Goal: Task Accomplishment & Management: Manage account settings

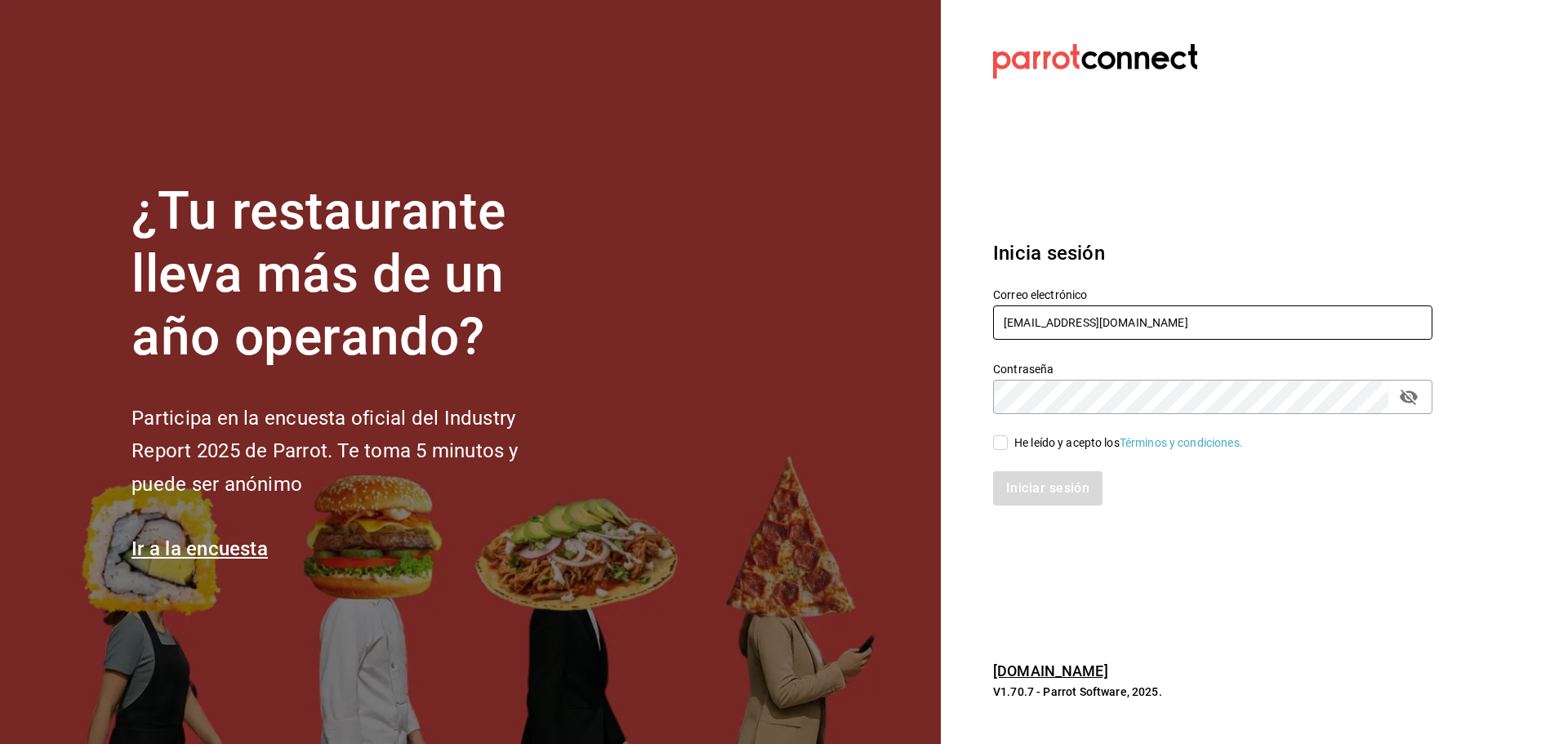
drag, startPoint x: 0, startPoint y: 0, endPoint x: 1067, endPoint y: 325, distance: 1115.4
click at [1067, 325] on input "matadechile@metepec.com" at bounding box center [1212, 322] width 439 height 34
click at [1407, 390] on icon "passwordField" at bounding box center [1409, 397] width 20 height 20
type input "[EMAIL_ADDRESS][DOMAIN_NAME]"
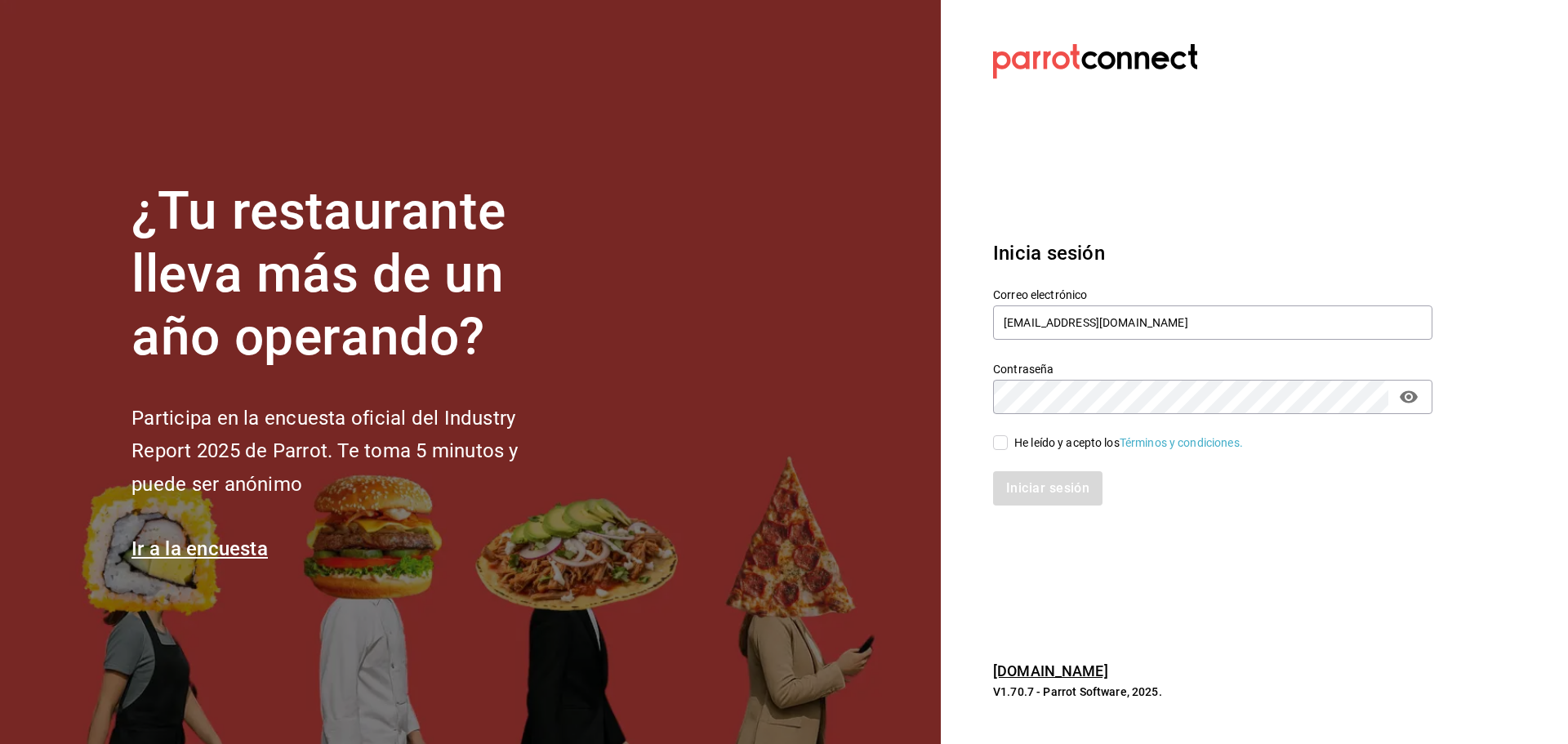
click at [1044, 435] on div "He leído y acepto los Términos y condiciones." at bounding box center [1129, 443] width 229 height 17
click at [1008, 435] on input "He leído y acepto los Términos y condiciones." at bounding box center [1000, 443] width 15 height 15
checkbox input "true"
click at [1050, 478] on button "Iniciar sesión" at bounding box center [1048, 488] width 111 height 34
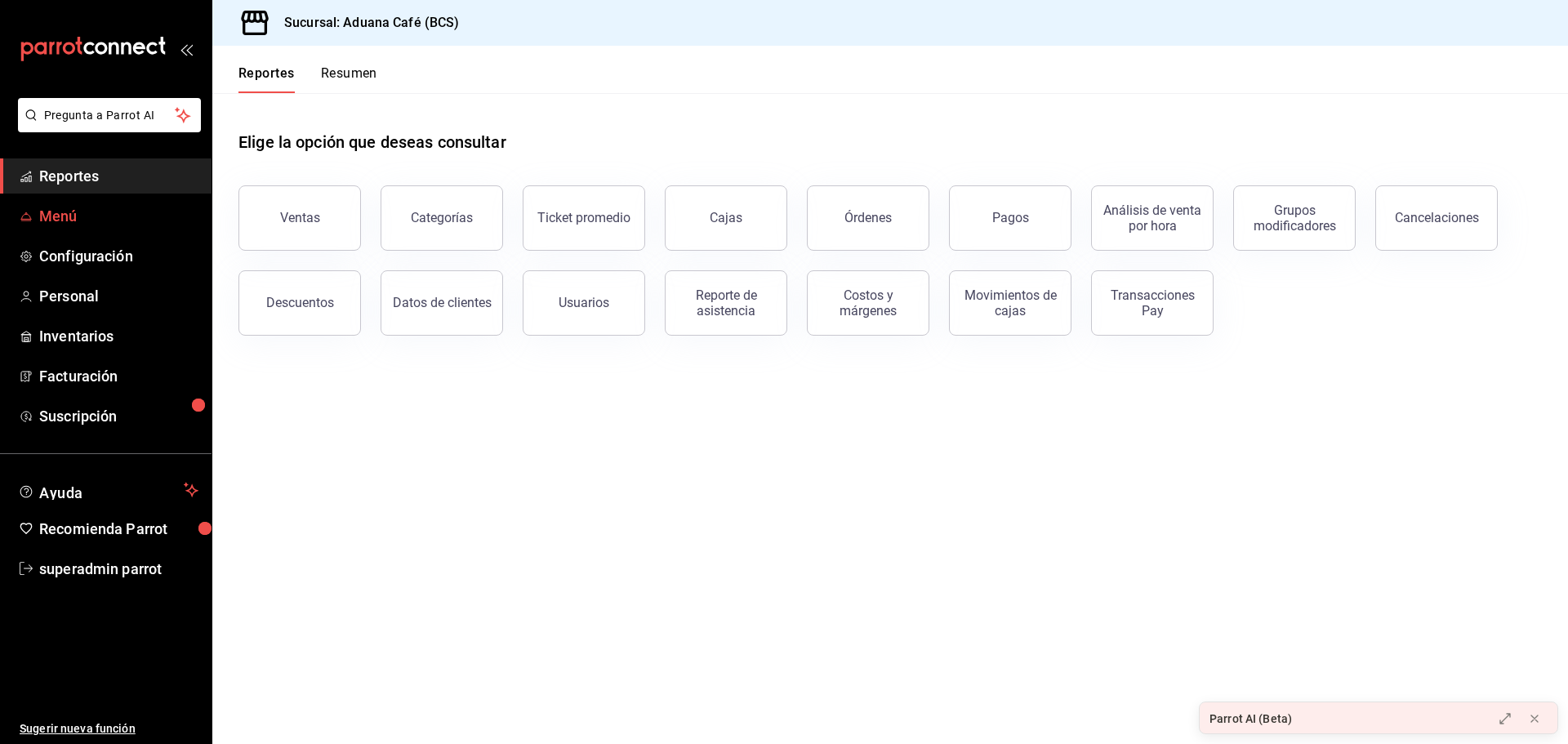
click at [67, 207] on span "Menú" at bounding box center [119, 216] width 159 height 22
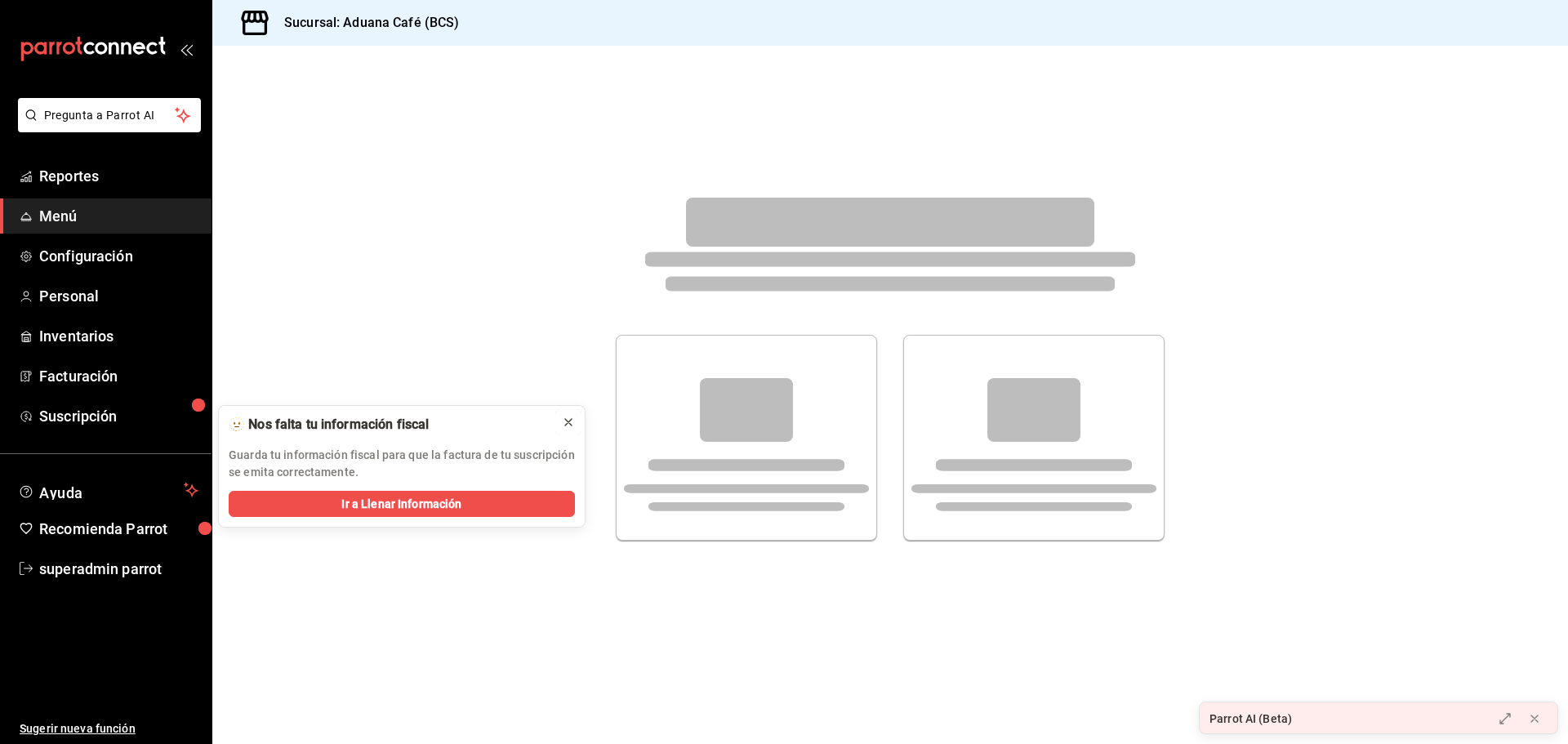
click at [568, 420] on icon at bounding box center [569, 423] width 13 height 13
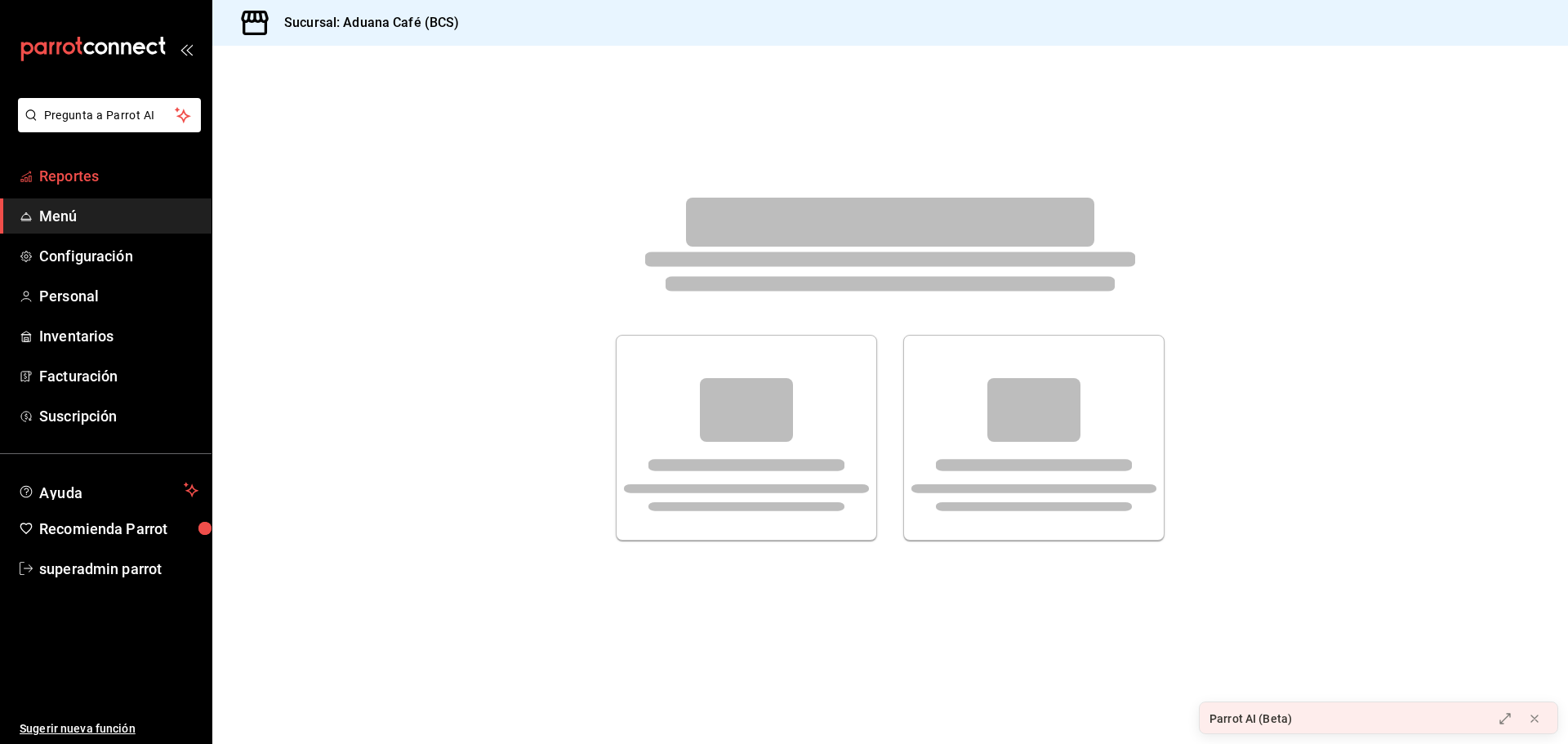
click at [93, 174] on span "Reportes" at bounding box center [119, 176] width 159 height 22
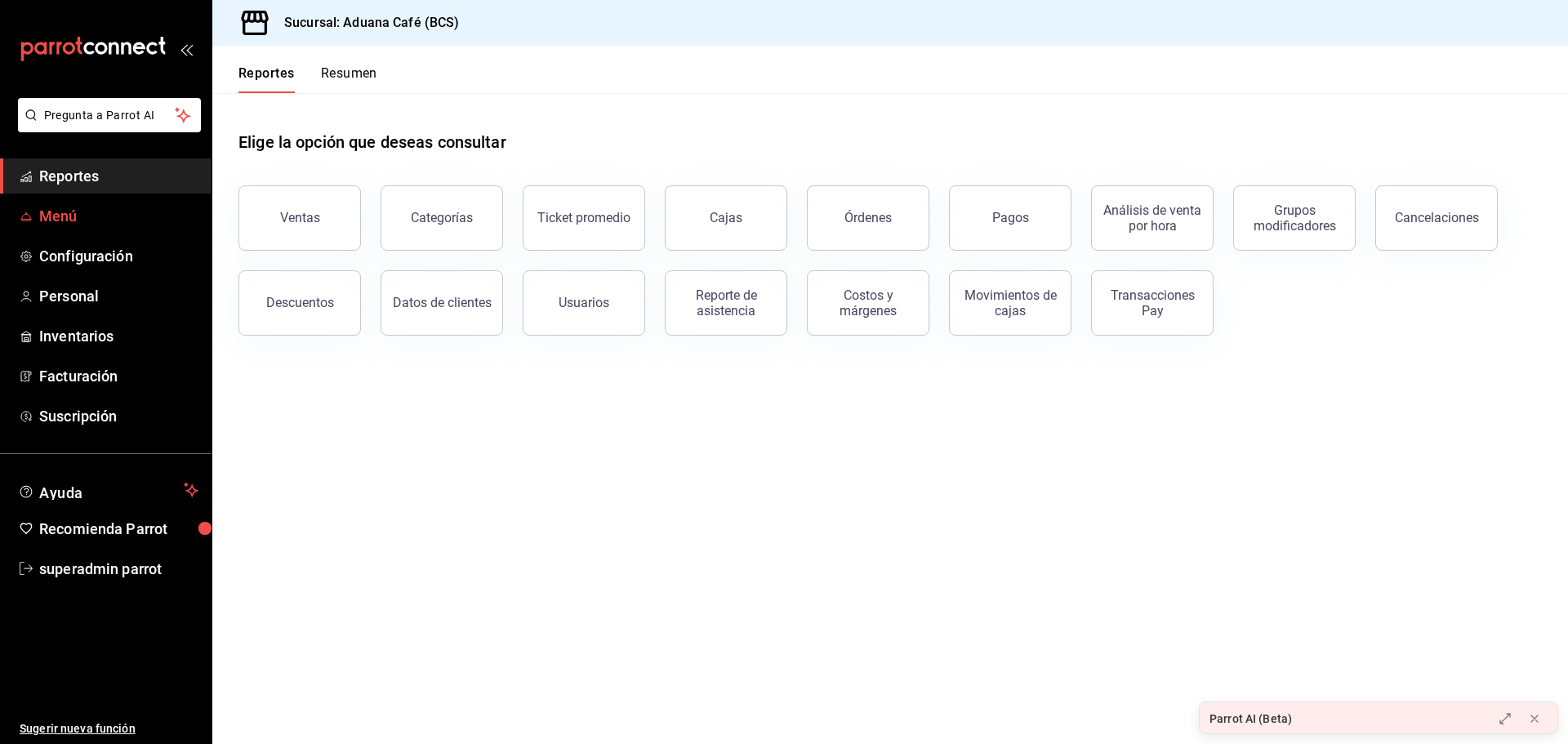
click at [88, 227] on span "Menú" at bounding box center [119, 216] width 159 height 22
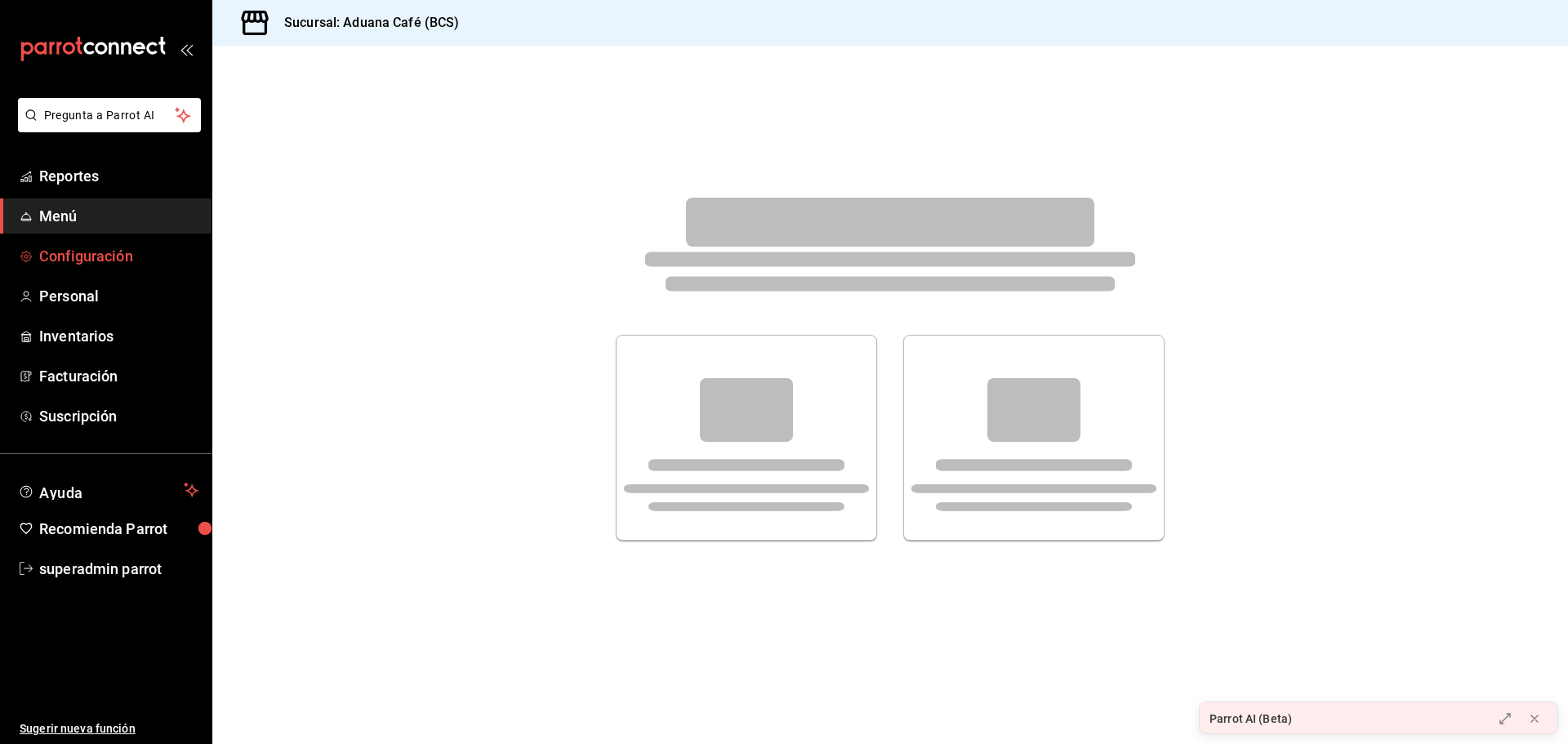
click at [128, 255] on span "Configuración" at bounding box center [119, 256] width 159 height 22
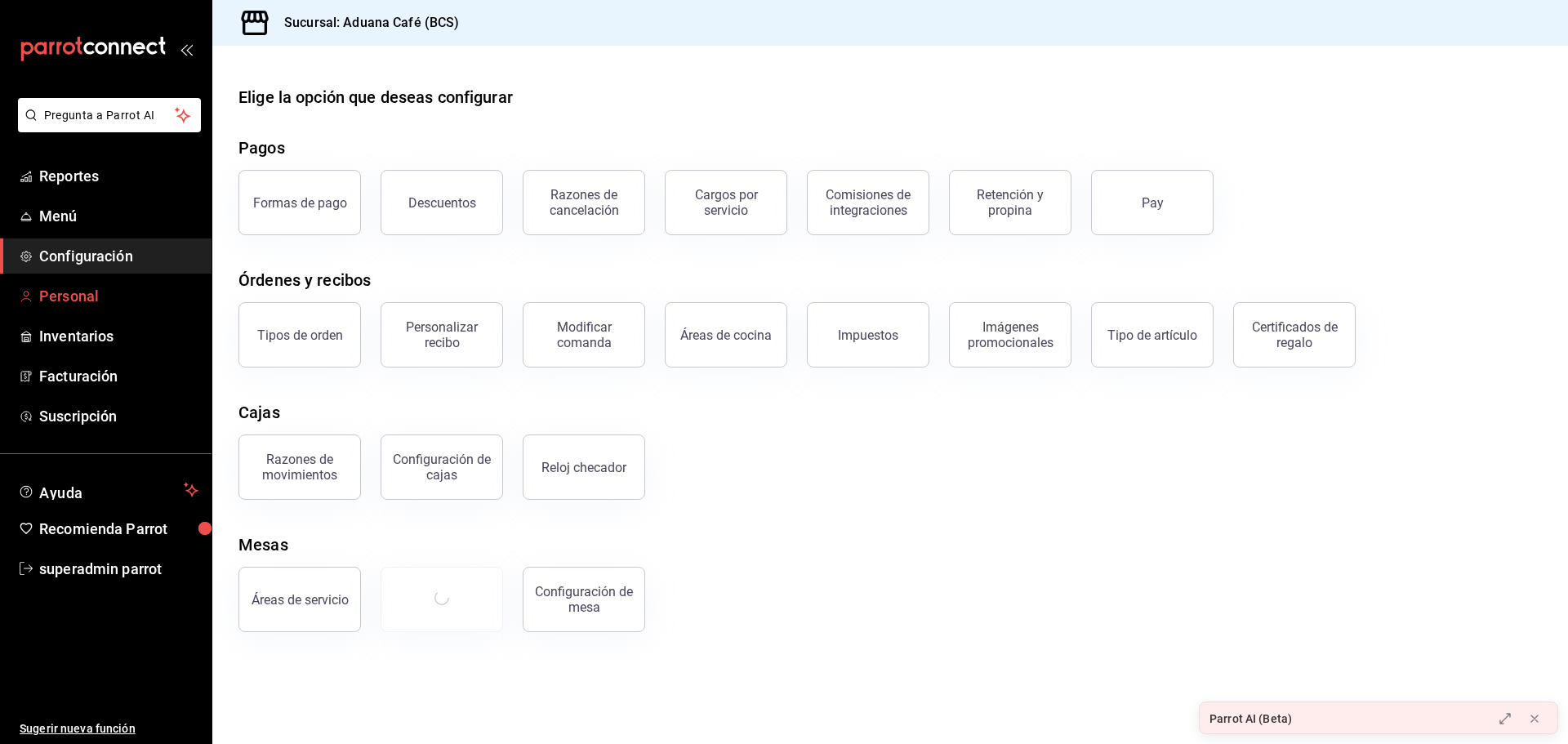
click at [100, 301] on span "Personal" at bounding box center [119, 296] width 159 height 22
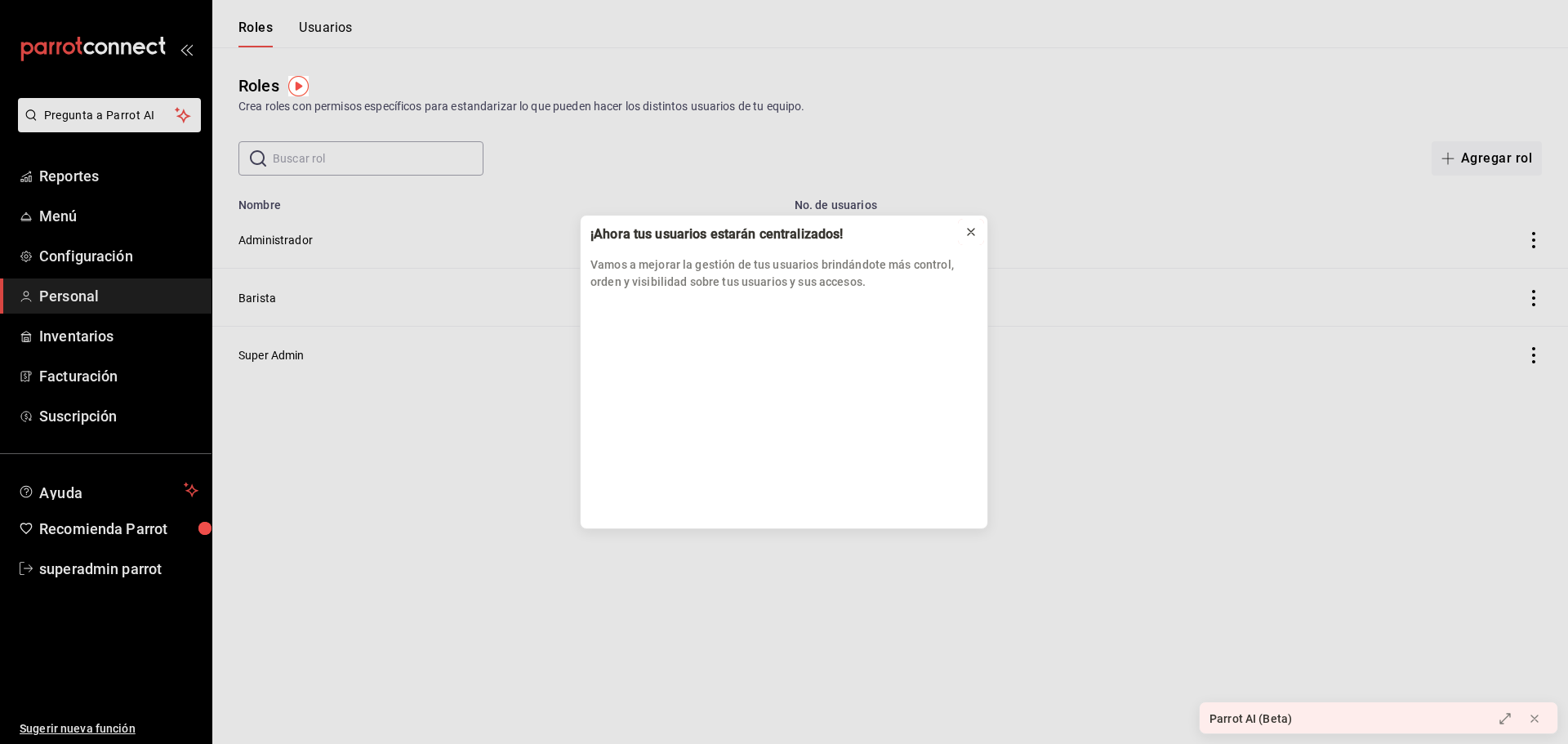
click at [966, 229] on icon at bounding box center [971, 232] width 13 height 13
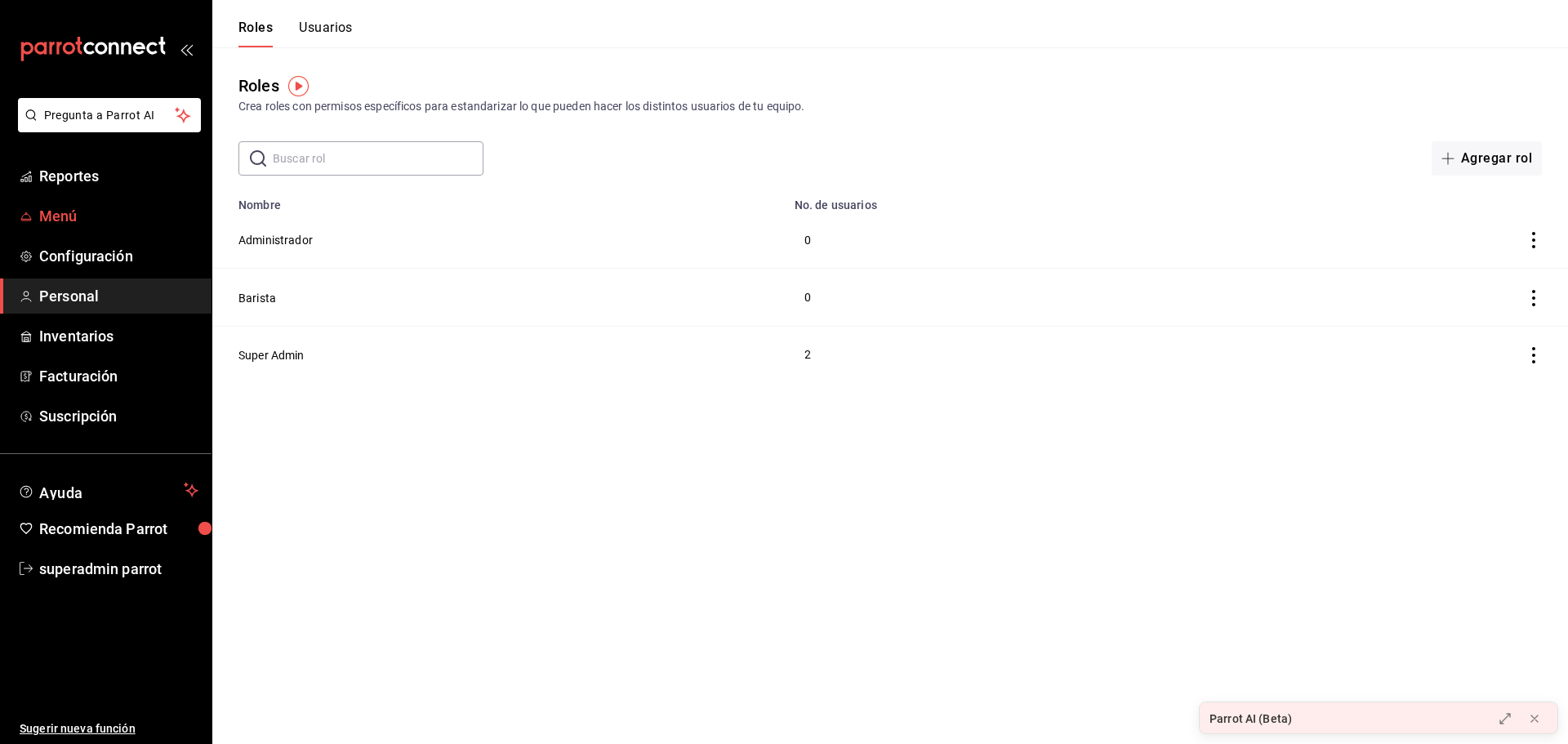
click at [102, 223] on span "Menú" at bounding box center [119, 216] width 159 height 22
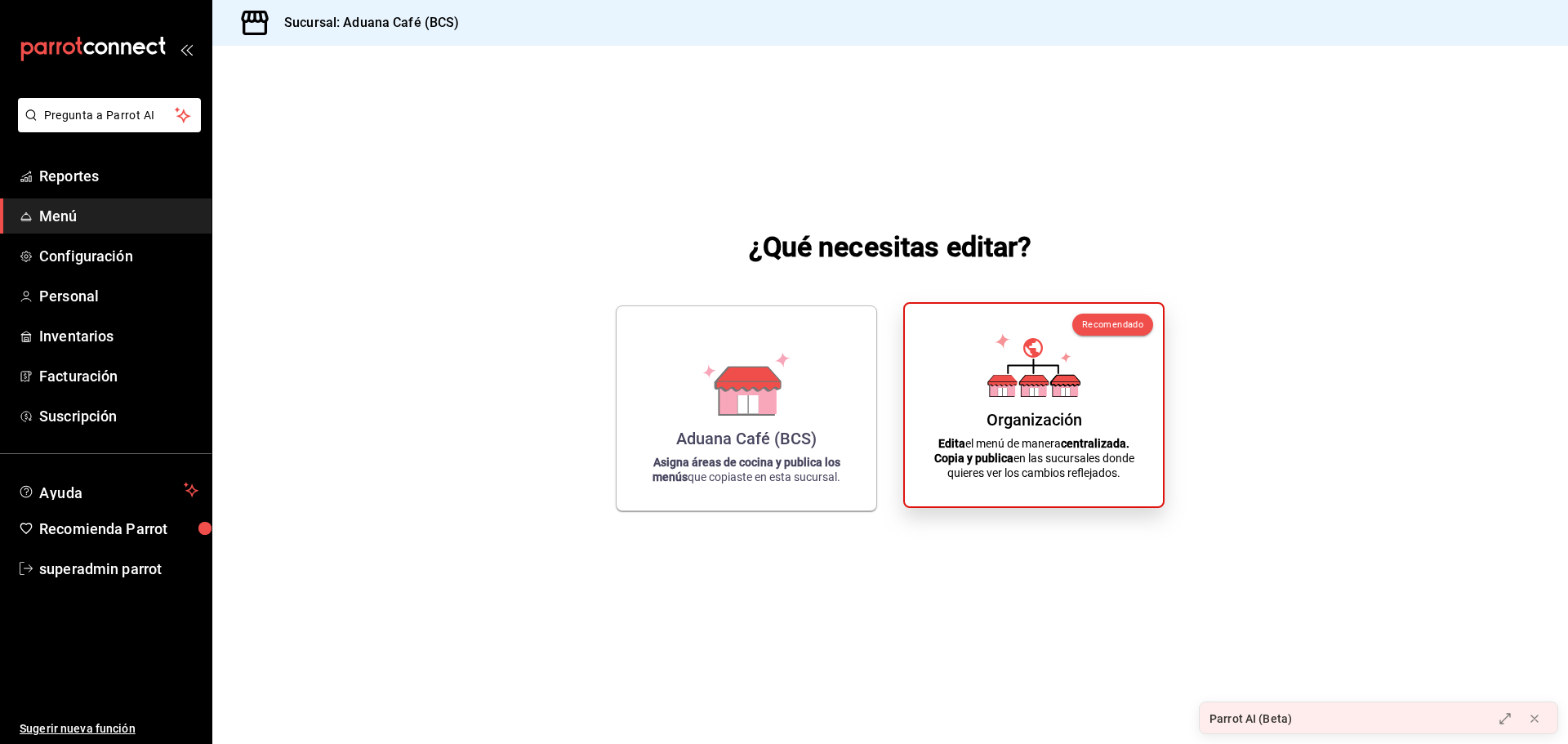
click at [1025, 385] on icon at bounding box center [1034, 365] width 93 height 64
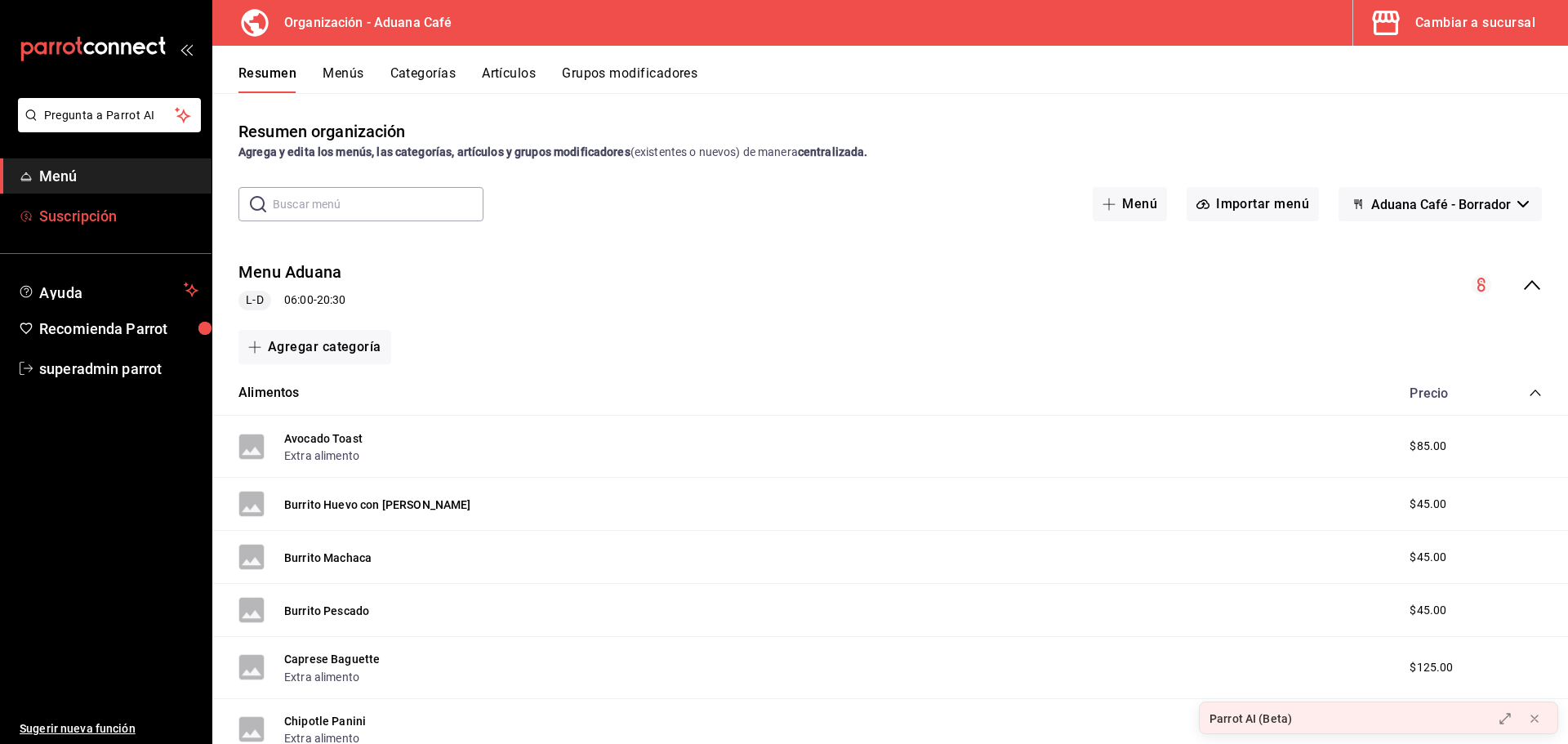
click at [92, 209] on span "Suscripción" at bounding box center [119, 216] width 159 height 22
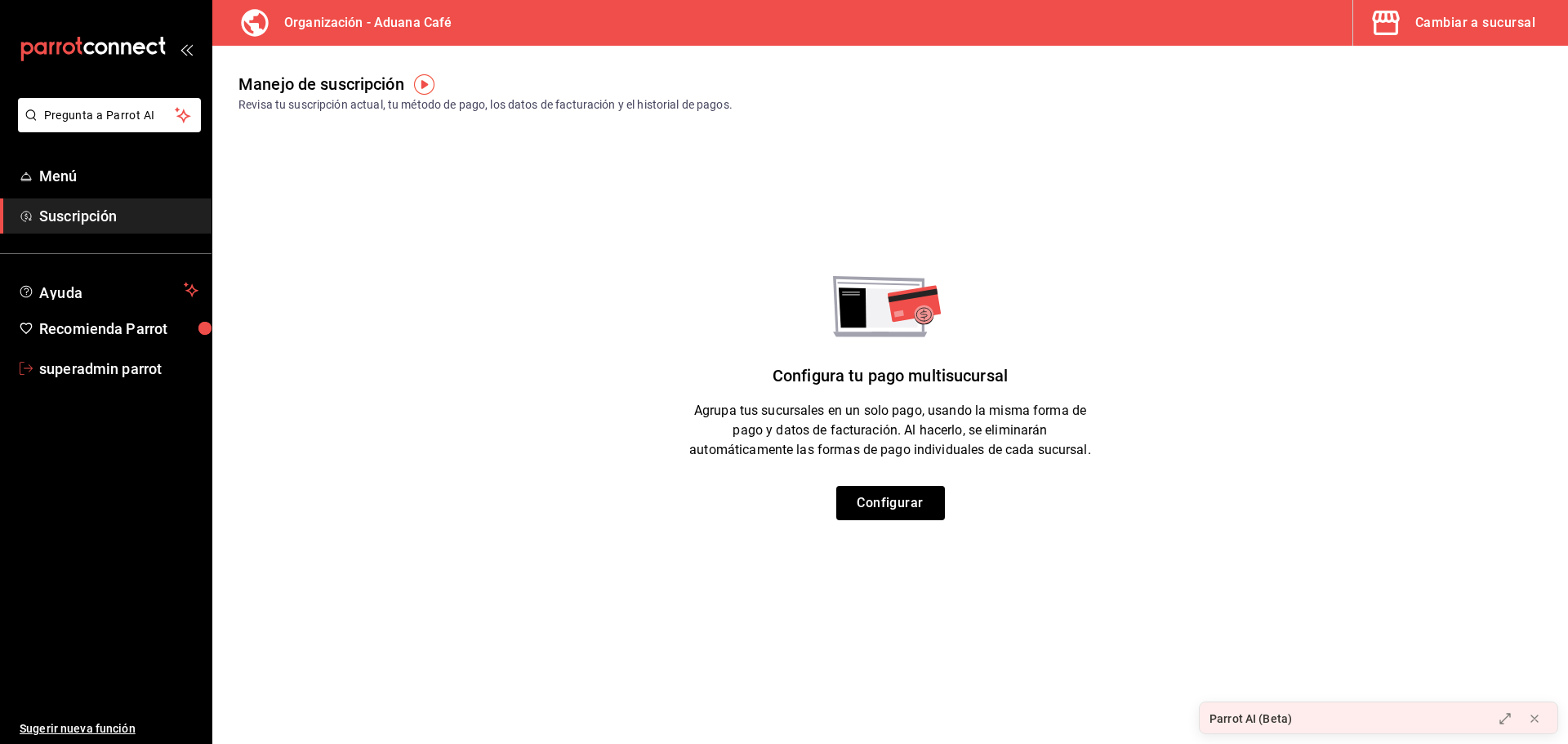
click at [154, 360] on span "superadmin parrot" at bounding box center [119, 369] width 159 height 22
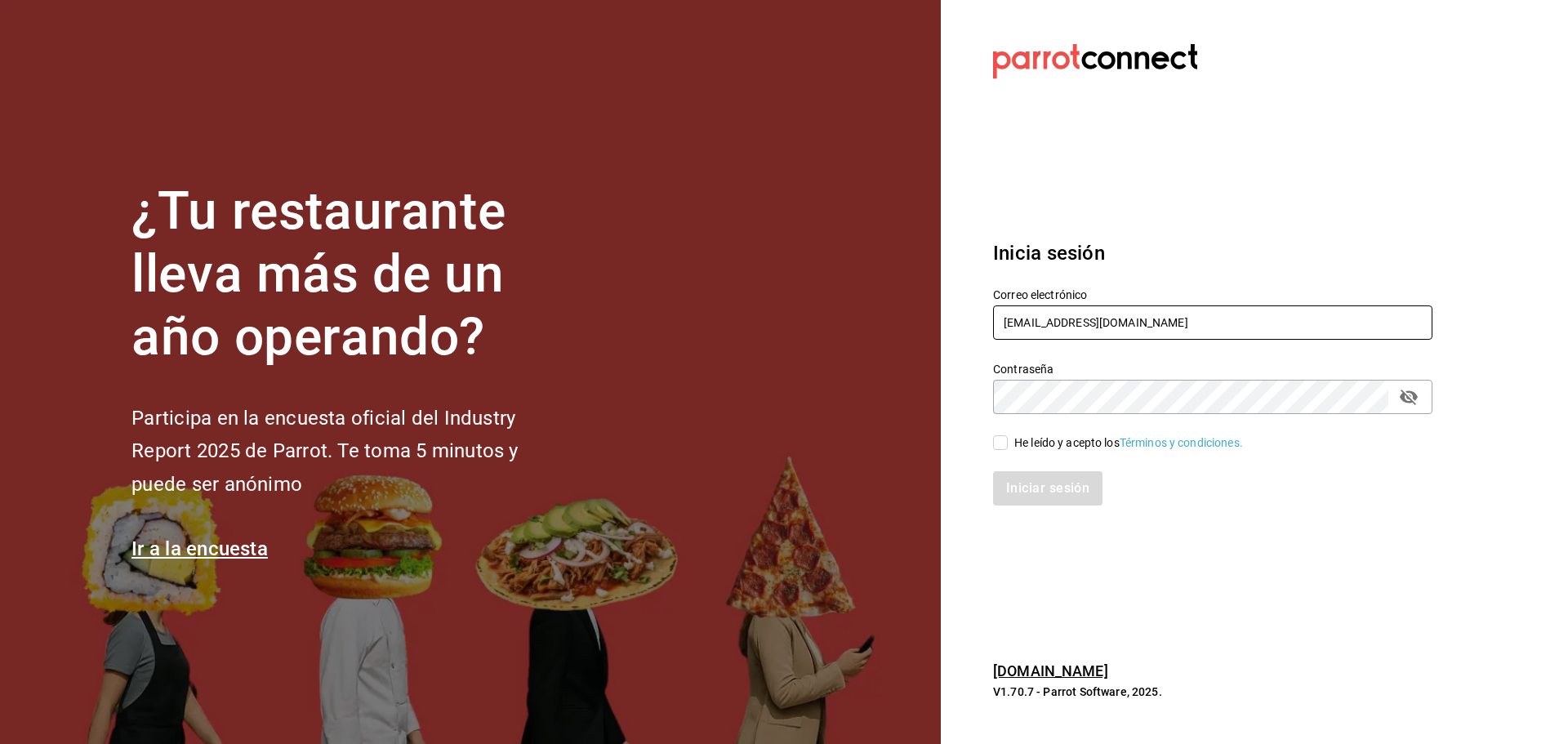
click at [1177, 325] on input "aduanacafe@bcs.com" at bounding box center [1212, 322] width 439 height 34
click at [1176, 325] on input "aduanacafe@bcs.com" at bounding box center [1212, 322] width 439 height 34
paste input "gulacdmx@grupobikiya"
type input "gulacdmx@grupobikiya.com"
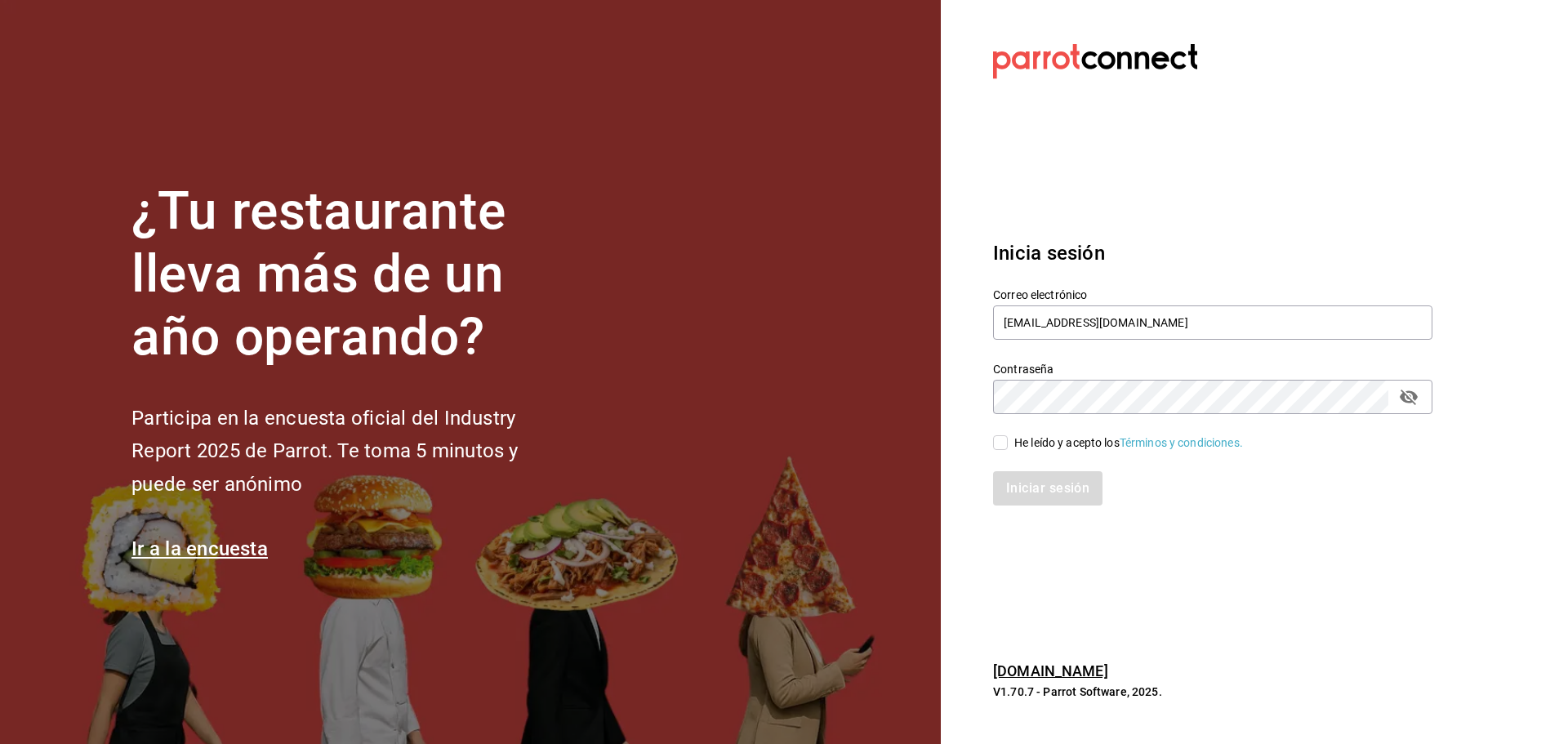
click at [1055, 439] on div "He leído y acepto los Términos y condiciones." at bounding box center [1129, 443] width 229 height 17
click at [1008, 439] on input "He leído y acepto los Términos y condiciones." at bounding box center [1000, 443] width 15 height 15
checkbox input "true"
click at [1049, 474] on button "Iniciar sesión" at bounding box center [1048, 488] width 111 height 34
click at [1046, 492] on div "Iniciar sesión" at bounding box center [1212, 488] width 439 height 34
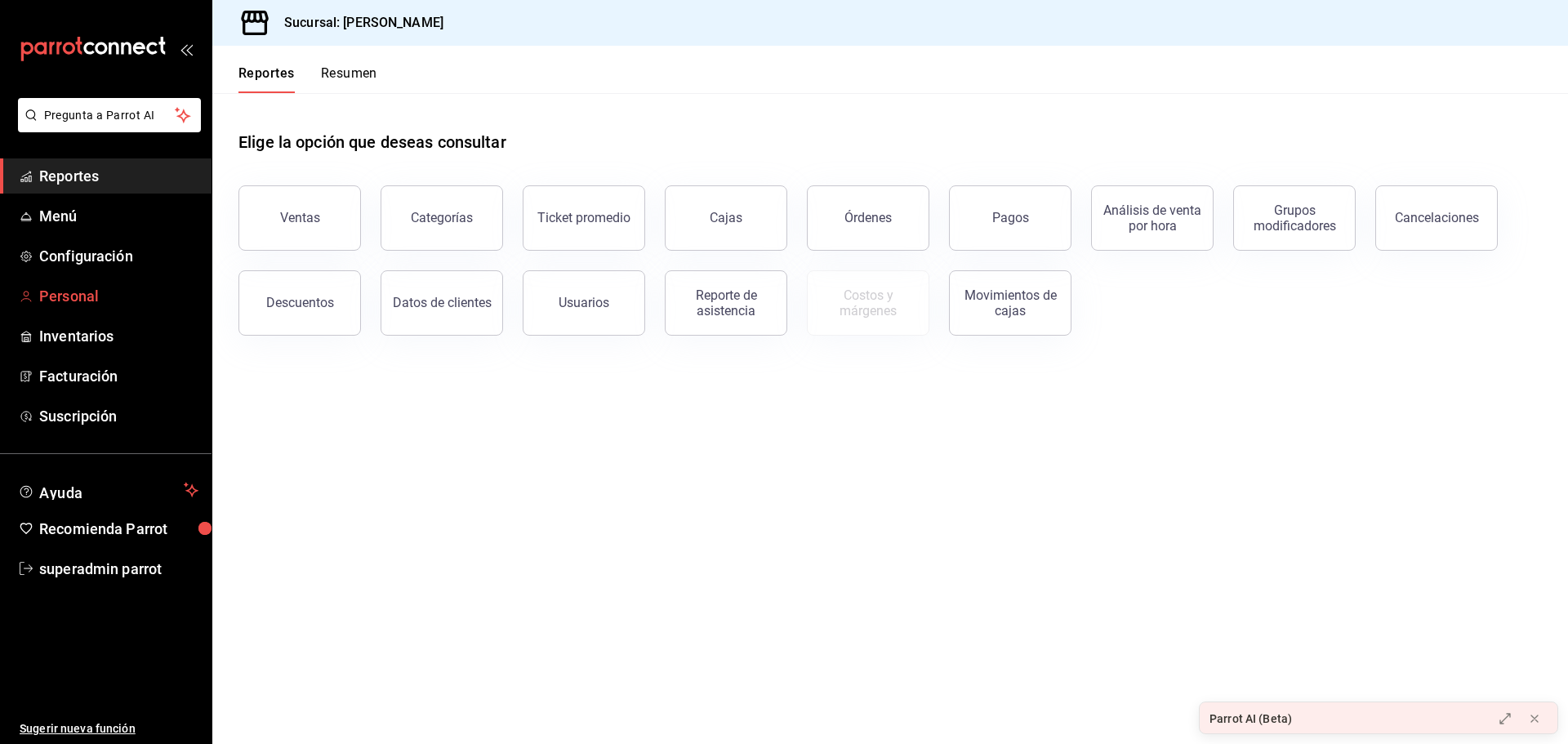
click at [76, 306] on span "Personal" at bounding box center [119, 296] width 159 height 22
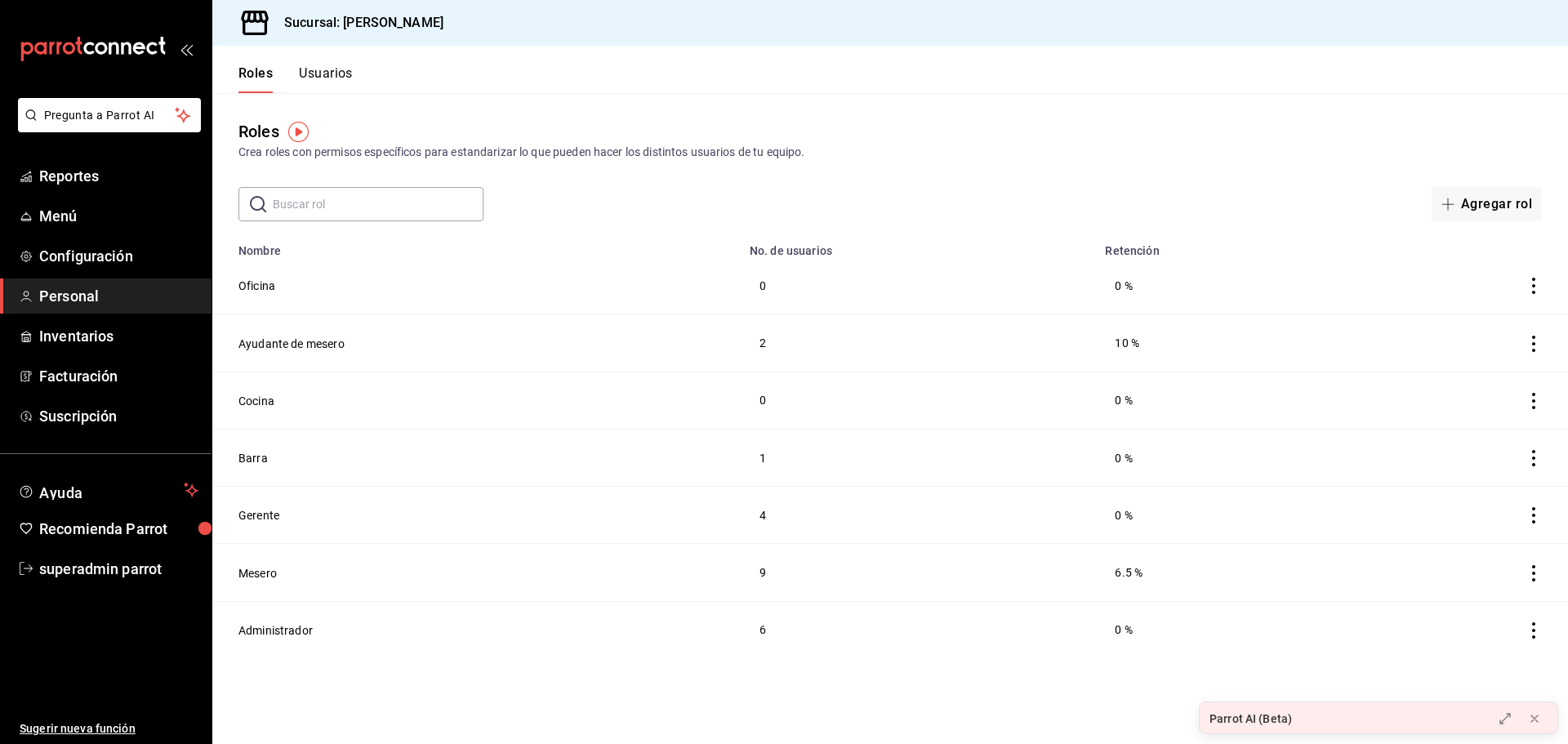
click at [1492, 14] on div "Sucursal: Gula Gomez Morin" at bounding box center [890, 22] width 1356 height 46
click at [340, 85] on button "Usuarios" at bounding box center [325, 79] width 54 height 27
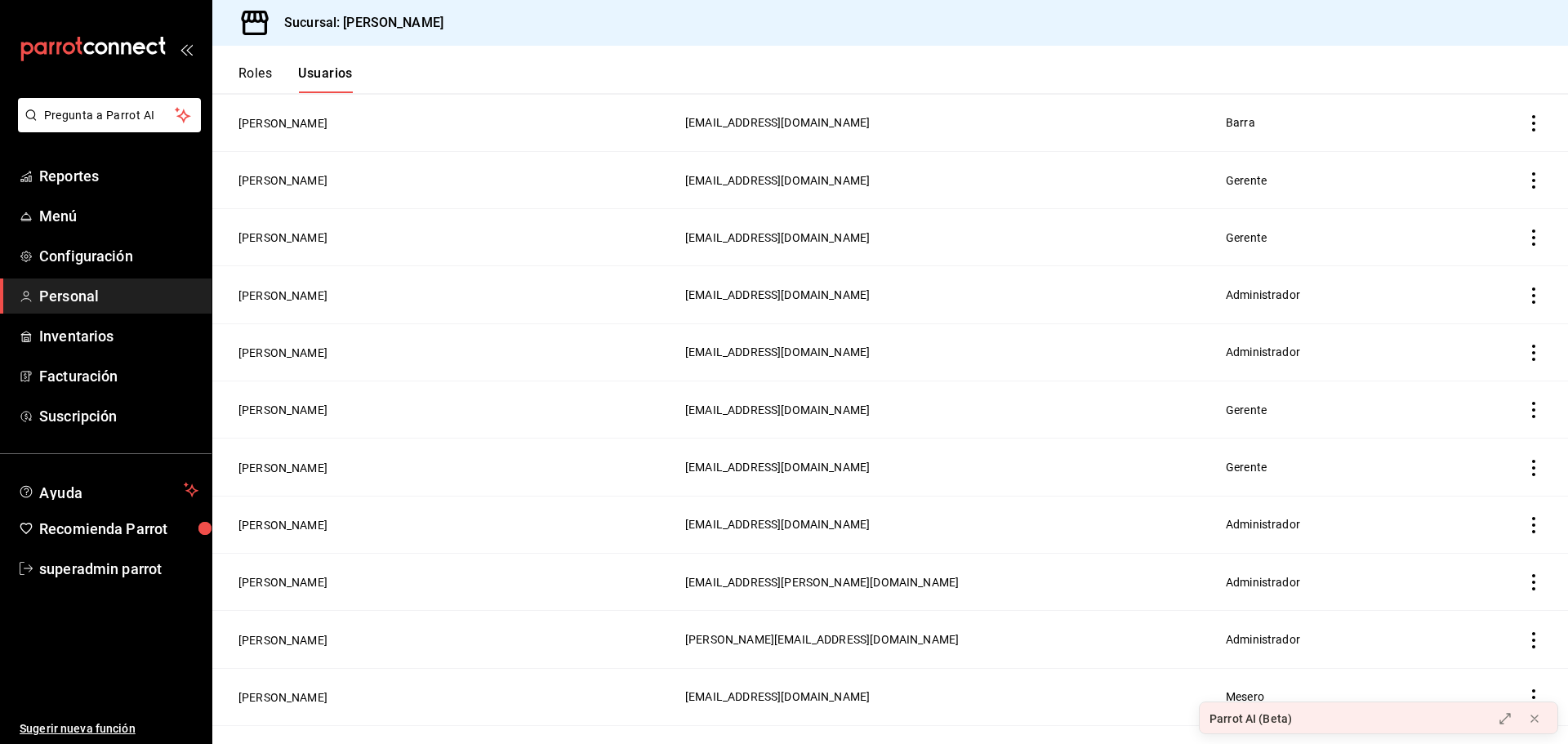
scroll to position [872, 0]
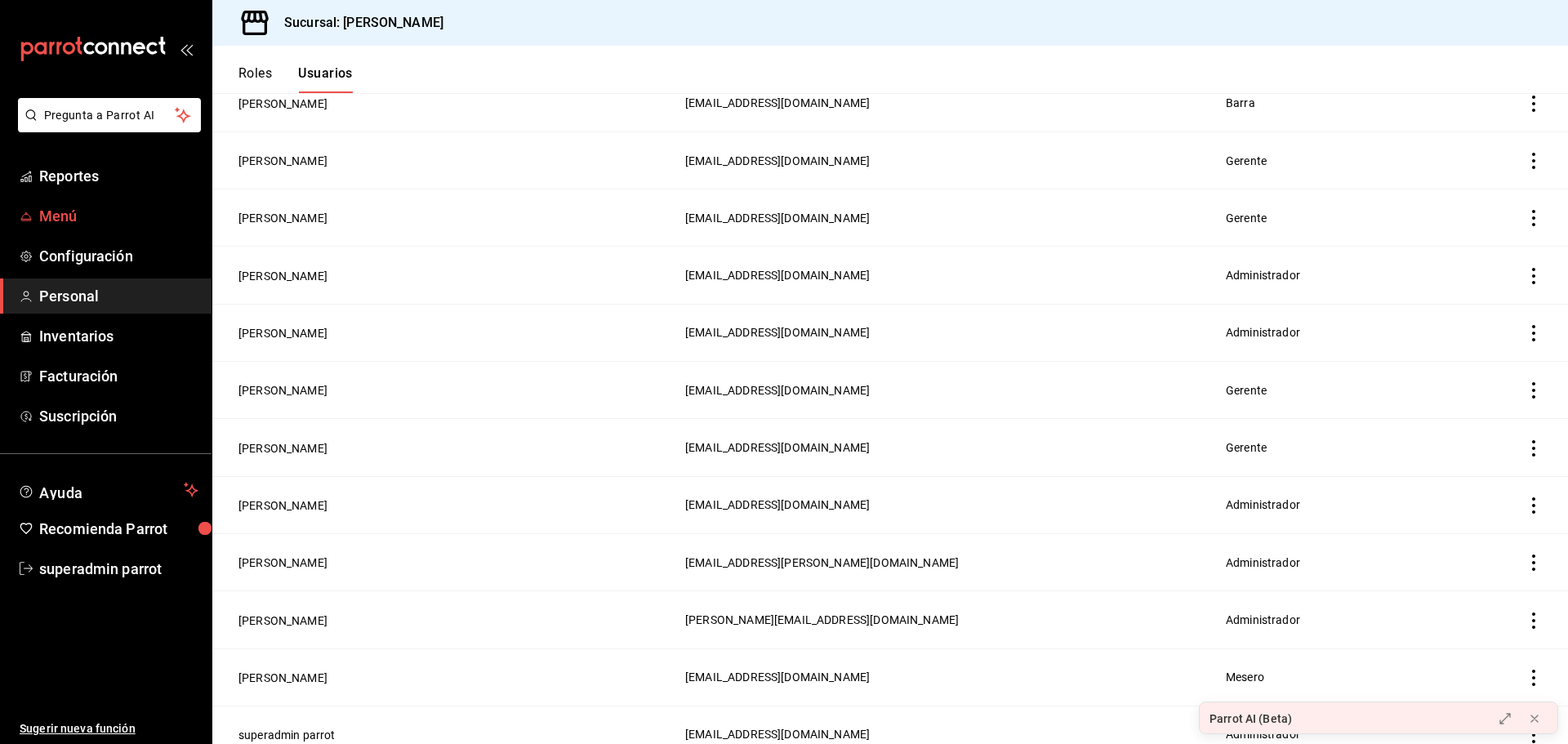
click at [63, 213] on span "Menú" at bounding box center [119, 216] width 159 height 22
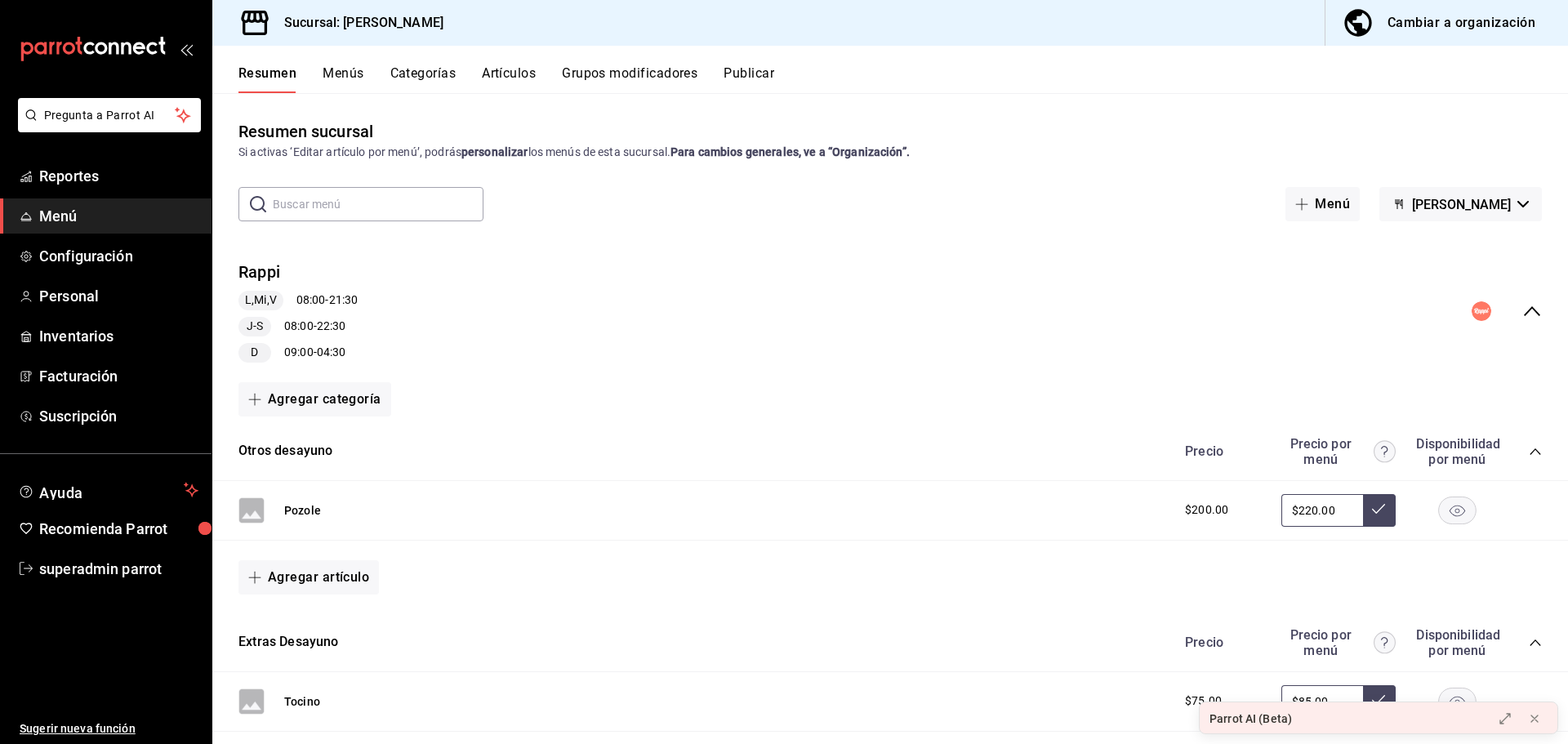
click at [916, 290] on div "Rappi L,Mi,V 08:00 - 21:30 J-S 08:00 - 22:30 D 09:00 - 04:30" at bounding box center [890, 311] width 1356 height 128
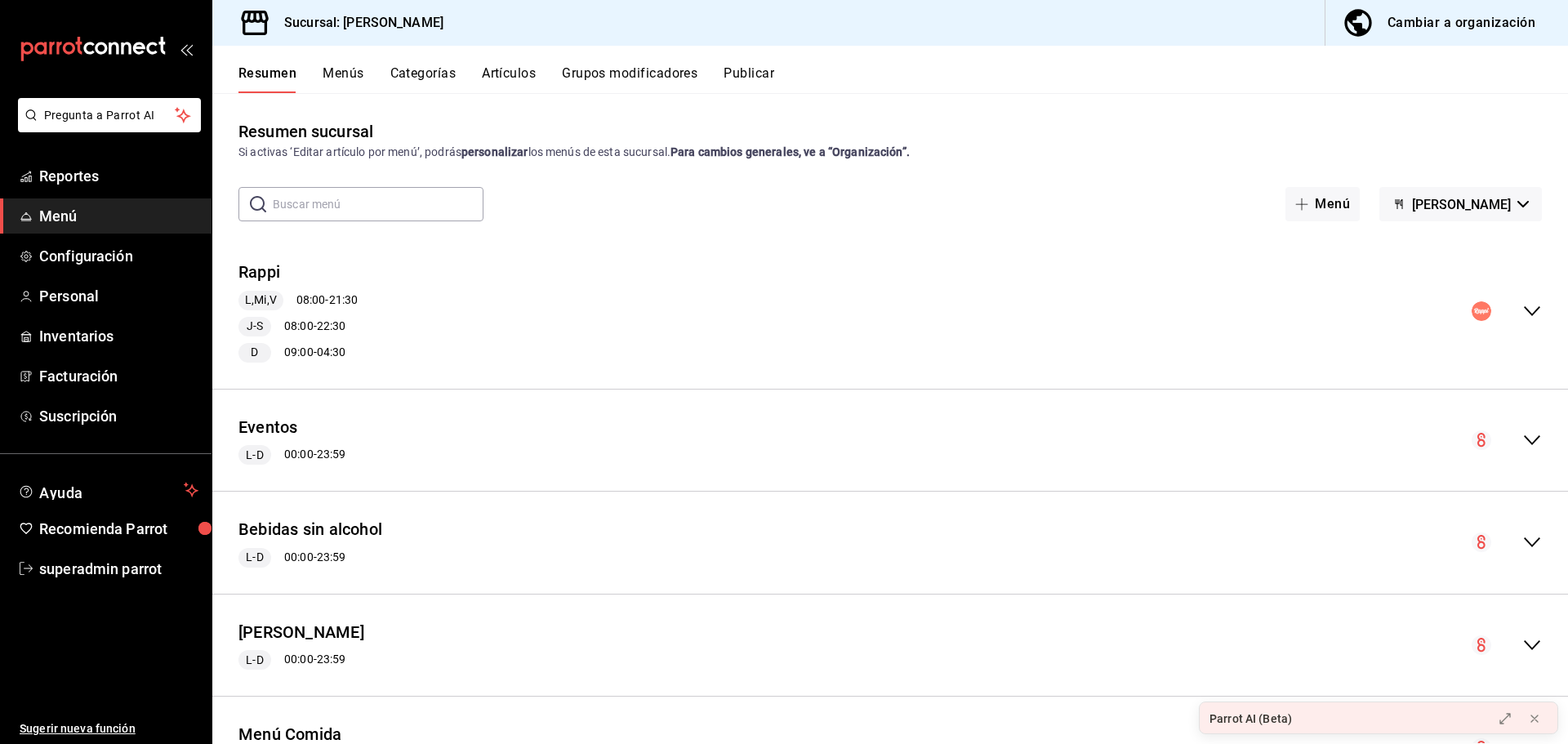
click at [1360, 26] on icon "button" at bounding box center [1358, 22] width 27 height 27
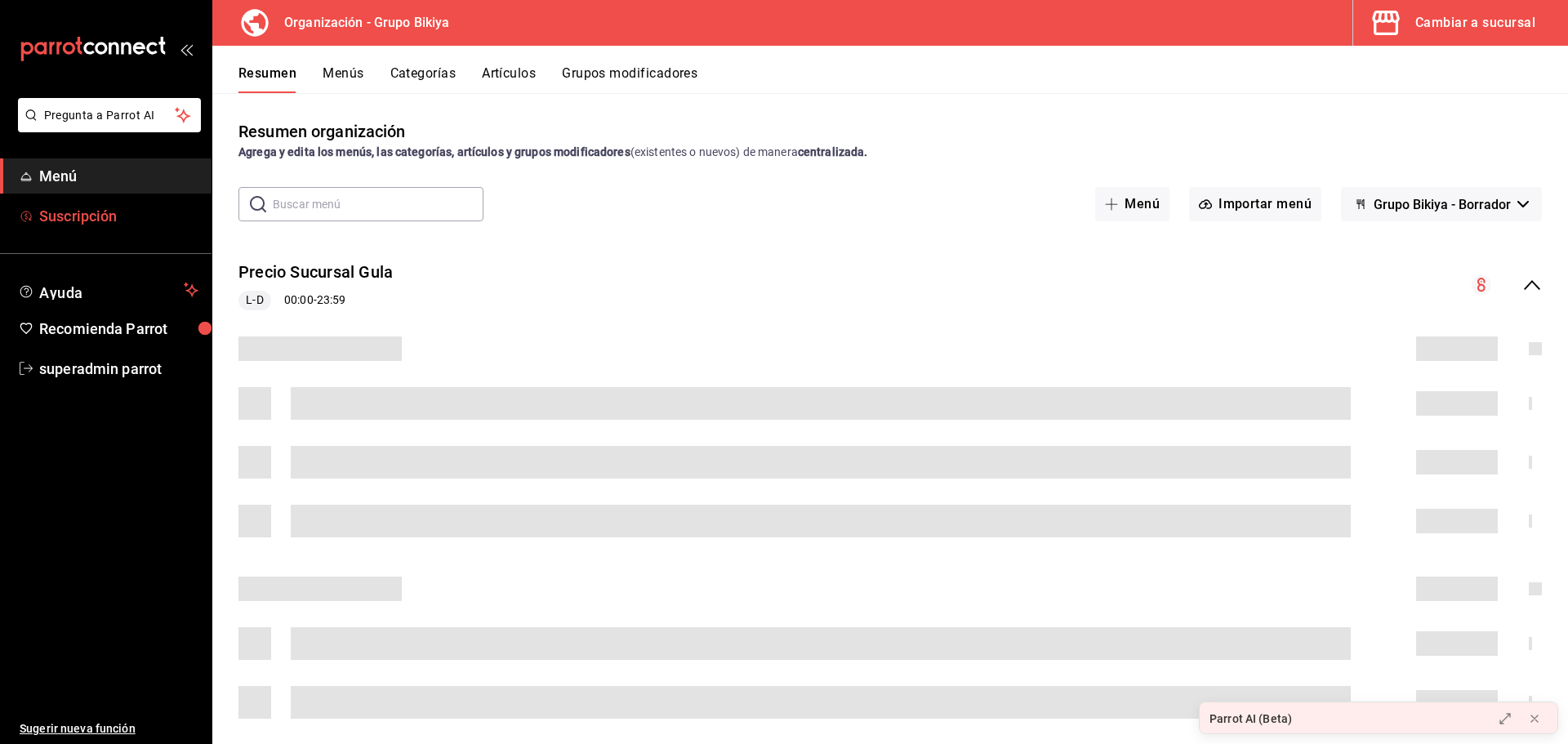
click at [92, 215] on span "Suscripción" at bounding box center [119, 216] width 159 height 22
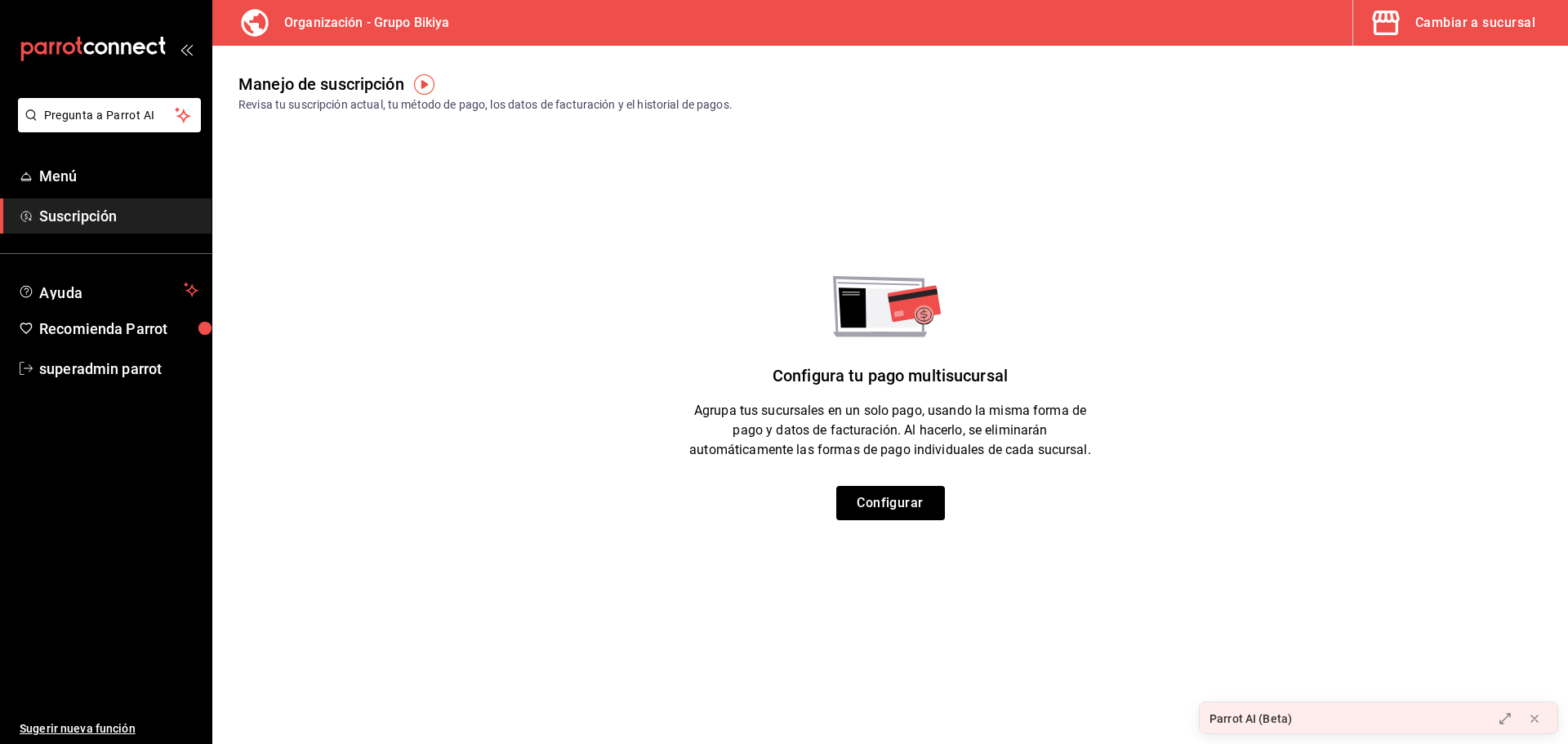
click at [1490, 25] on div "Cambiar a sucursal" at bounding box center [1475, 23] width 120 height 23
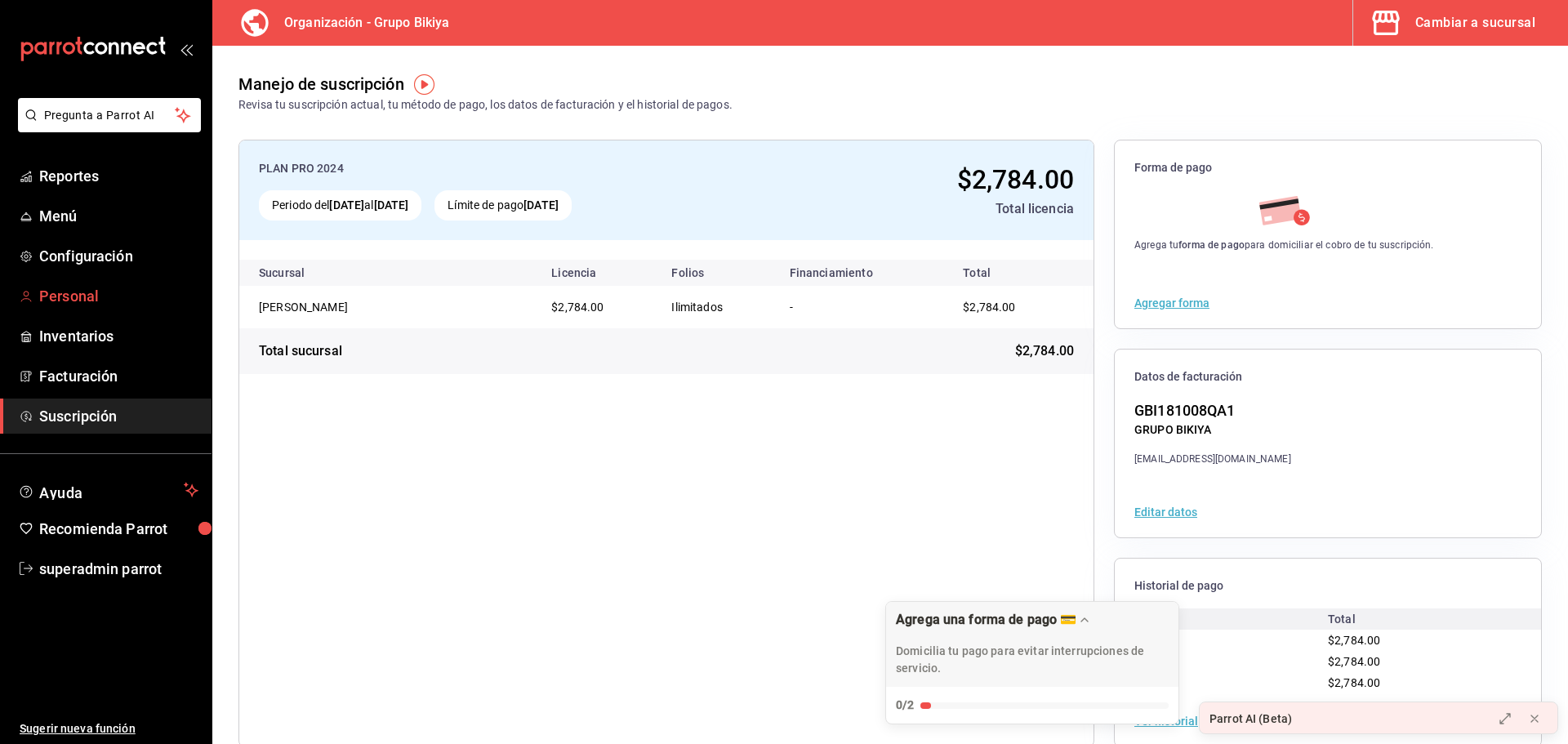
click at [85, 287] on span "Personal" at bounding box center [119, 296] width 159 height 22
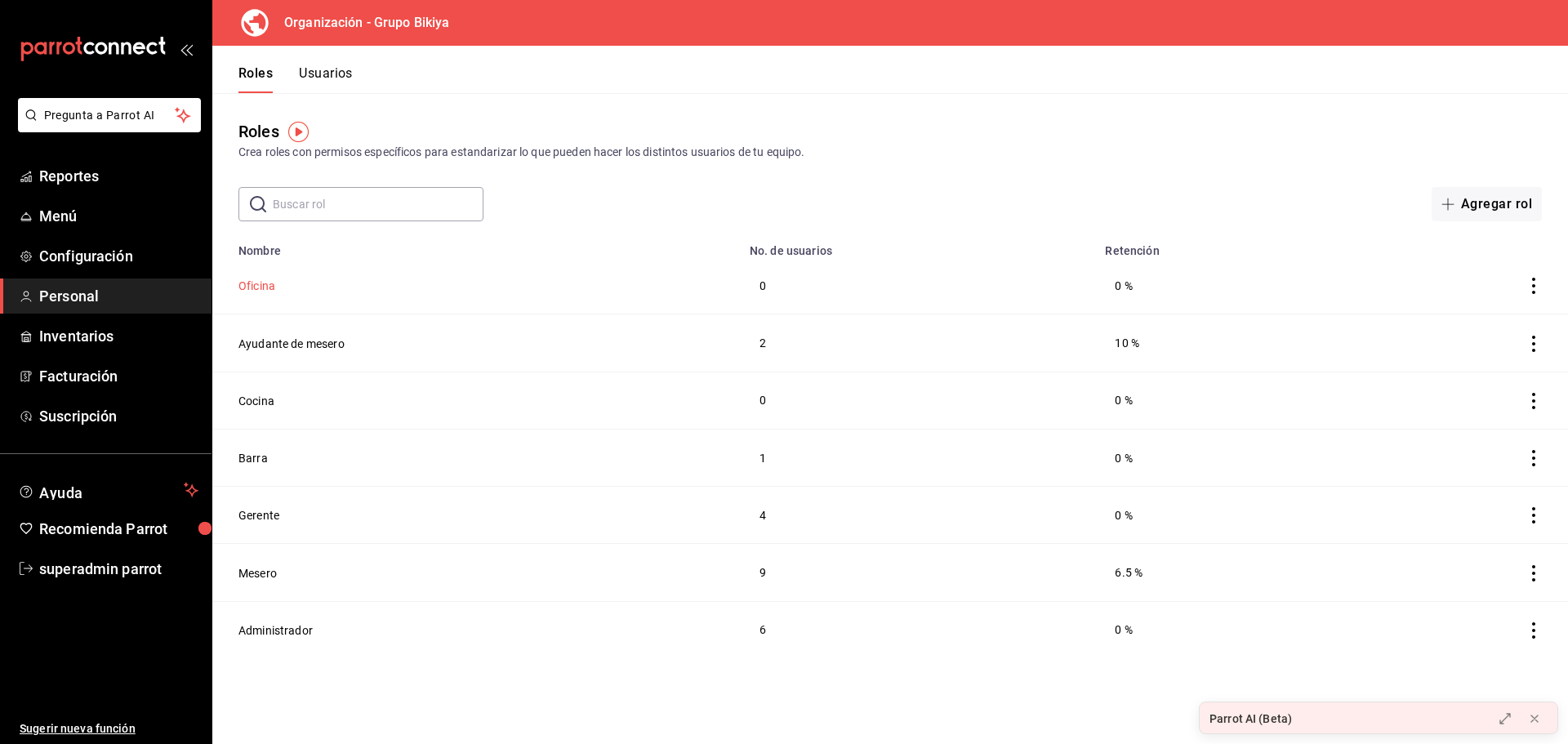
click at [274, 283] on button "Oficina" at bounding box center [256, 286] width 37 height 17
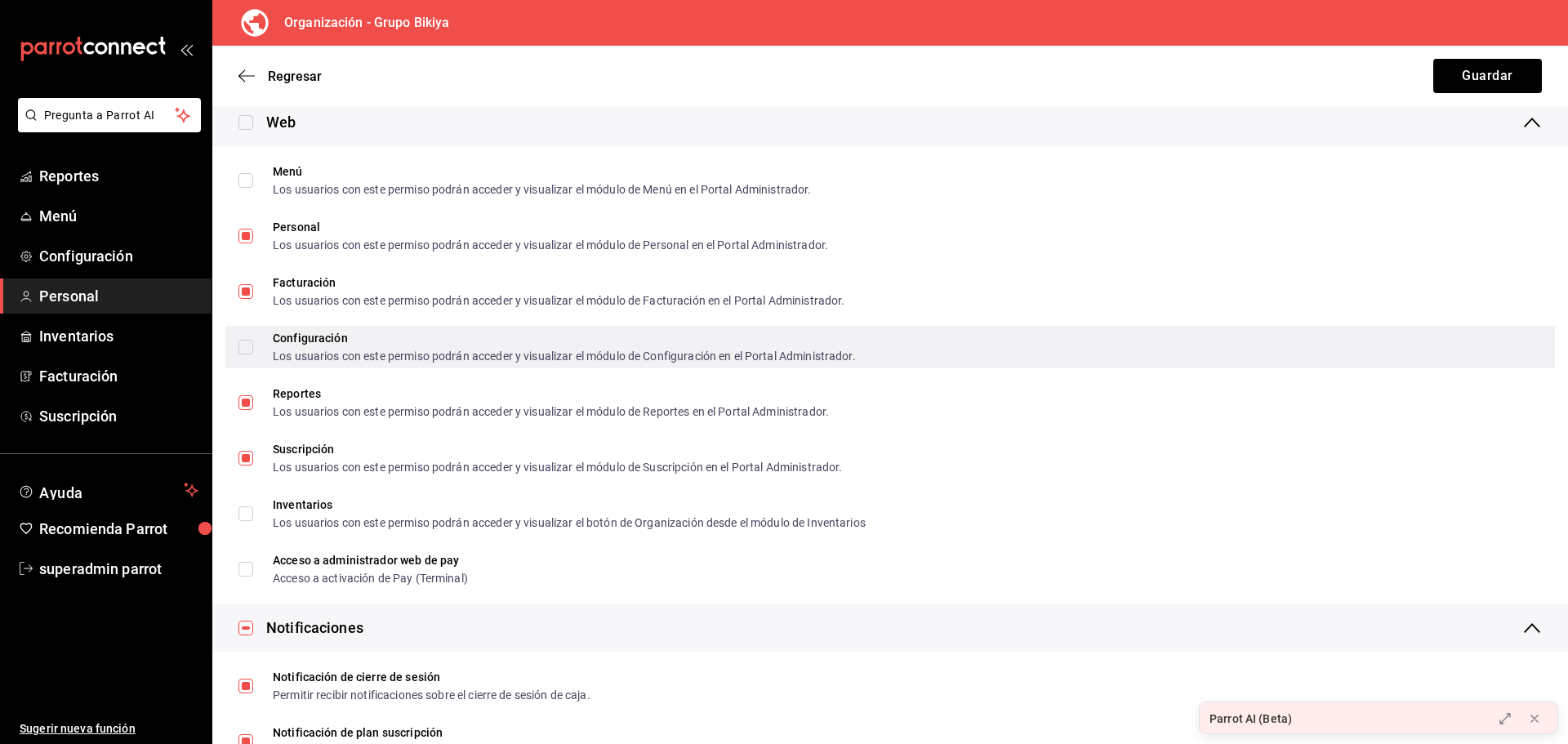
scroll to position [2637, 0]
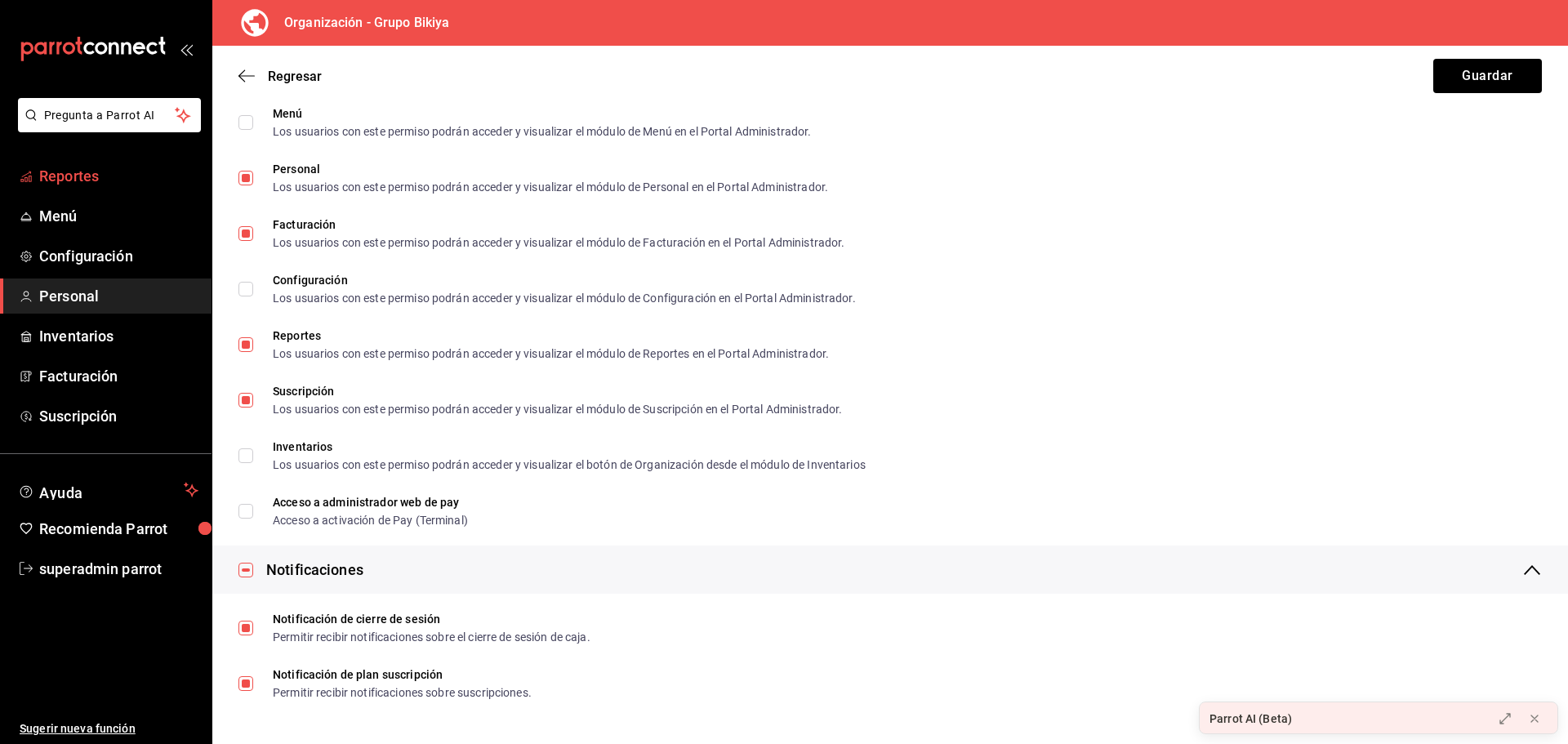
click at [82, 178] on span "Reportes" at bounding box center [119, 176] width 159 height 22
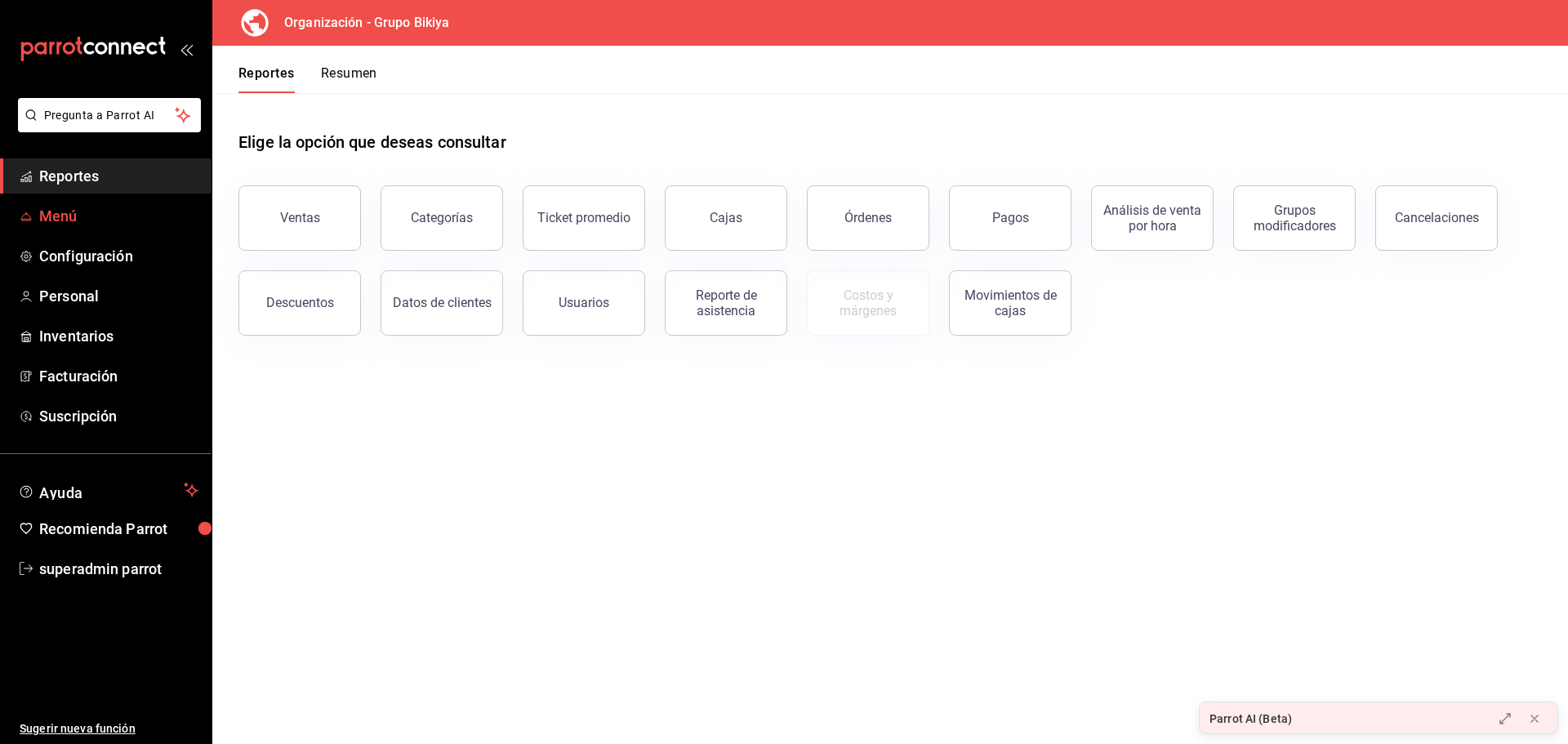
click at [62, 218] on span "Menú" at bounding box center [119, 216] width 159 height 22
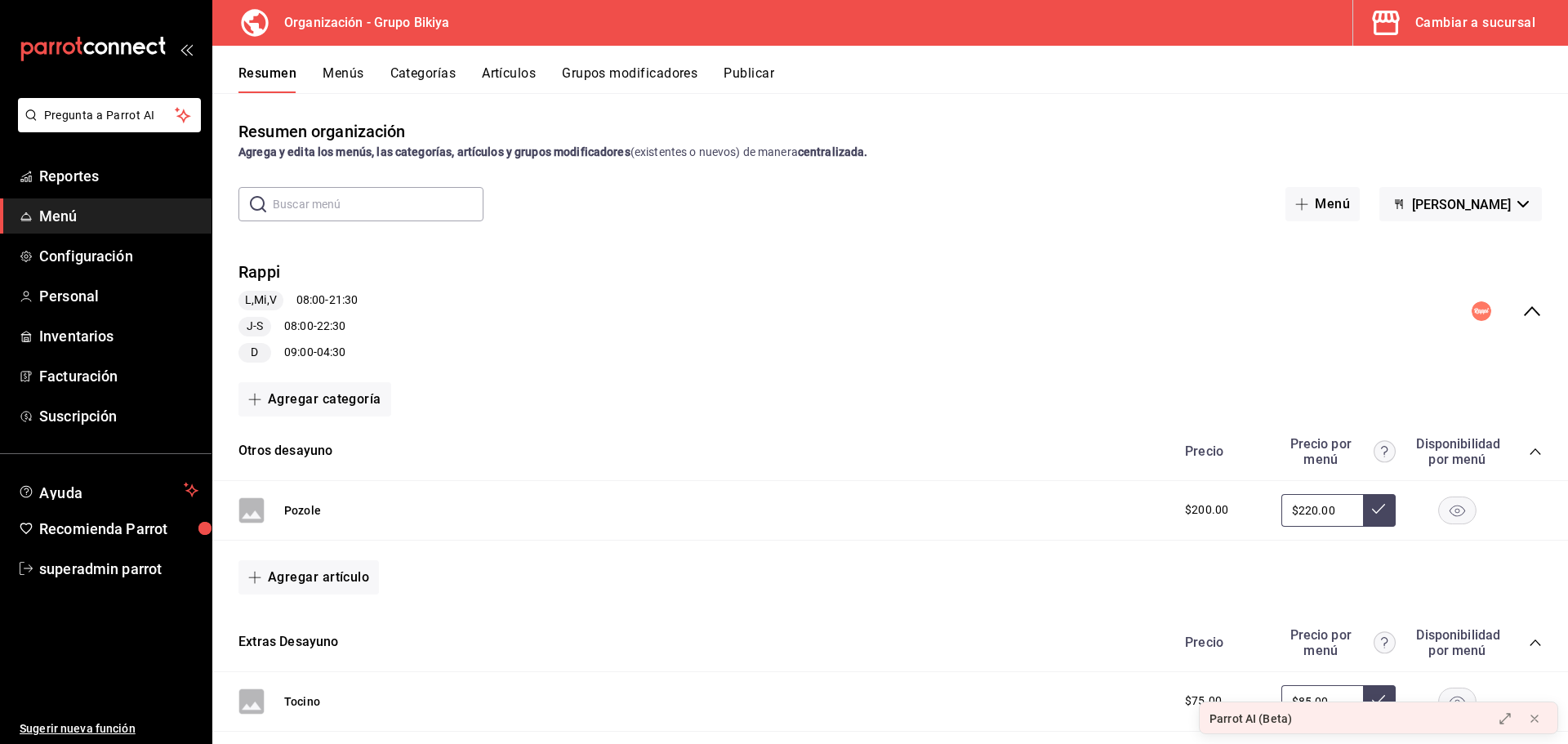
click at [1405, 29] on span "button" at bounding box center [1389, 22] width 39 height 32
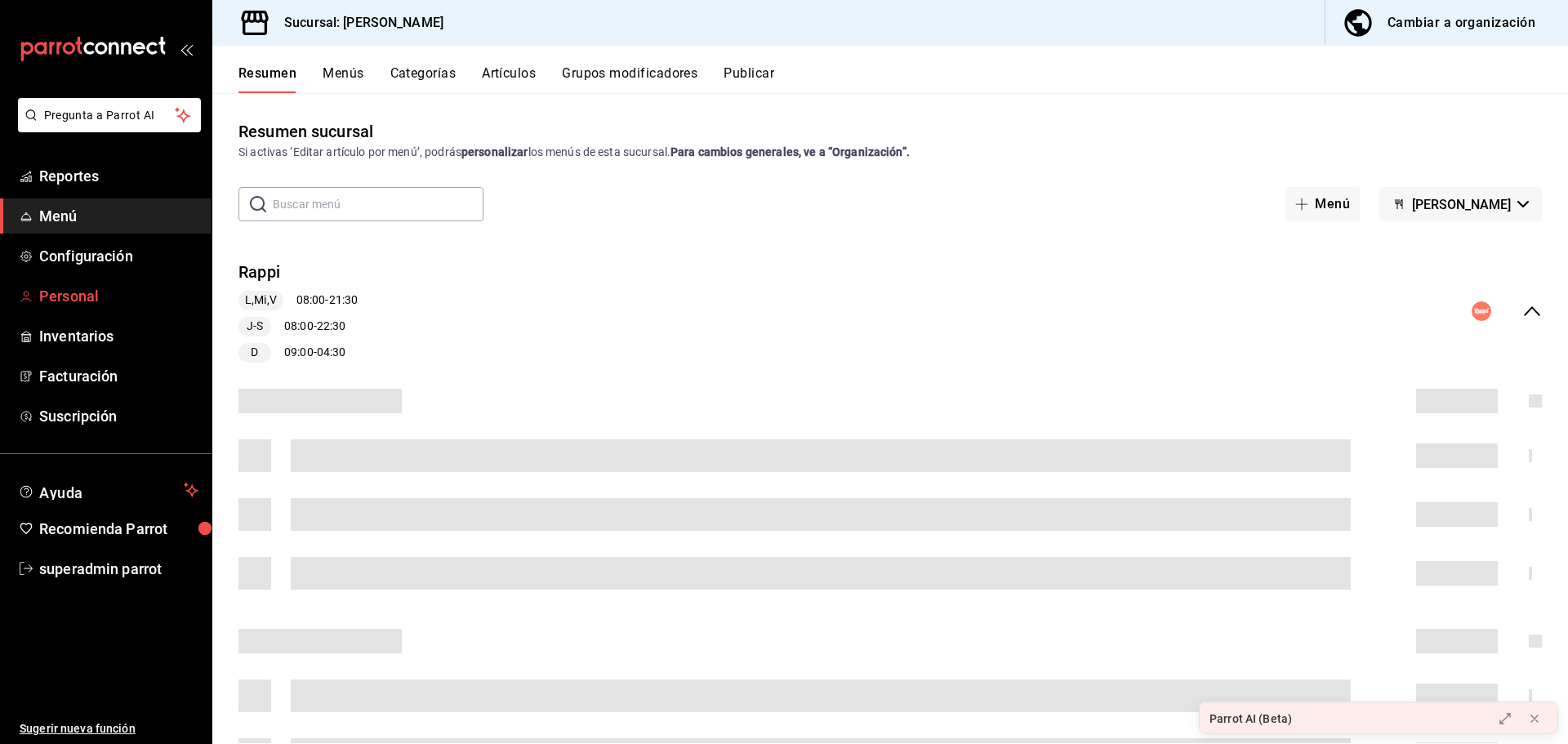
click at [85, 294] on span "Personal" at bounding box center [119, 296] width 159 height 22
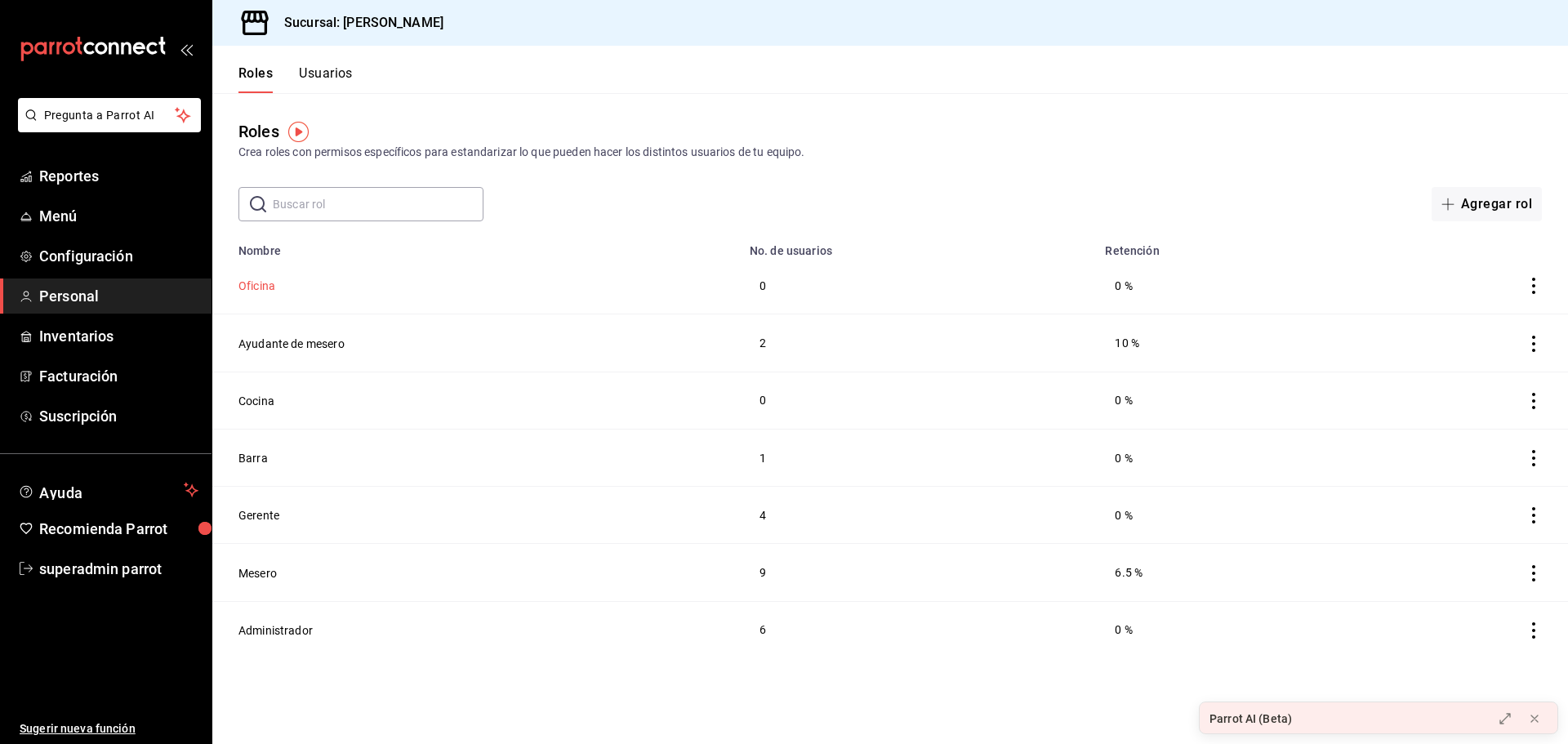
click at [255, 291] on button "Oficina" at bounding box center [256, 286] width 37 height 17
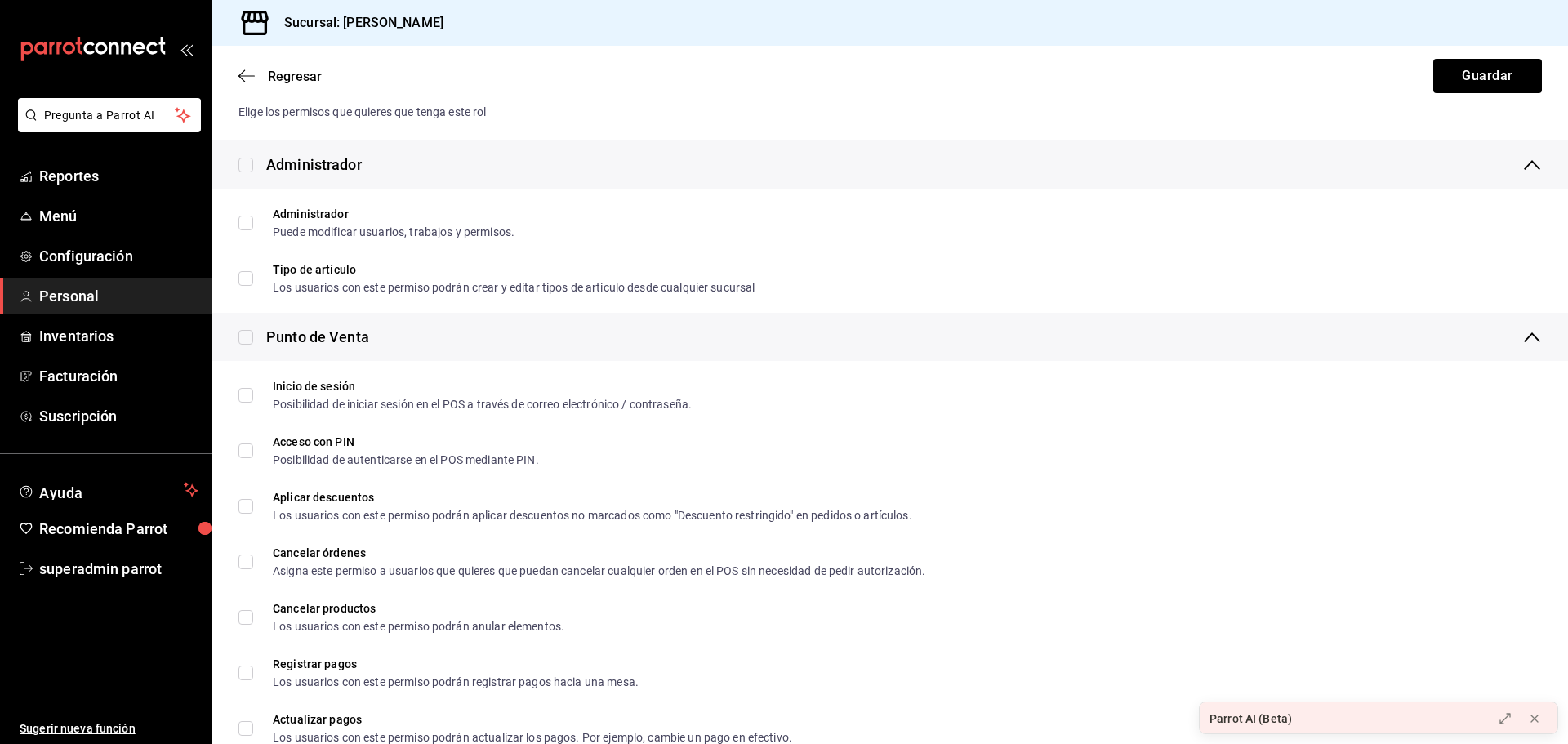
scroll to position [736, 0]
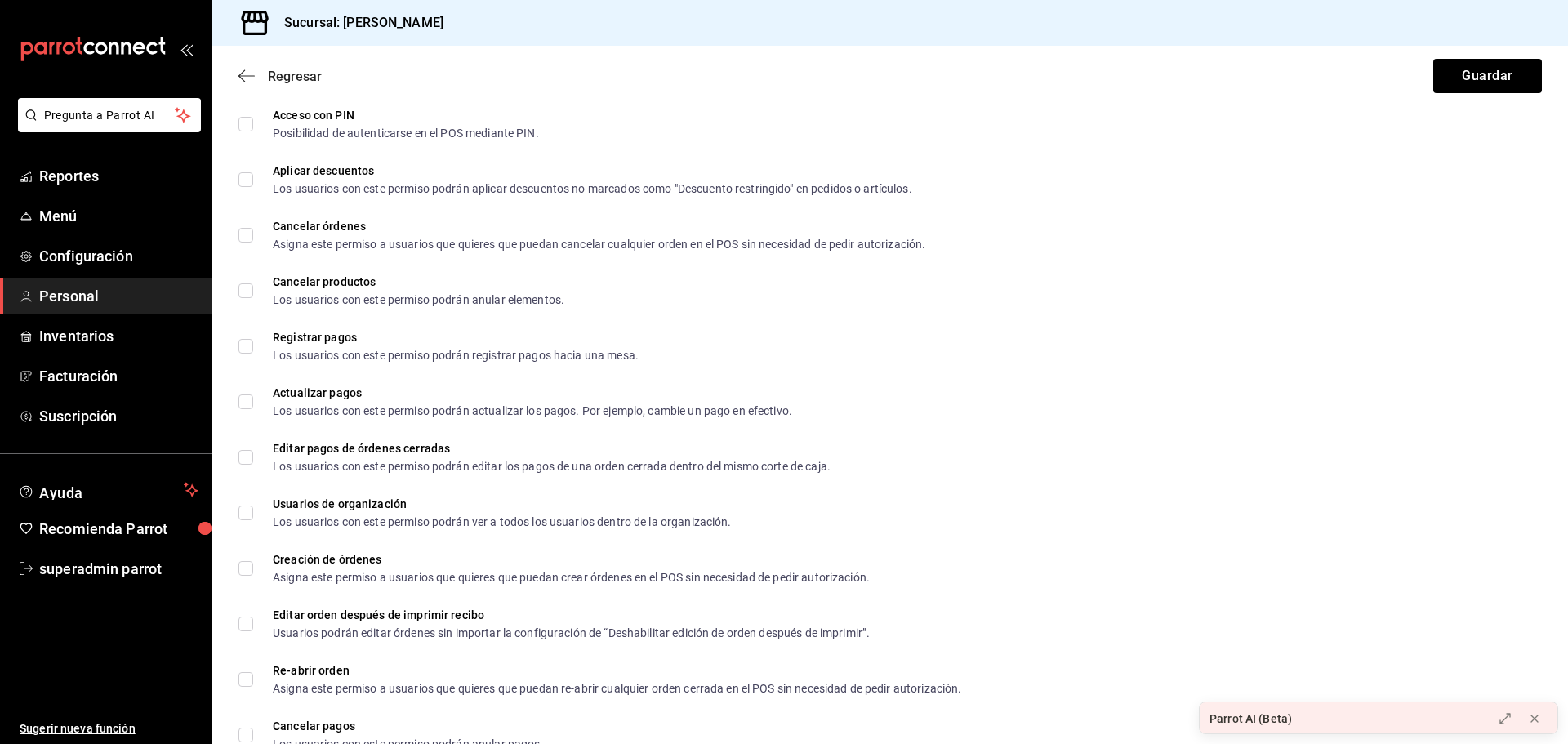
click at [261, 77] on span "Regresar" at bounding box center [280, 76] width 83 height 16
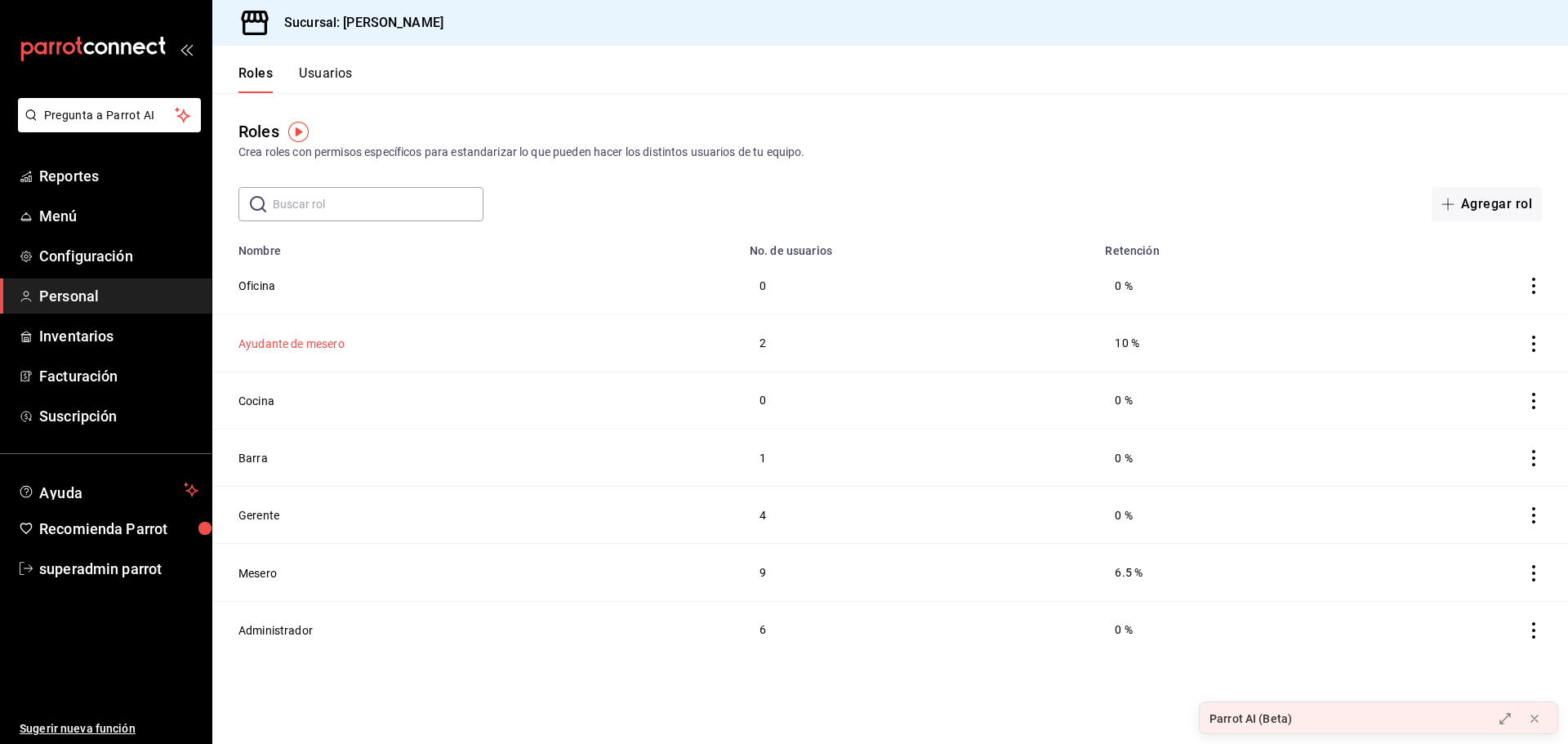
click at [299, 336] on button "Ayudante de mesero" at bounding box center [291, 344] width 106 height 17
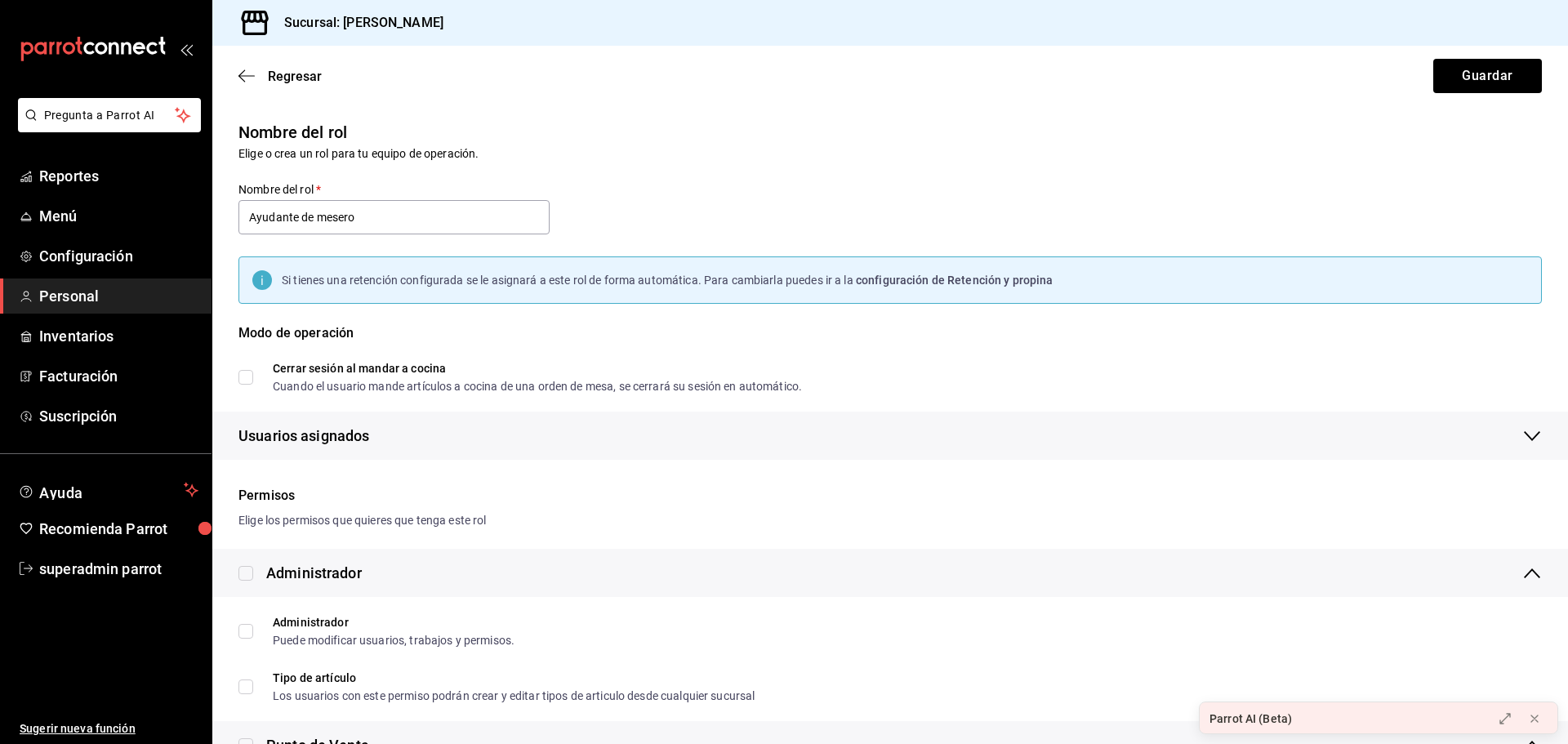
checkbox input "true"
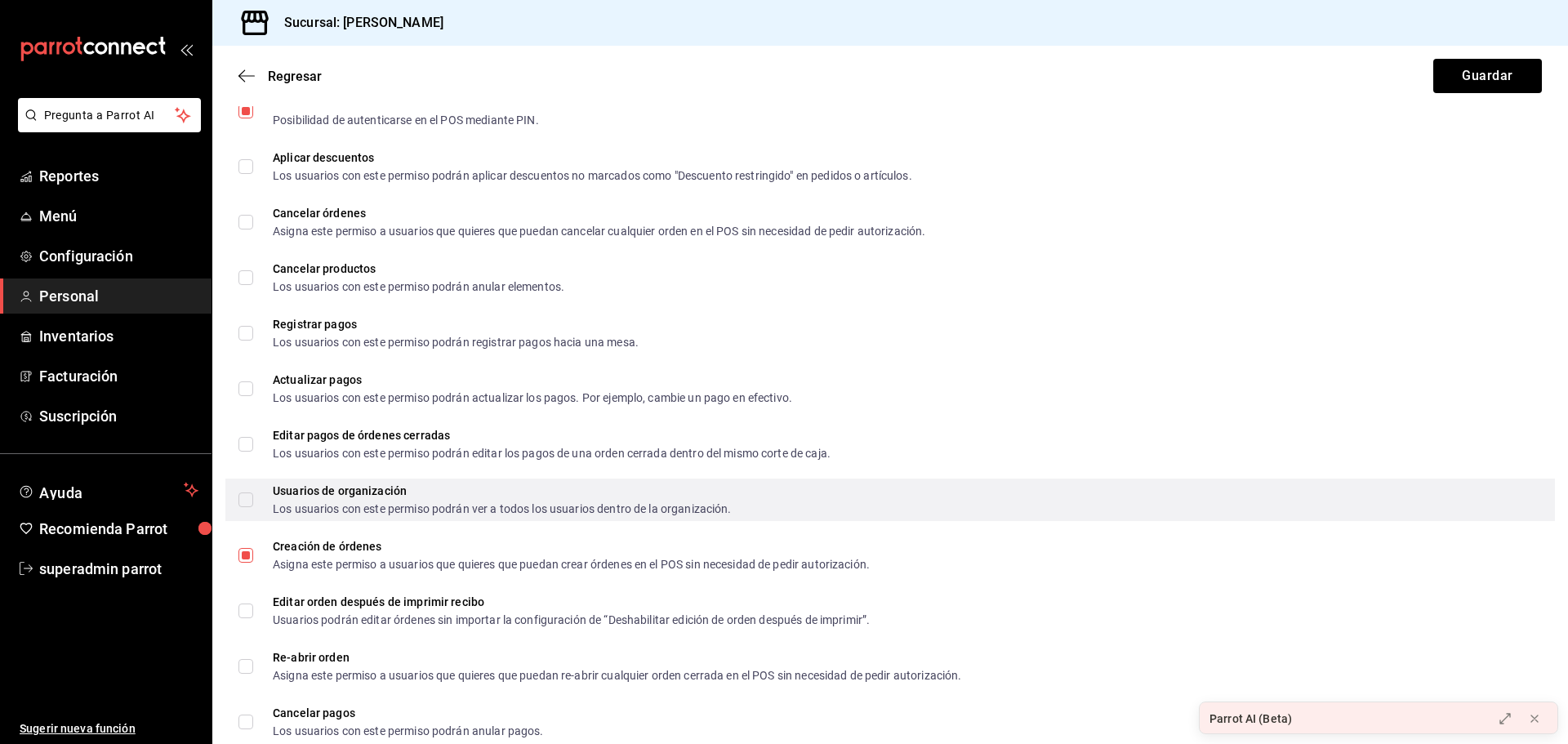
scroll to position [898, 0]
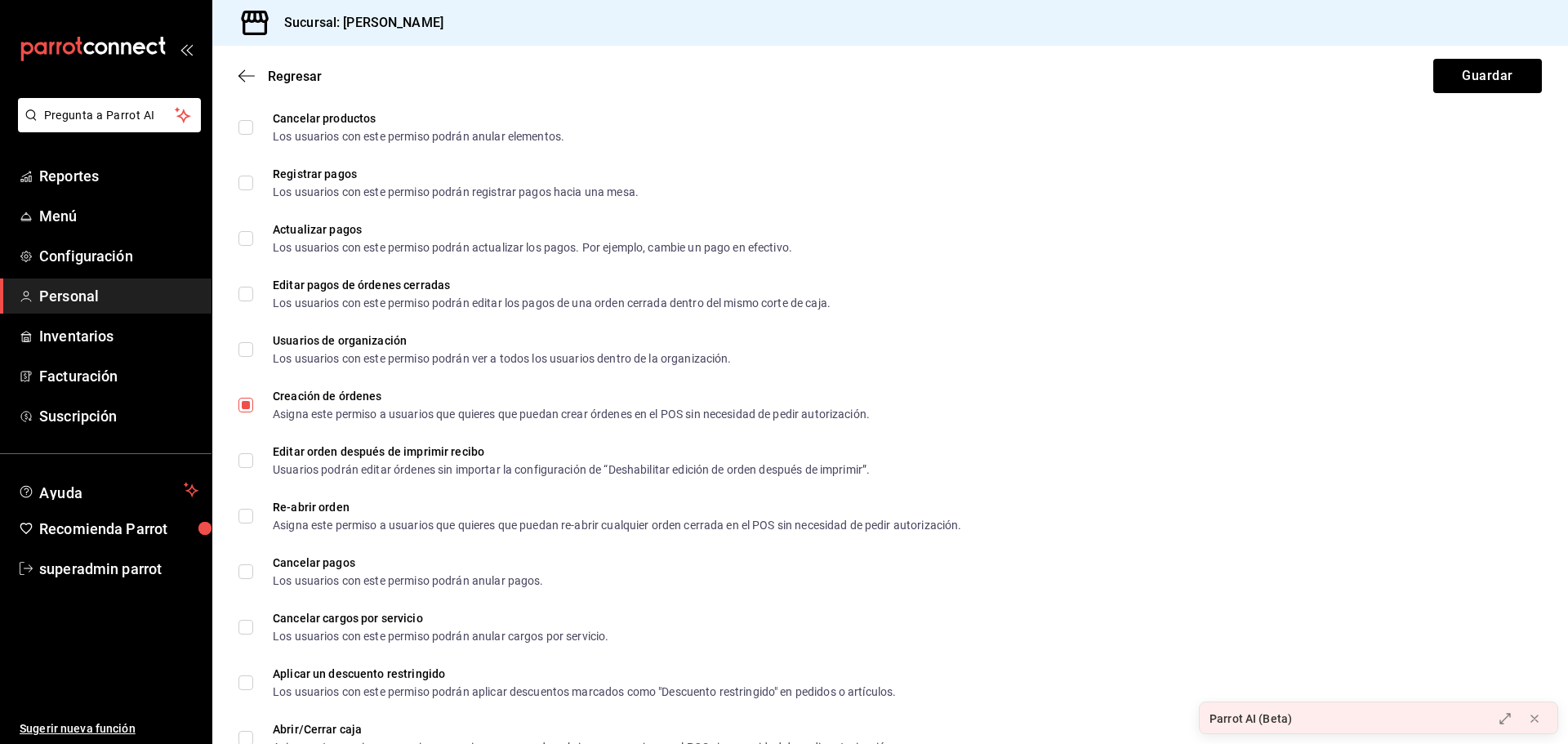
click at [240, 67] on div "Regresar Guardar" at bounding box center [890, 76] width 1356 height 61
click at [243, 72] on icon "button" at bounding box center [242, 76] width 7 height 12
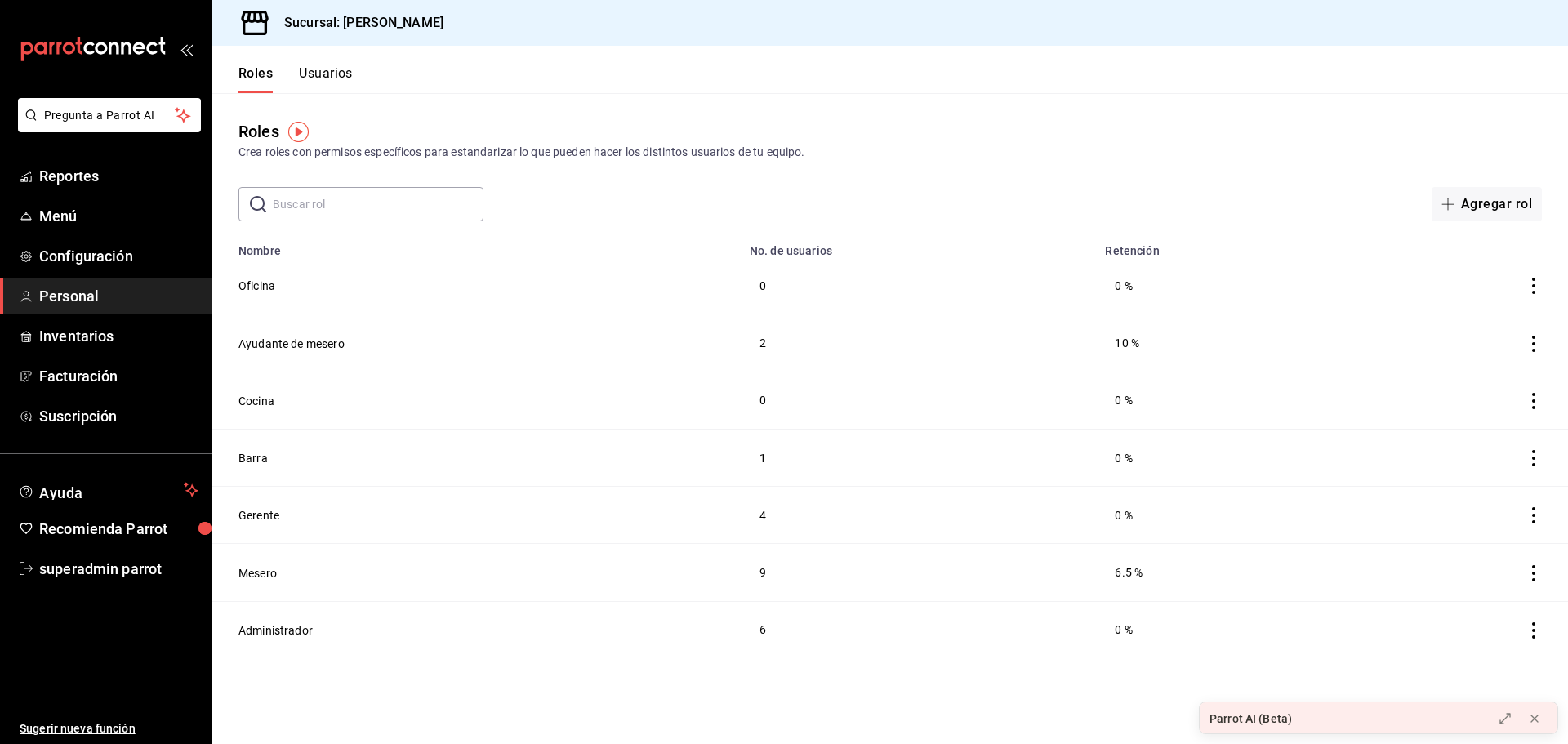
click at [344, 69] on button "Usuarios" at bounding box center [325, 79] width 54 height 27
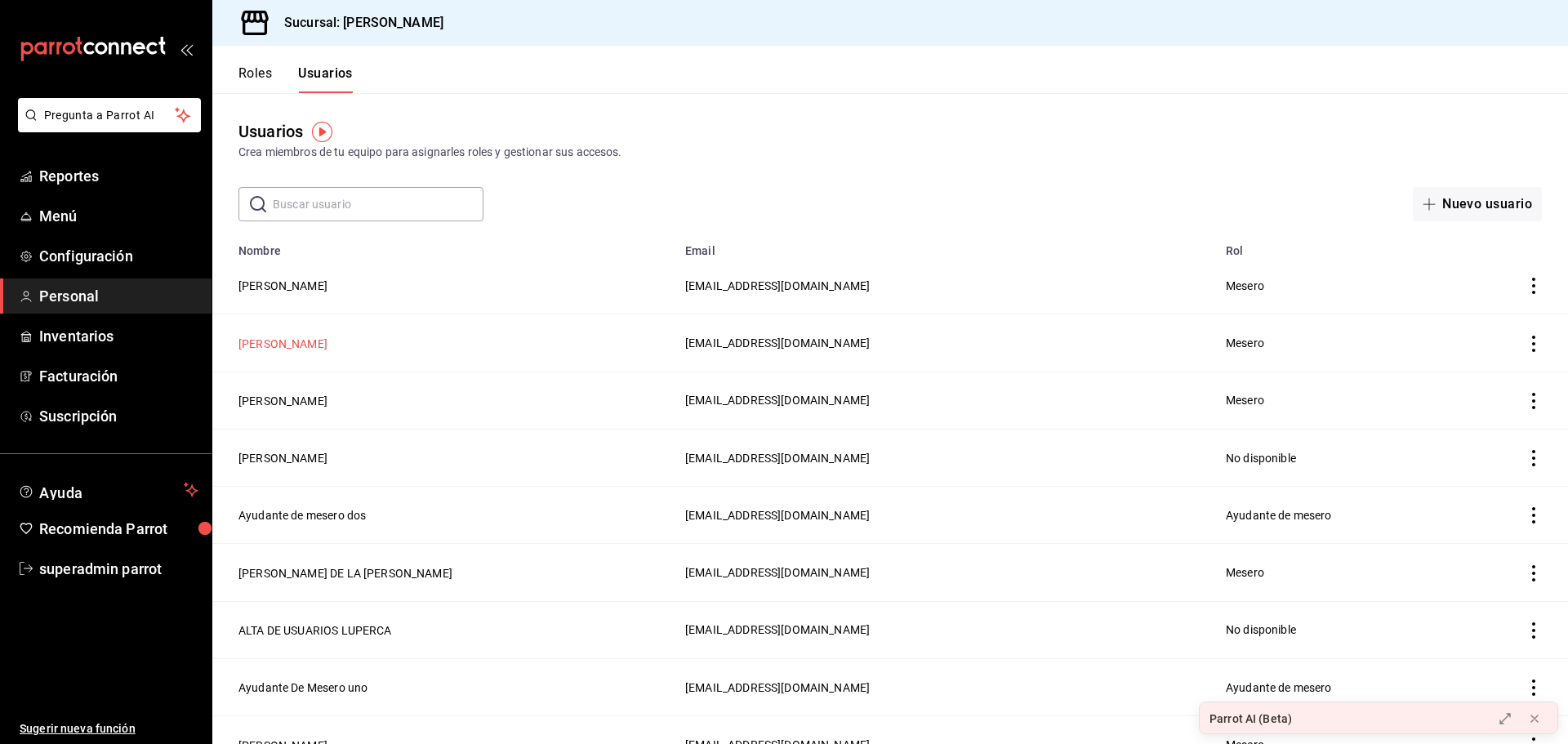
click at [290, 347] on button "MESERO SENECU" at bounding box center [282, 344] width 89 height 17
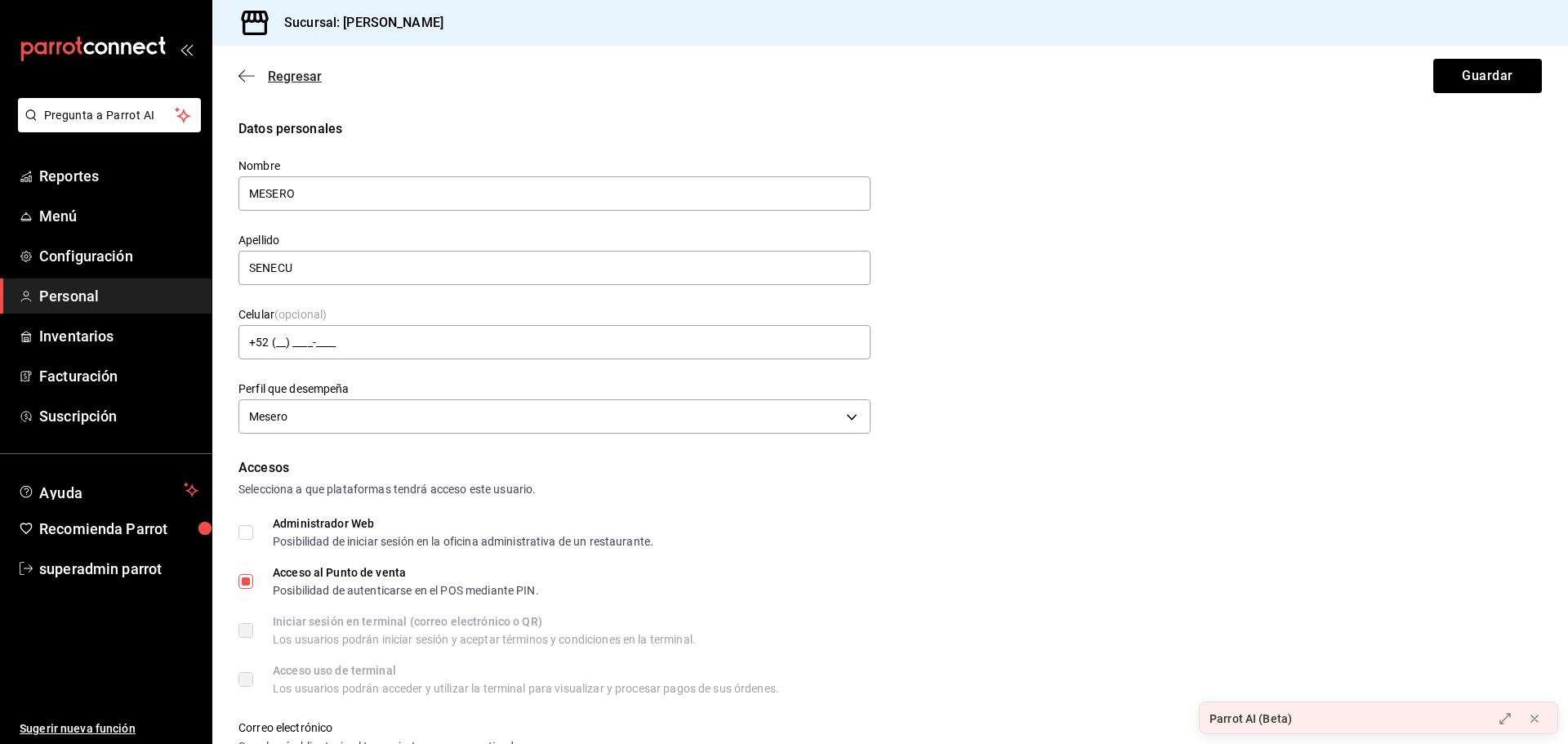
click at [259, 71] on span "Regresar" at bounding box center [280, 76] width 83 height 16
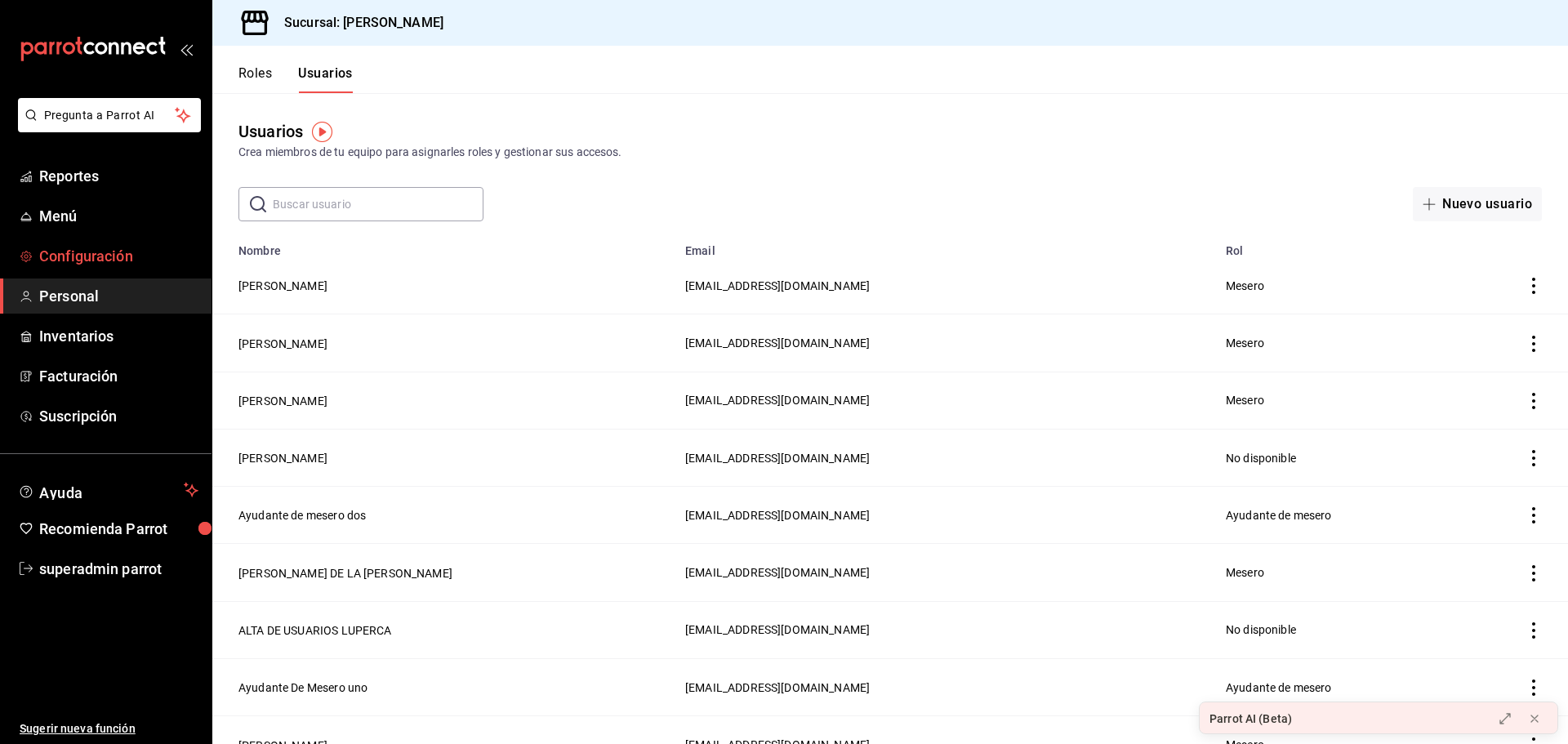
click at [123, 248] on span "Configuración" at bounding box center [119, 256] width 159 height 22
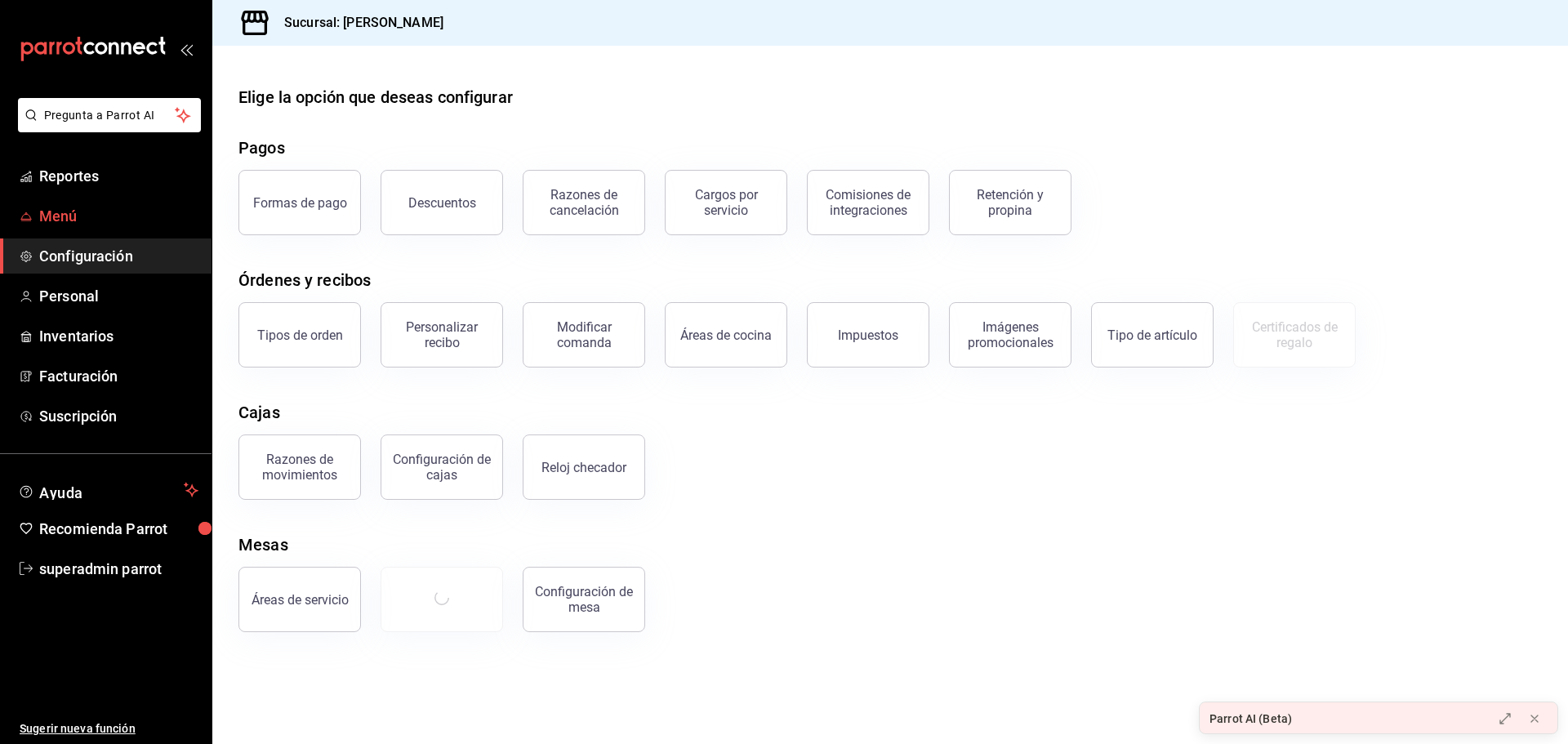
click at [112, 217] on span "Menú" at bounding box center [119, 216] width 159 height 22
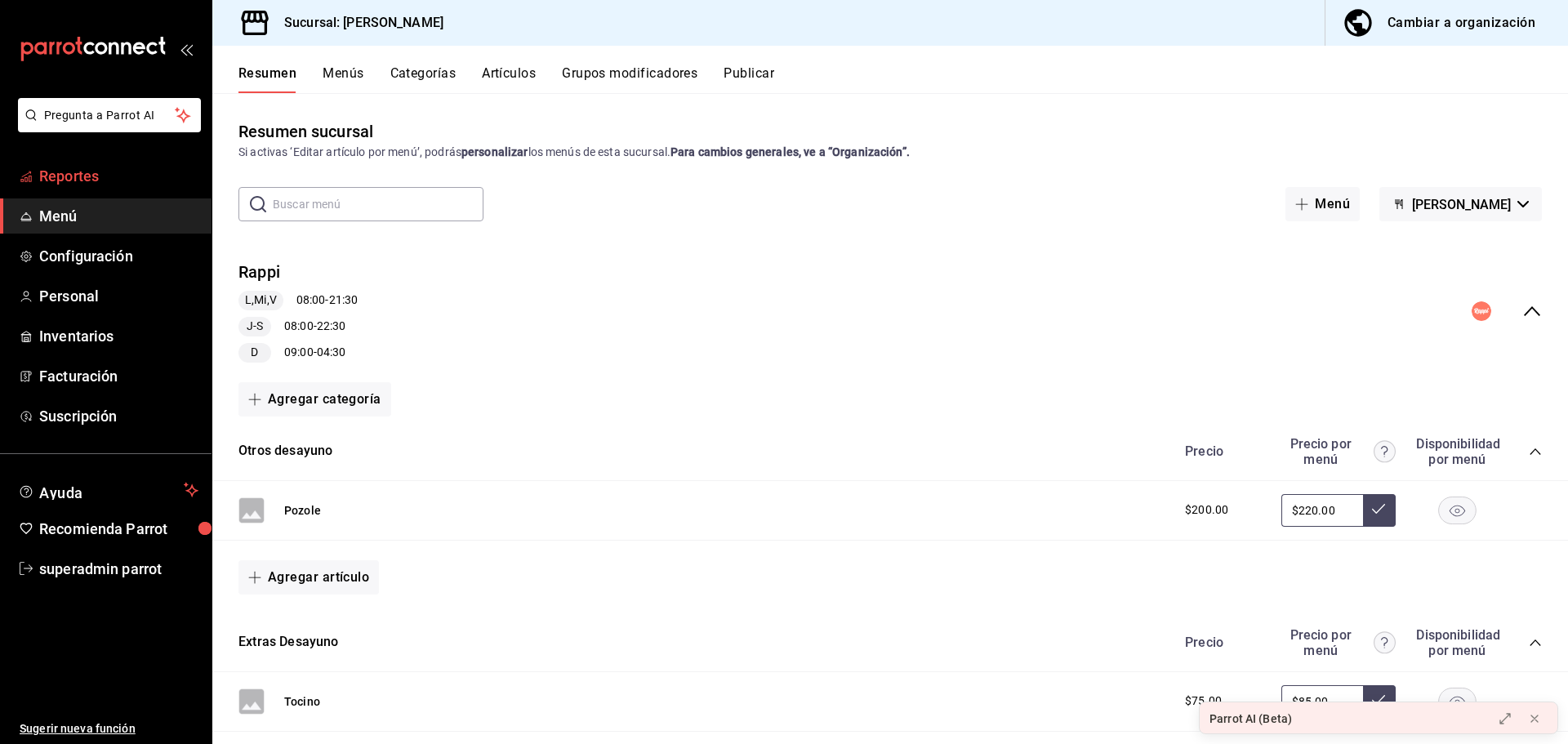
click at [105, 190] on link "Reportes" at bounding box center [105, 176] width 212 height 35
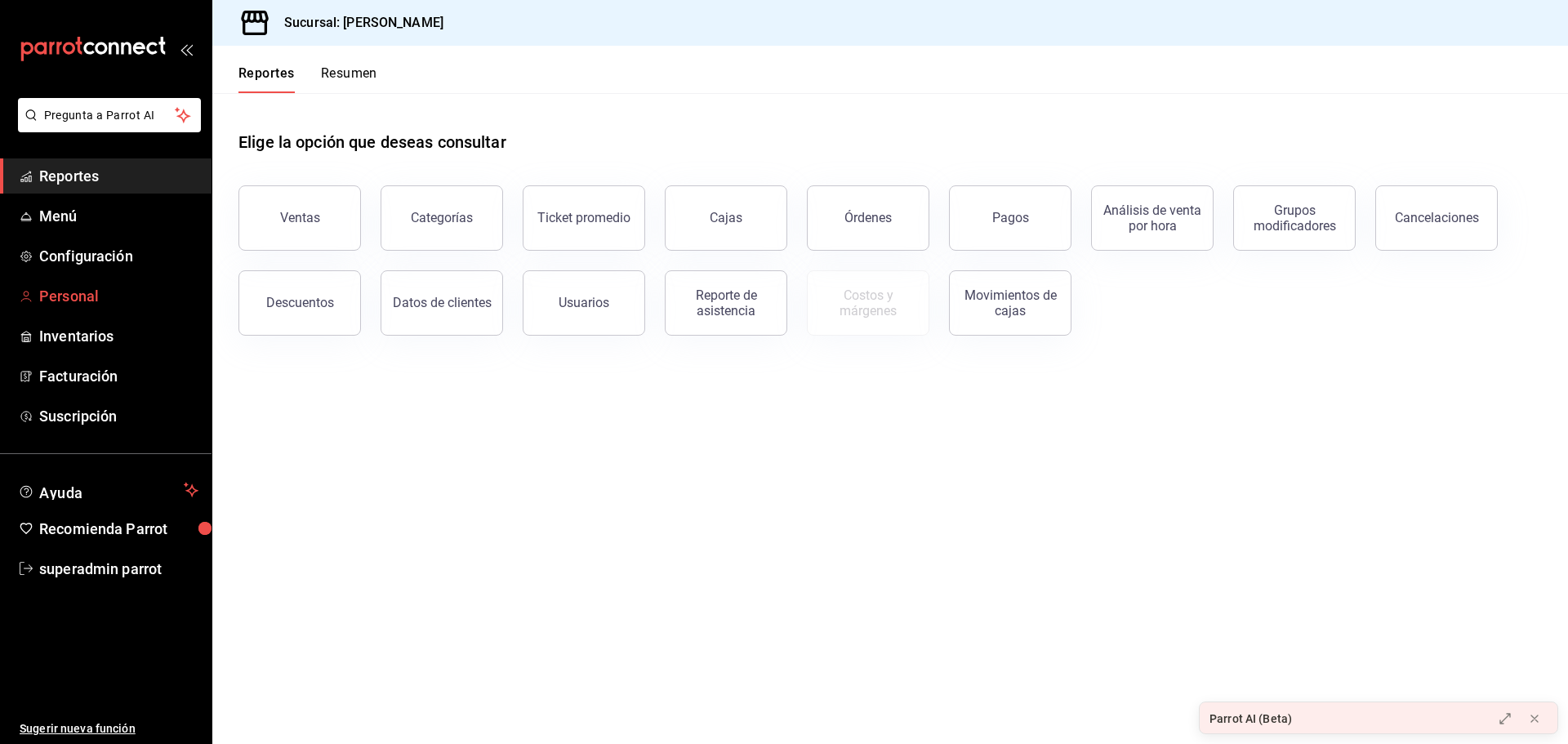
click at [83, 296] on span "Personal" at bounding box center [119, 296] width 159 height 22
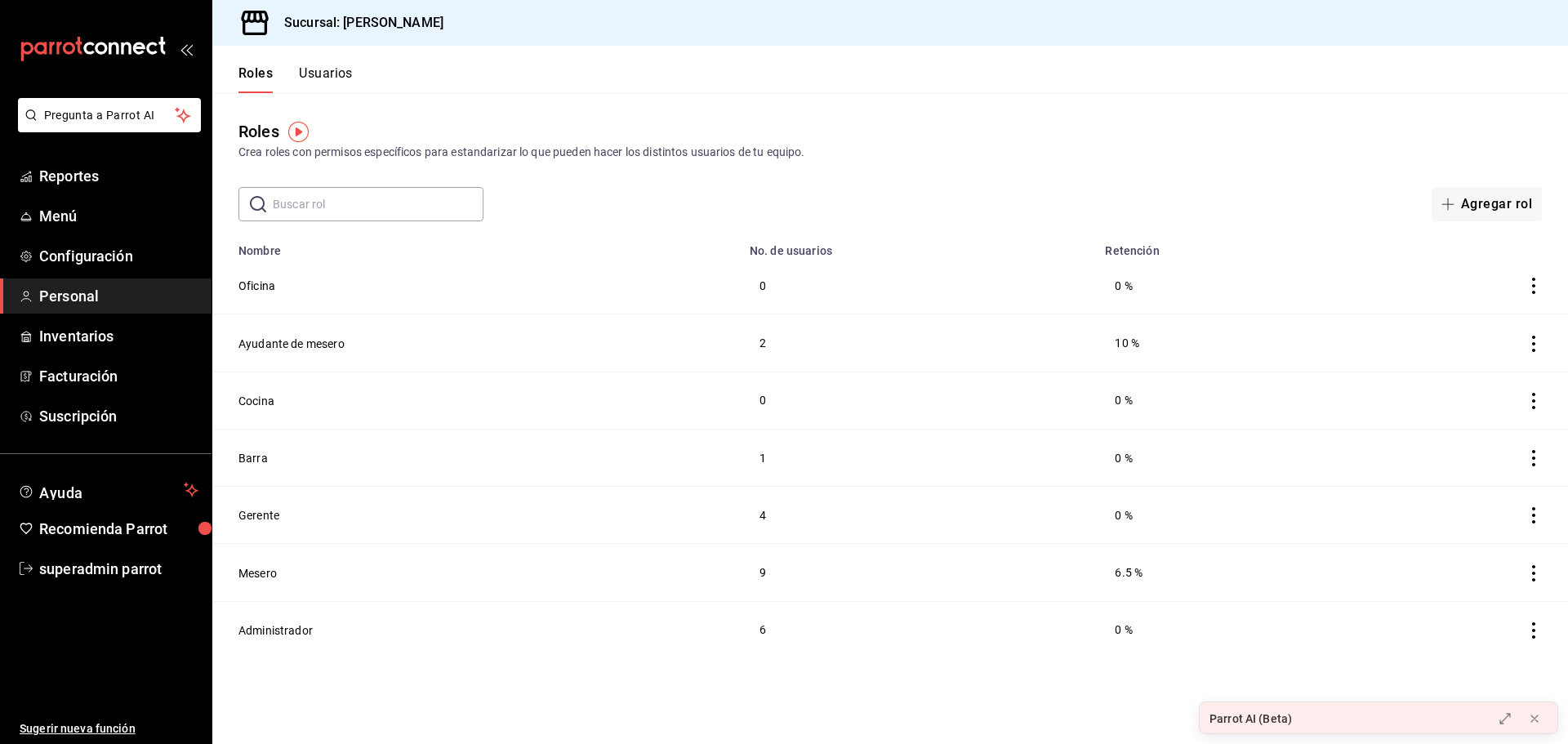
click at [335, 82] on button "Usuarios" at bounding box center [325, 79] width 54 height 27
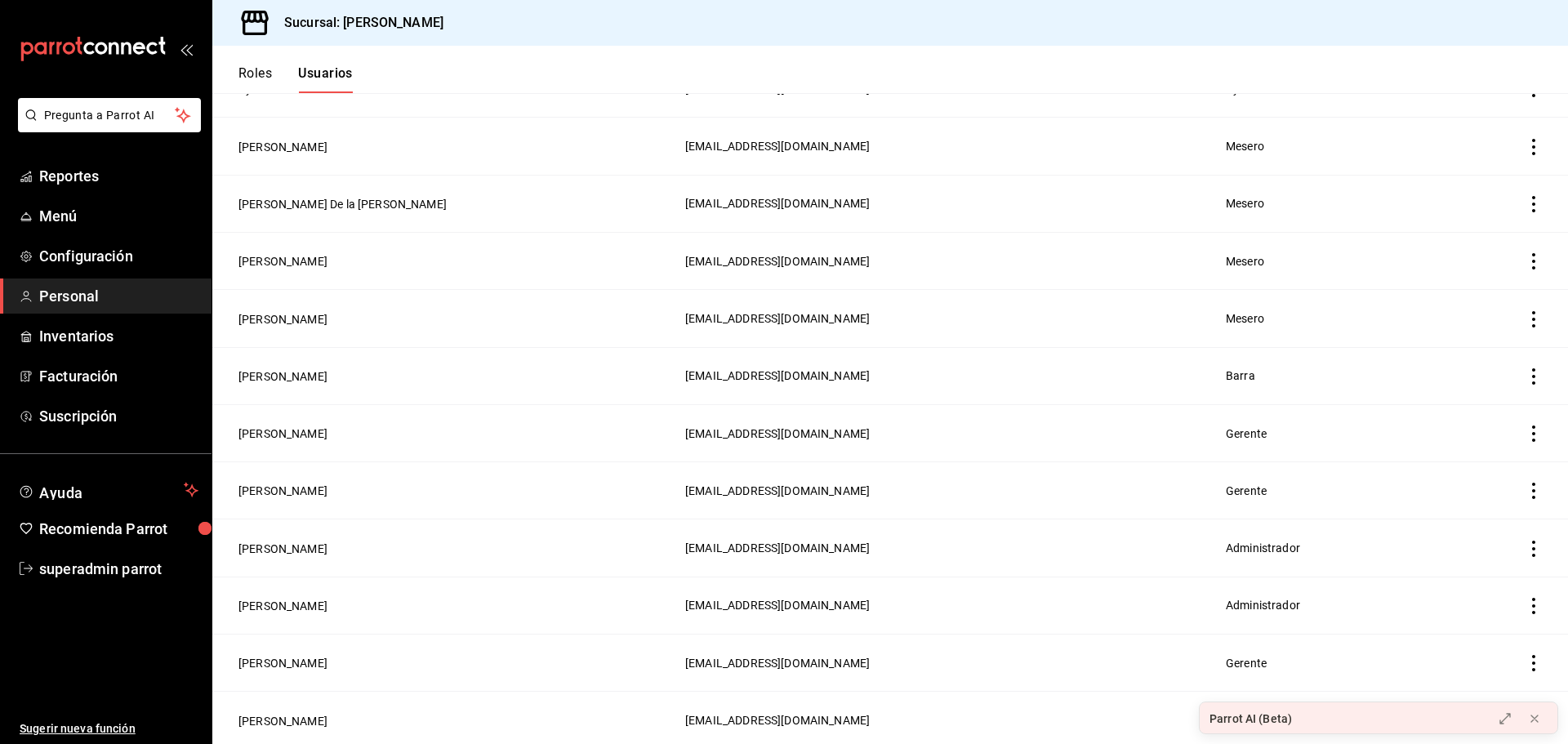
scroll to position [872, 0]
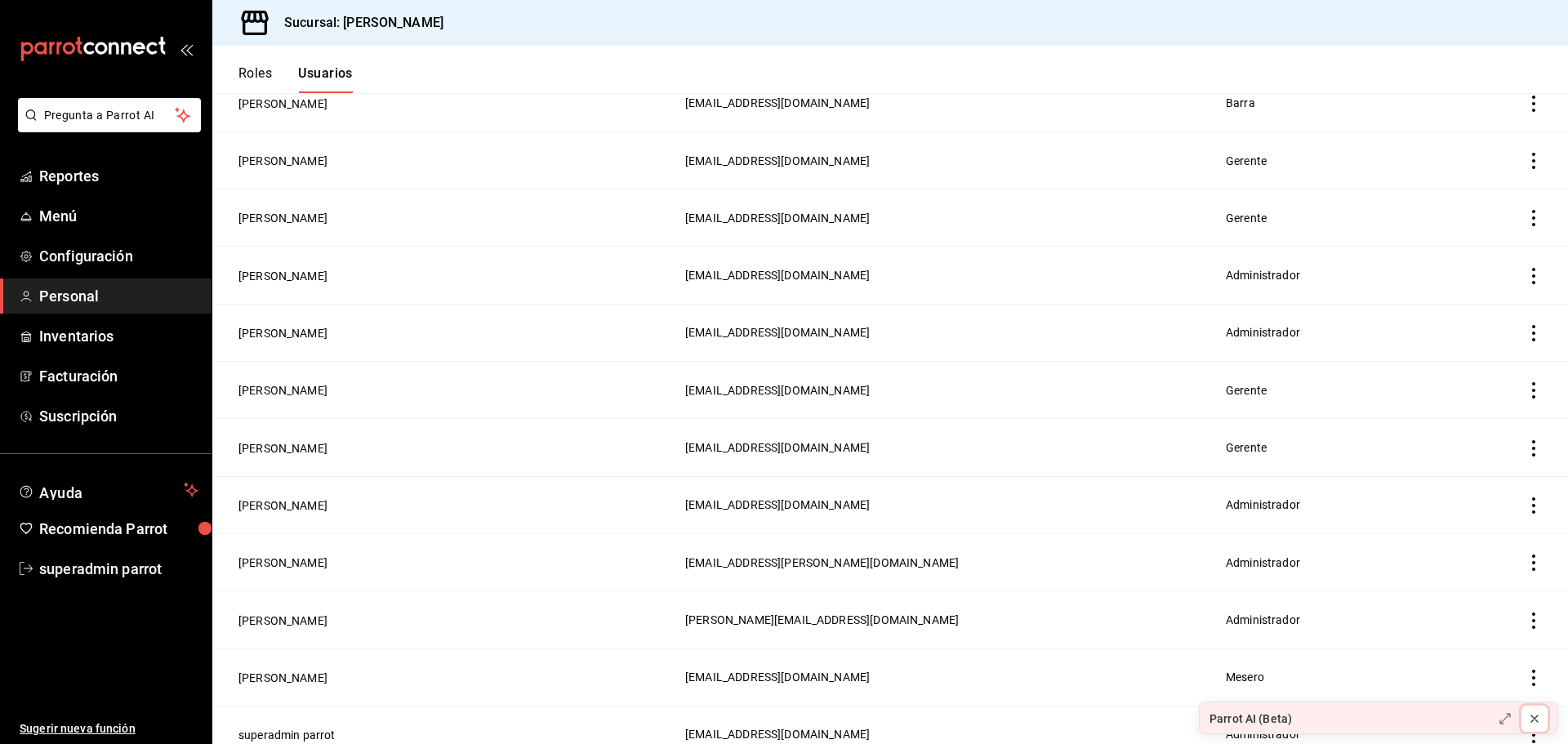
click at [1540, 714] on icon at bounding box center [1535, 719] width 13 height 13
click at [266, 71] on button "Roles" at bounding box center [255, 79] width 33 height 27
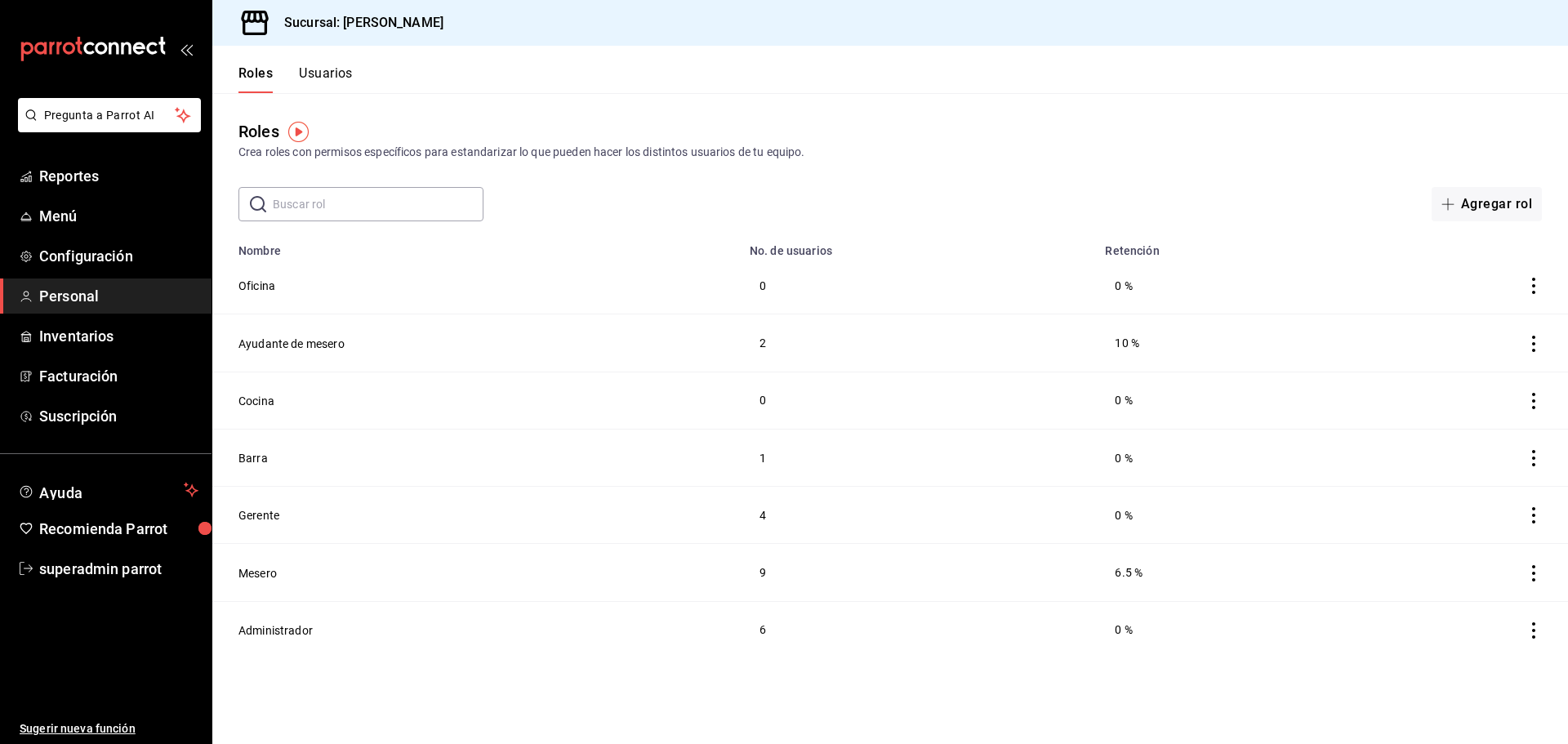
click at [189, 51] on icon "open_drawer_menu" at bounding box center [186, 49] width 13 height 13
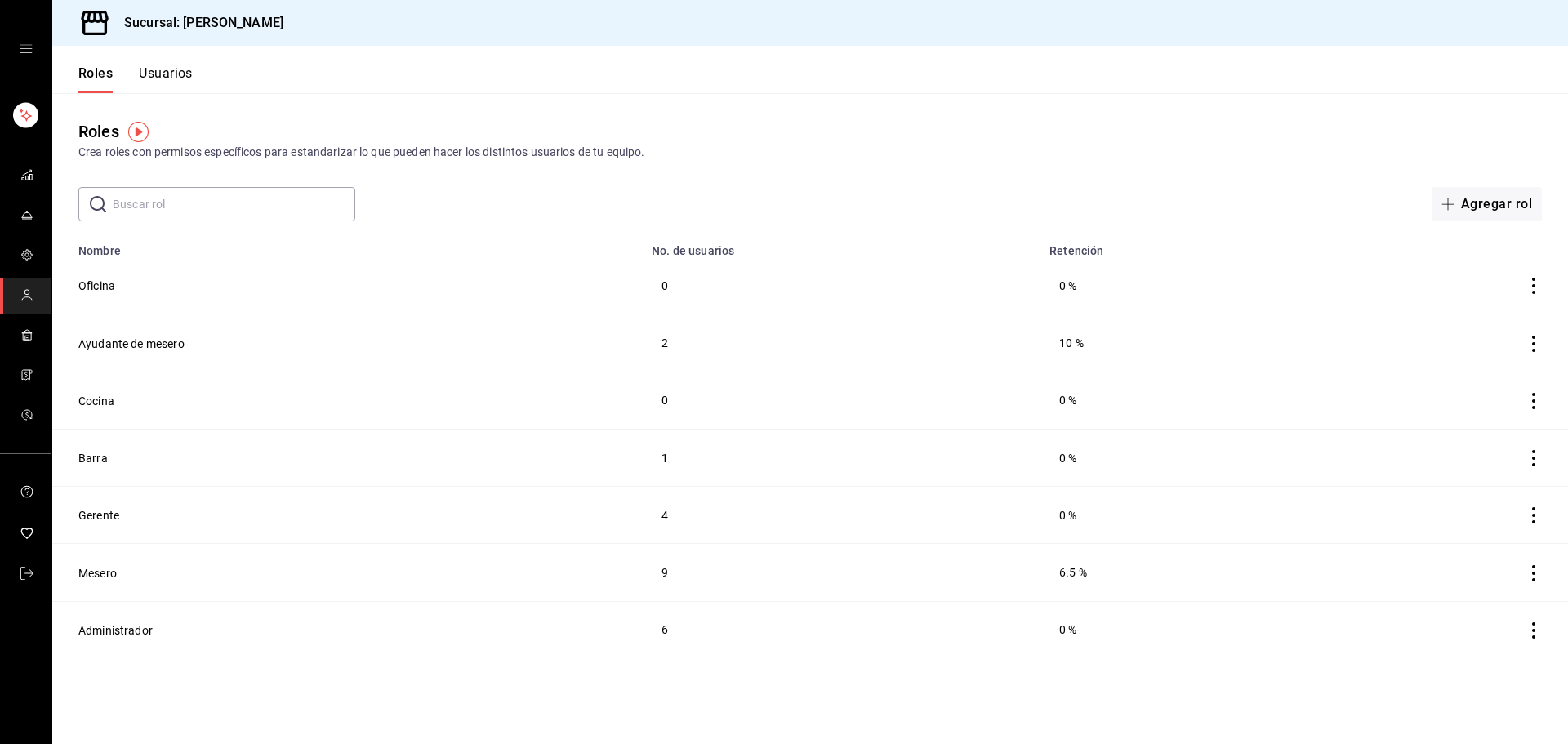
click at [26, 52] on icon "open drawer" at bounding box center [26, 49] width 12 height 8
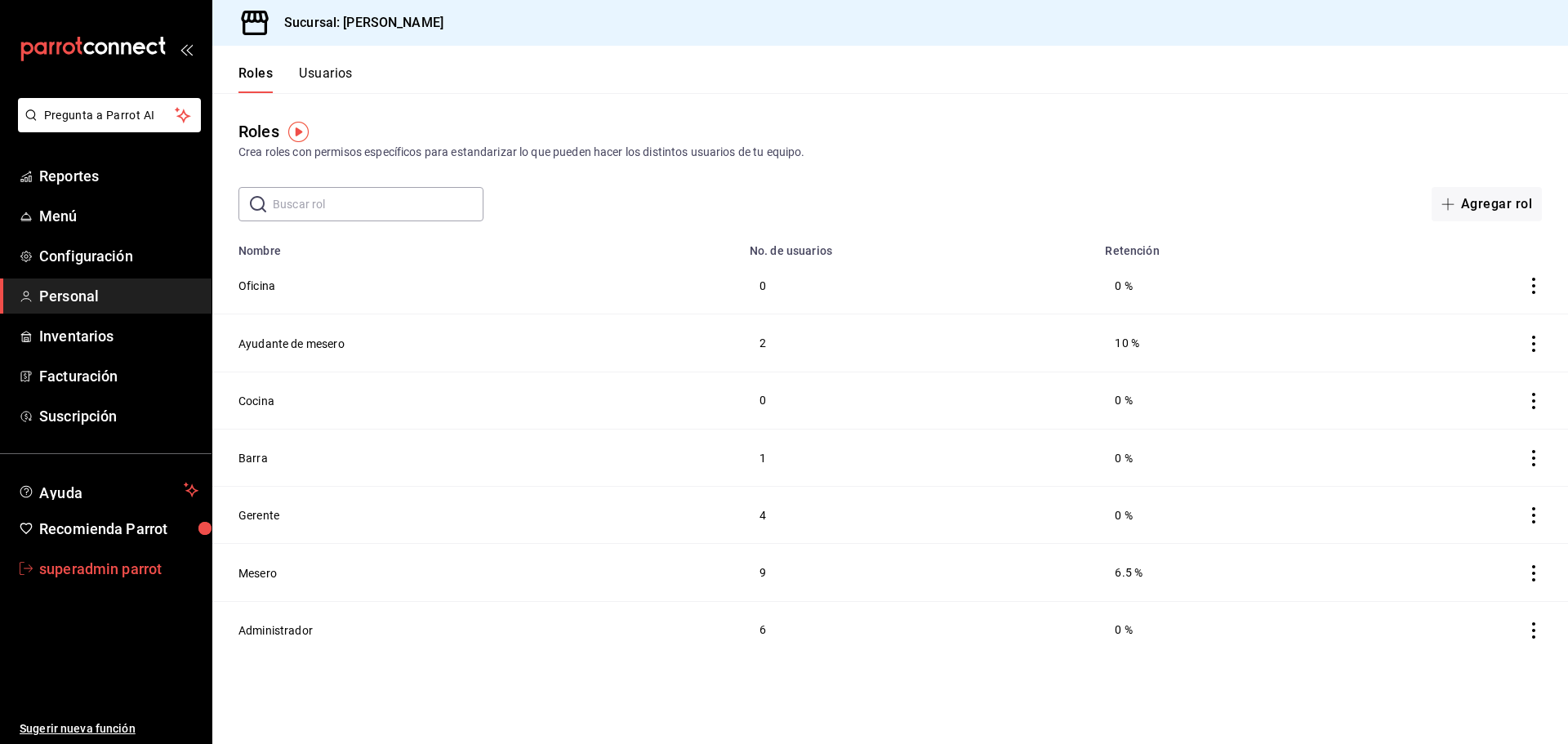
click at [147, 567] on span "superadmin parrot" at bounding box center [119, 569] width 159 height 22
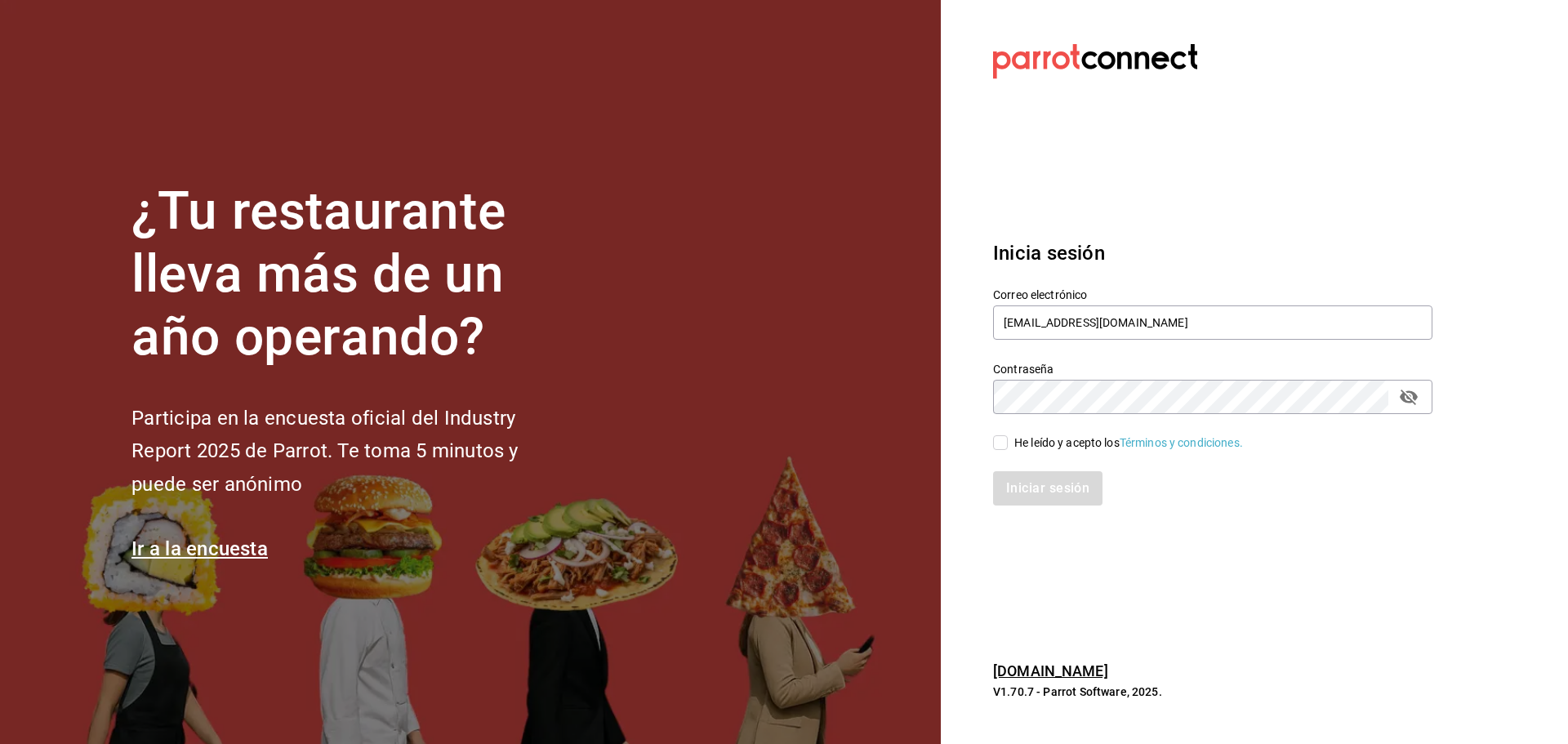
click at [1067, 296] on label "Correo electrónico" at bounding box center [1212, 295] width 439 height 12
click at [1046, 314] on input "gulacdmx@grupobikiya.com" at bounding box center [1212, 322] width 439 height 34
paste input "celestica@aguafri"
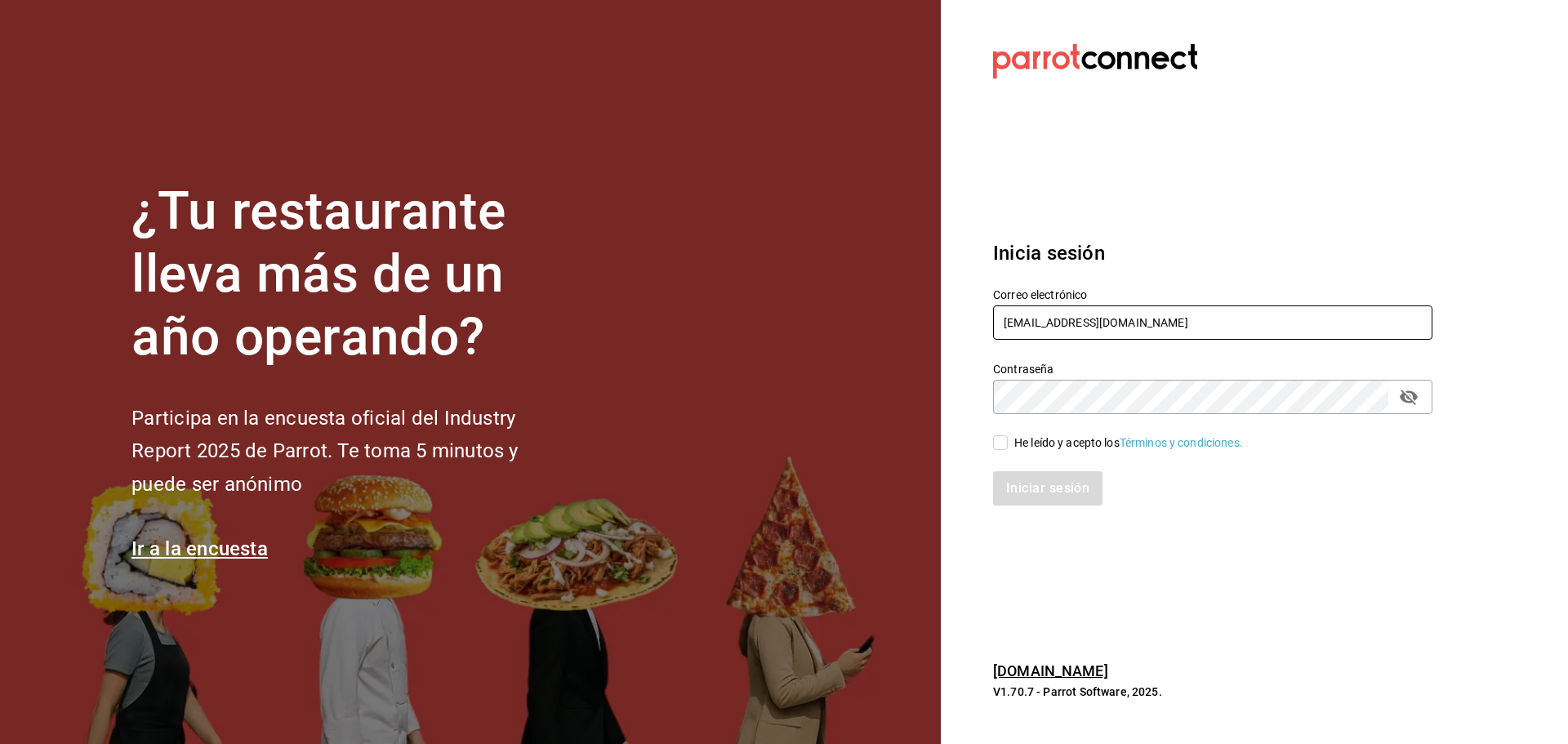
type input "[EMAIL_ADDRESS][DOMAIN_NAME]"
click at [1018, 441] on div "He leído y acepto los Términos y condiciones." at bounding box center [1129, 443] width 229 height 17
click at [1008, 441] on input "He leído y acepto los Términos y condiciones." at bounding box center [1000, 443] width 15 height 15
checkbox input "true"
click at [1043, 497] on button "Iniciar sesión" at bounding box center [1048, 488] width 111 height 34
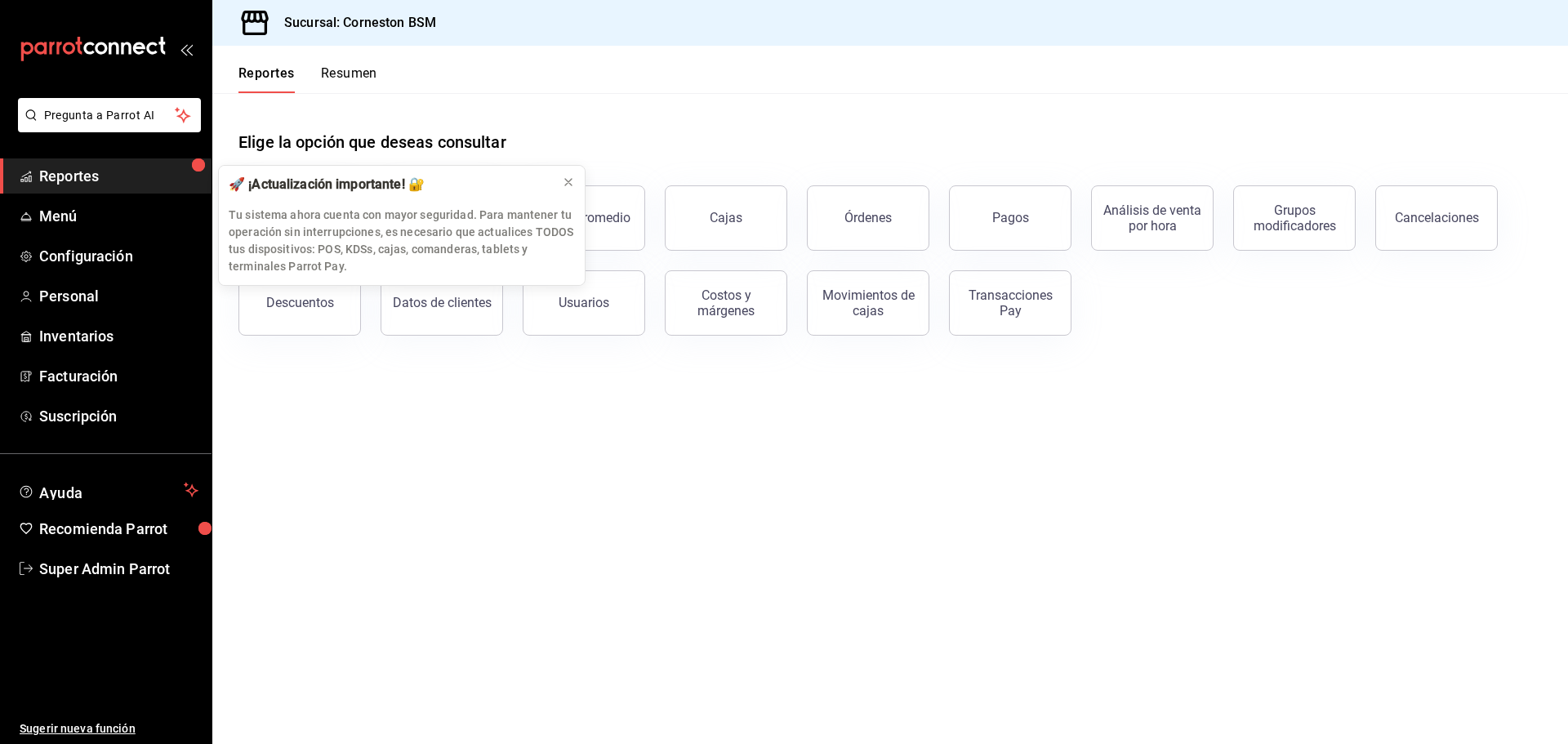
click at [82, 181] on span "Reportes" at bounding box center [119, 176] width 159 height 22
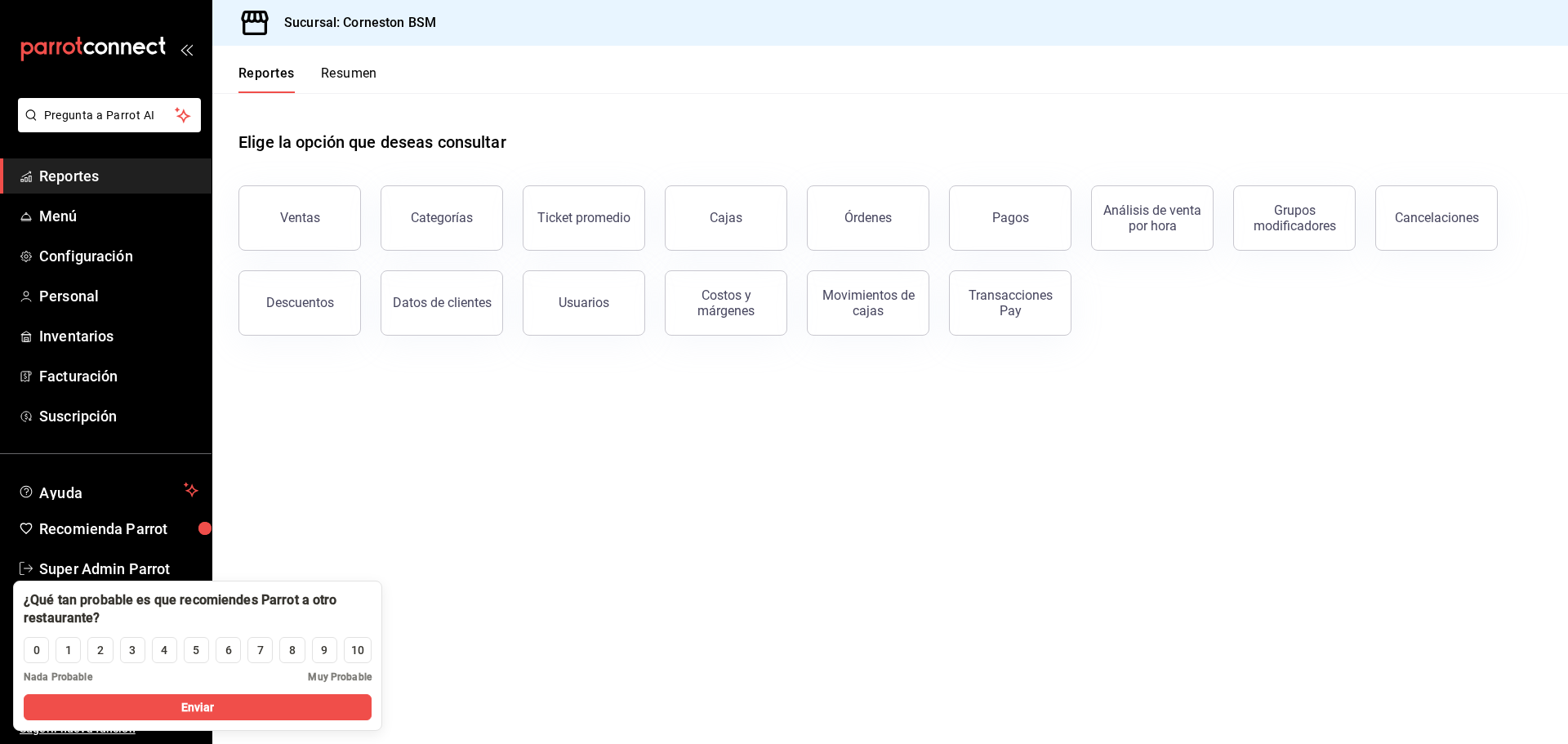
click at [534, 460] on main "Elige la opción que deseas consultar Ventas Categorías Ticket promedio Cajas Ór…" at bounding box center [890, 418] width 1356 height 651
click at [101, 291] on span "Personal" at bounding box center [119, 296] width 159 height 22
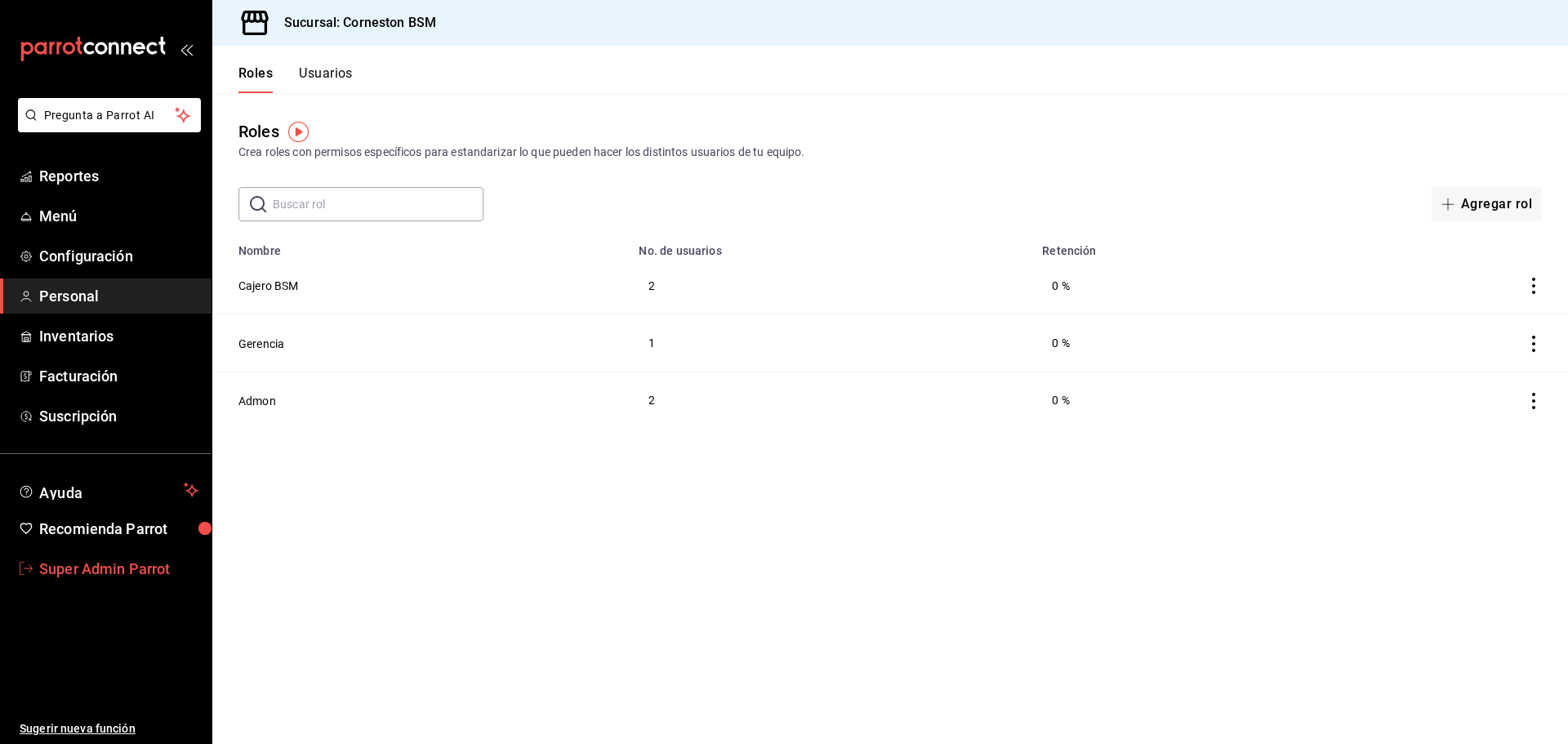
click at [149, 566] on span "Super Admin Parrot" at bounding box center [119, 569] width 159 height 22
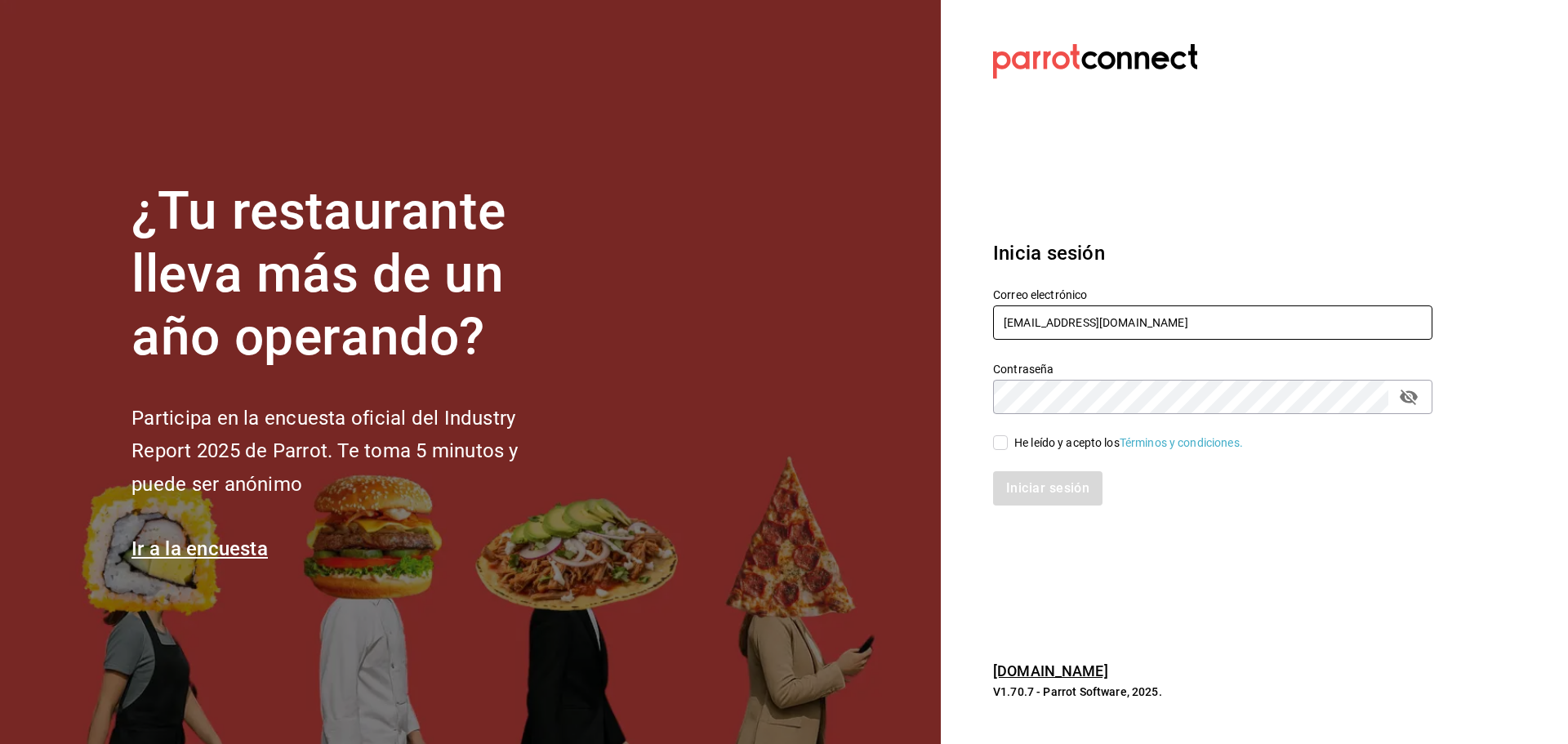
click at [1072, 328] on input "[EMAIL_ADDRESS][DOMAIN_NAME]" at bounding box center [1212, 322] width 439 height 34
click at [1004, 443] on input "He leído y acepto los Términos y condiciones." at bounding box center [1000, 443] width 15 height 15
checkbox input "true"
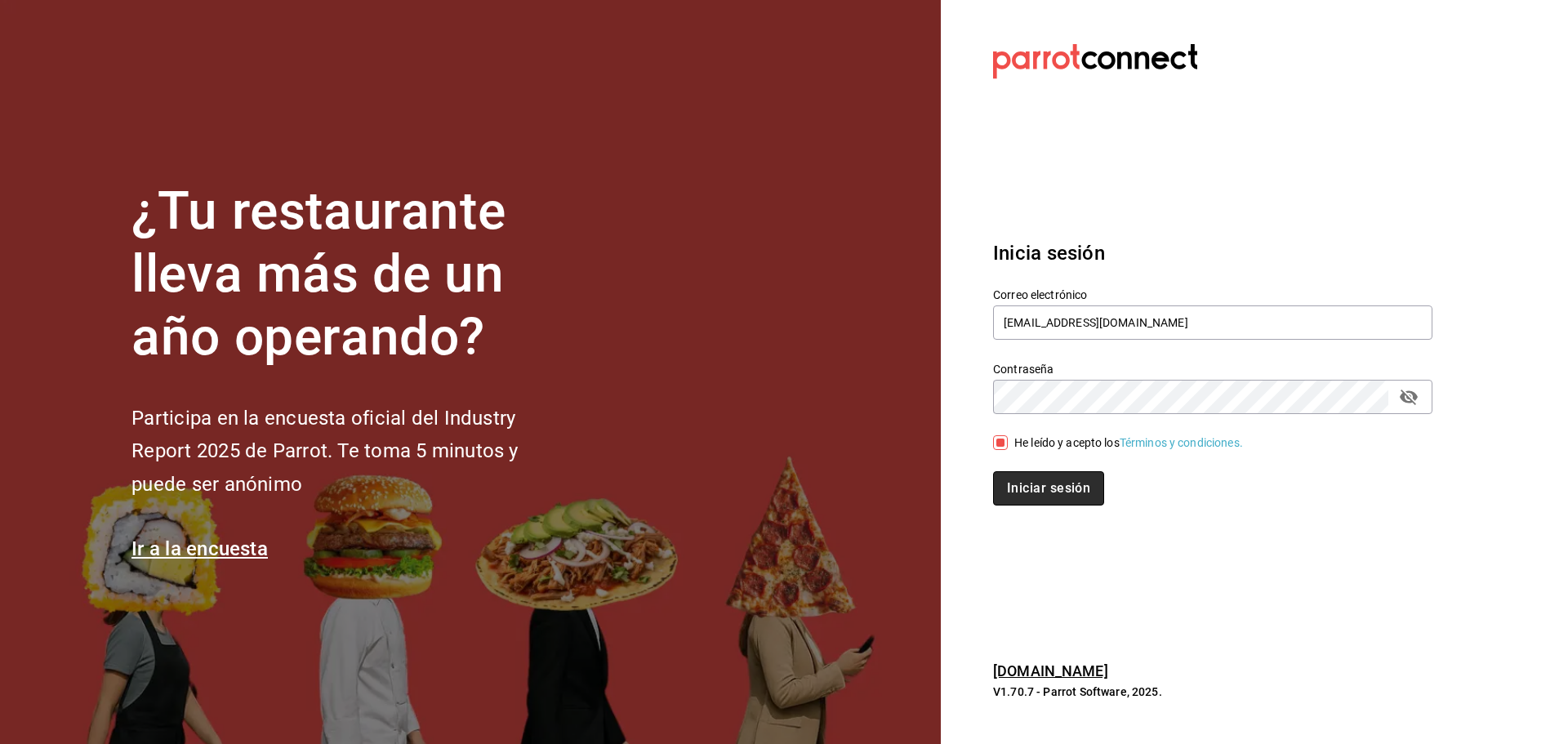
click at [1027, 477] on button "Iniciar sesión" at bounding box center [1048, 488] width 111 height 34
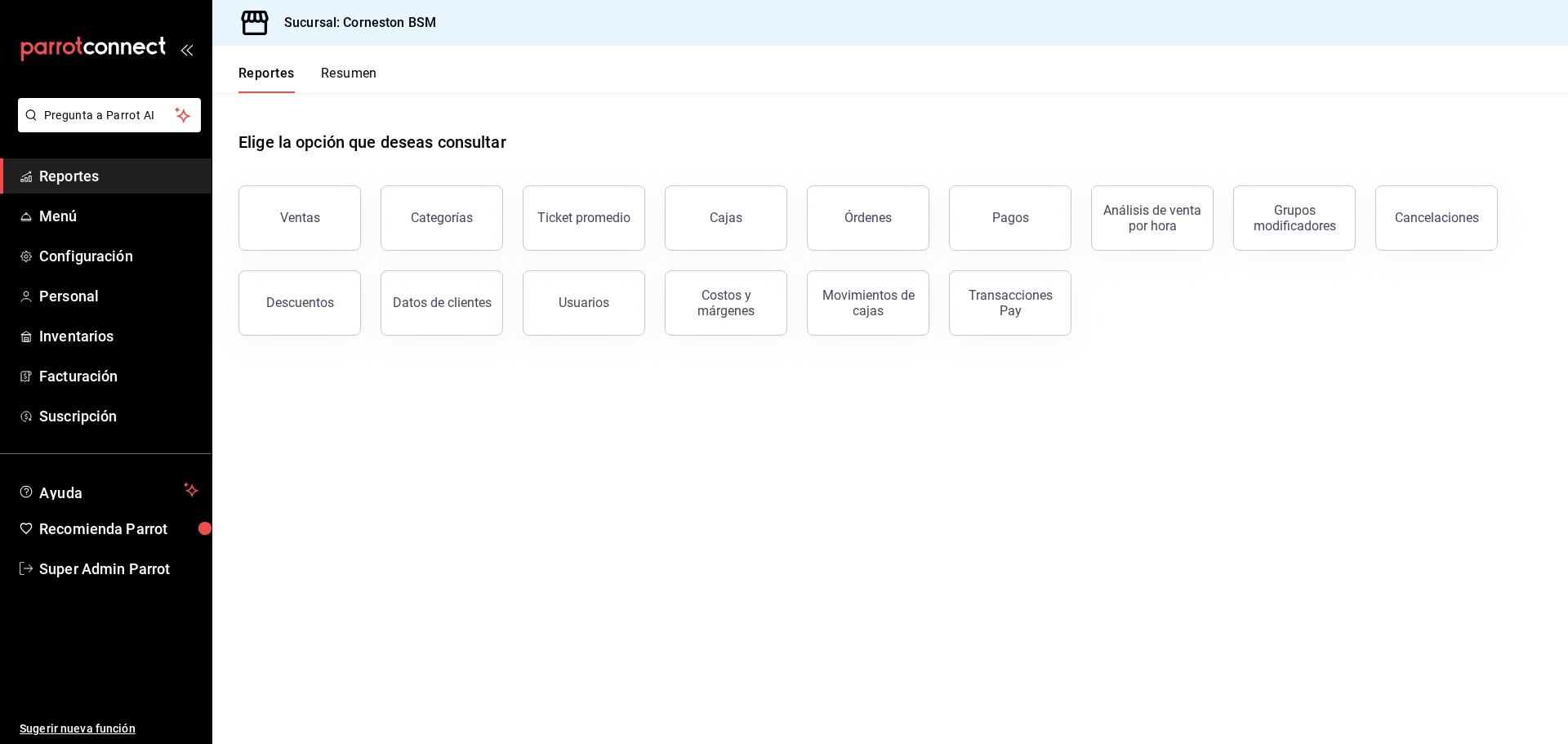
click at [423, 30] on h3 "Sucursal: Corneston BSM" at bounding box center [354, 23] width 165 height 20
click at [148, 231] on link "Menú" at bounding box center [105, 216] width 212 height 35
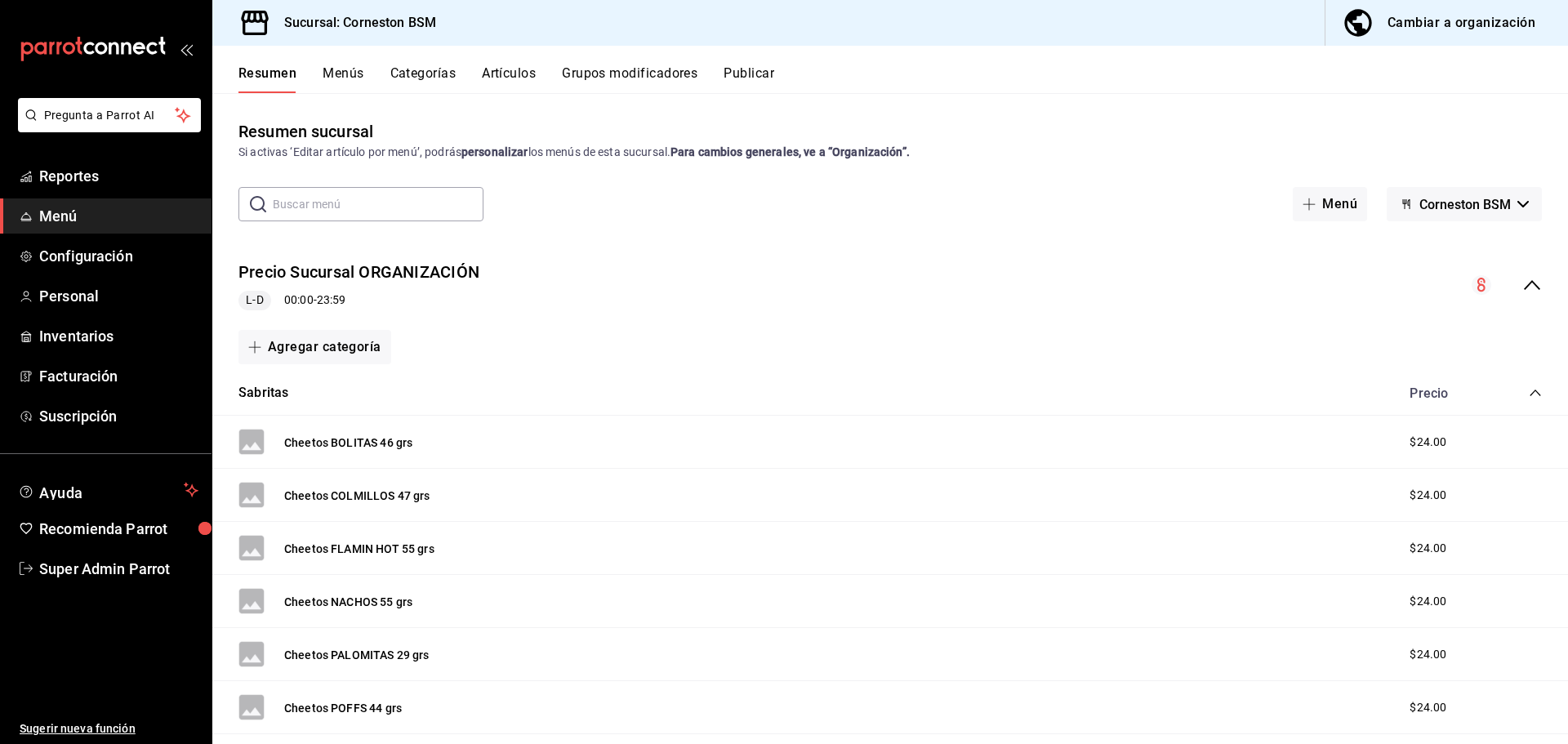
click at [580, 280] on div "Precio Sucursal ORGANIZACIÓN L-D 00:00 - 23:59" at bounding box center [890, 286] width 1356 height 76
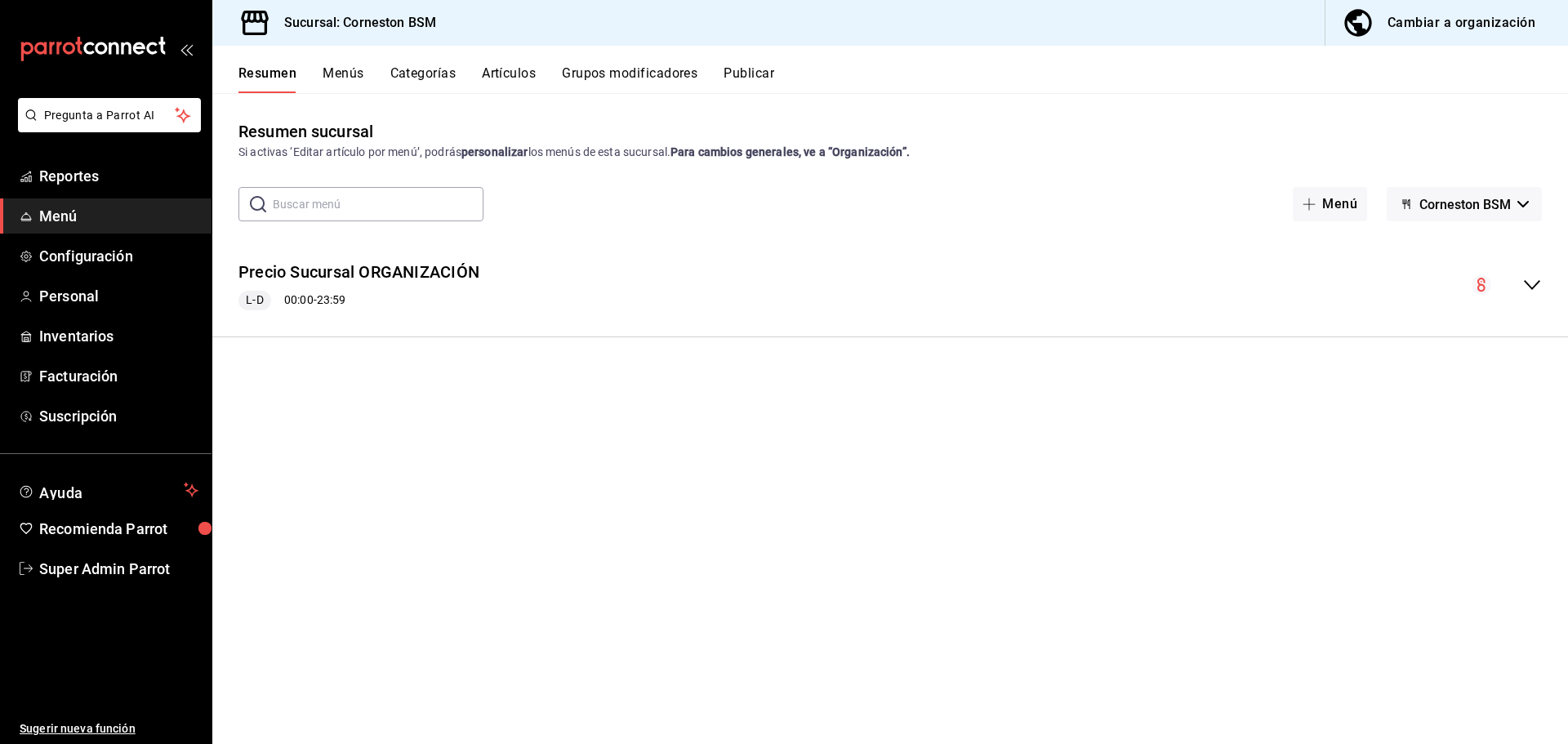
click at [580, 280] on div "Precio Sucursal ORGANIZACIÓN L-D 00:00 - 23:59" at bounding box center [890, 286] width 1356 height 76
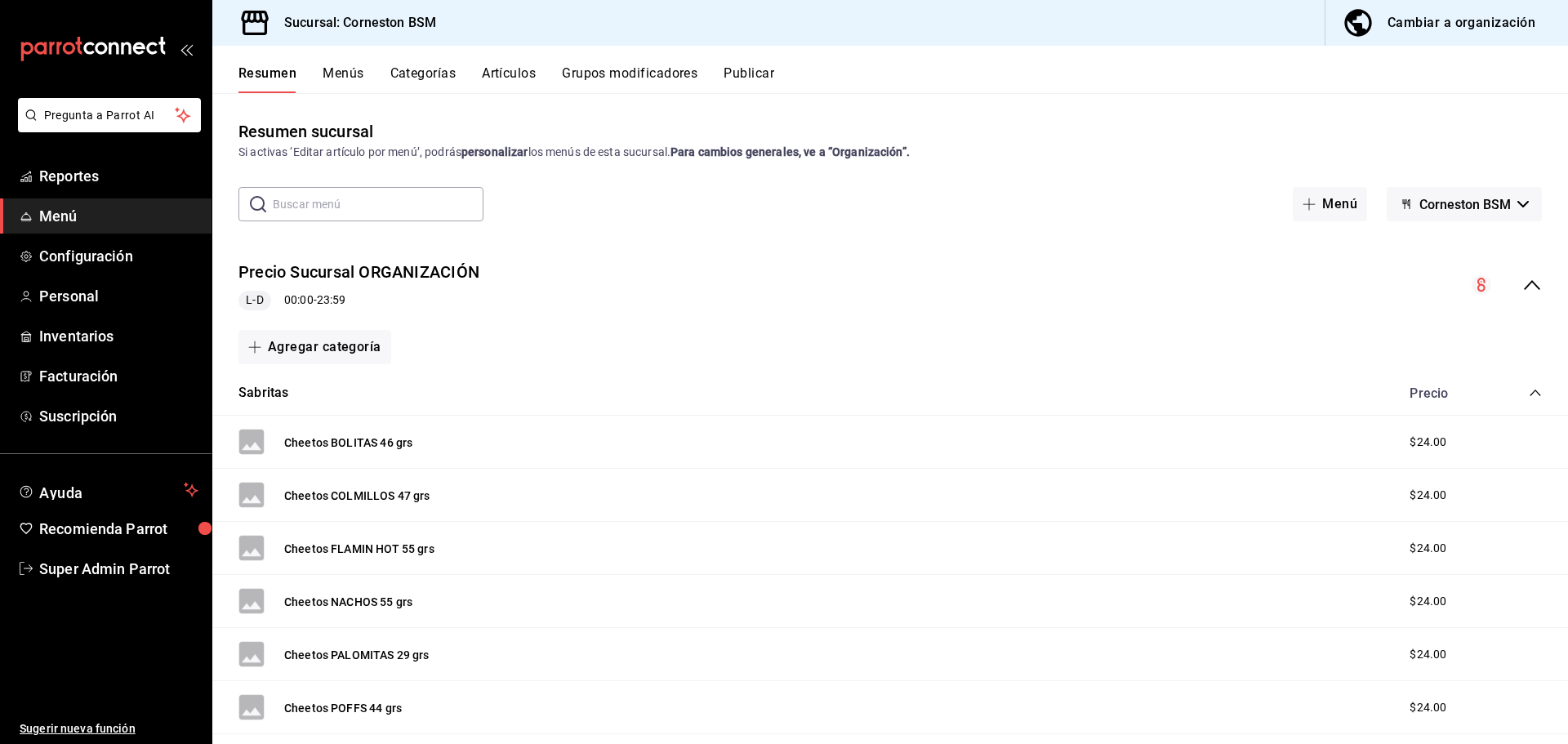
click at [580, 280] on div "Precio Sucursal ORGANIZACIÓN L-D 00:00 - 23:59" at bounding box center [890, 286] width 1356 height 76
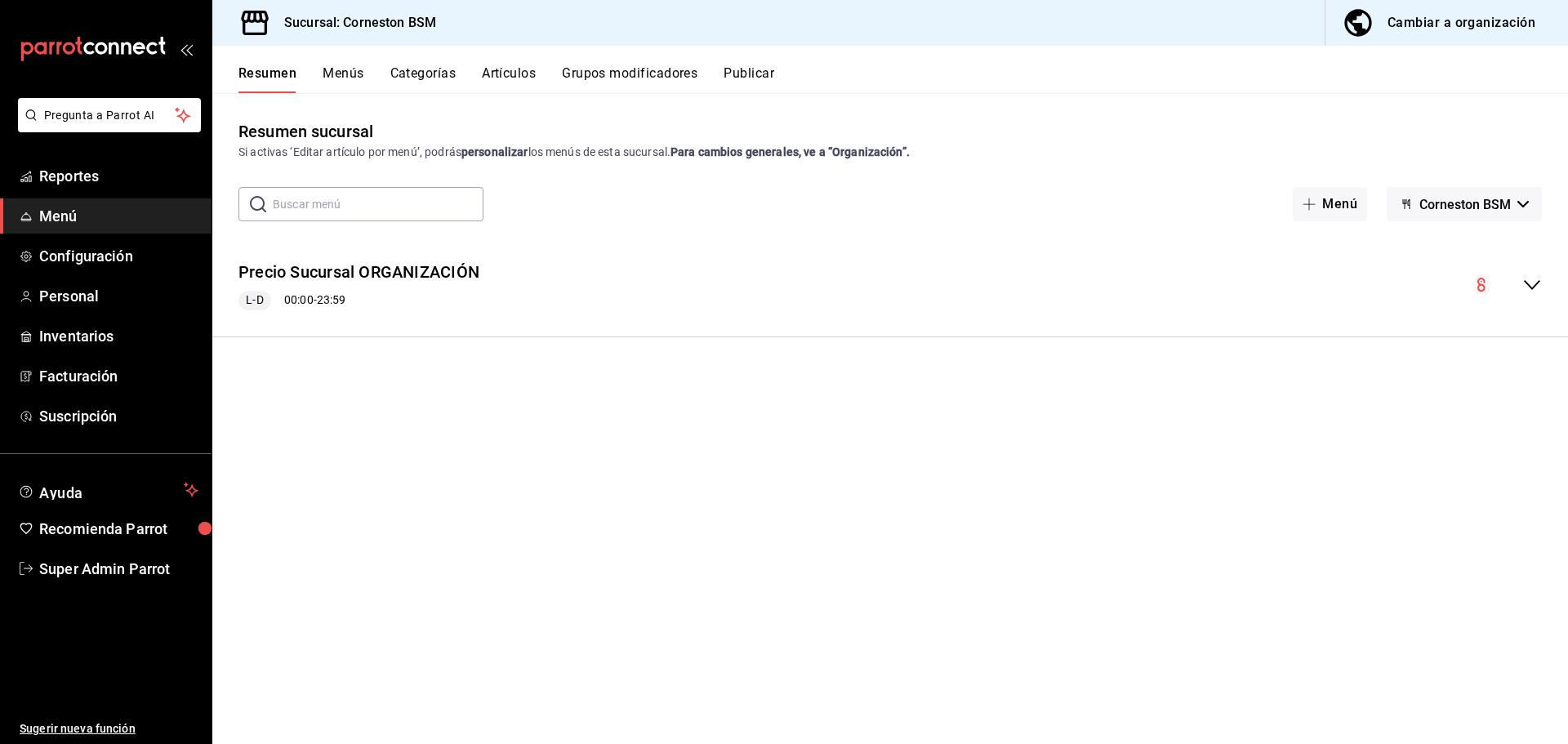
click at [1439, 207] on span "Corneston BSM" at bounding box center [1465, 204] width 91 height 16
click at [1441, 205] on div at bounding box center [784, 372] width 1568 height 744
click at [79, 284] on link "Personal" at bounding box center [105, 296] width 212 height 35
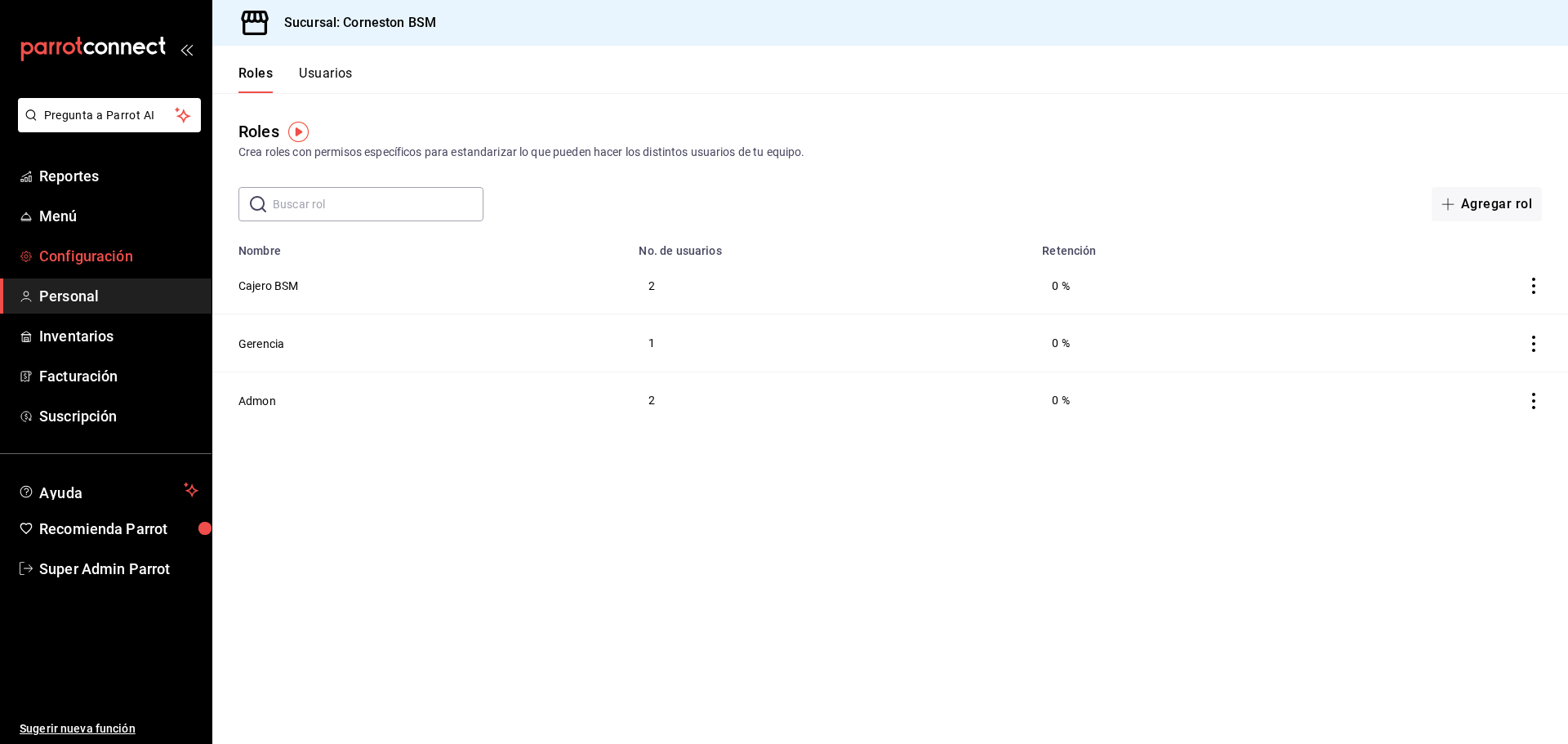
click at [110, 259] on span "Configuración" at bounding box center [119, 256] width 159 height 22
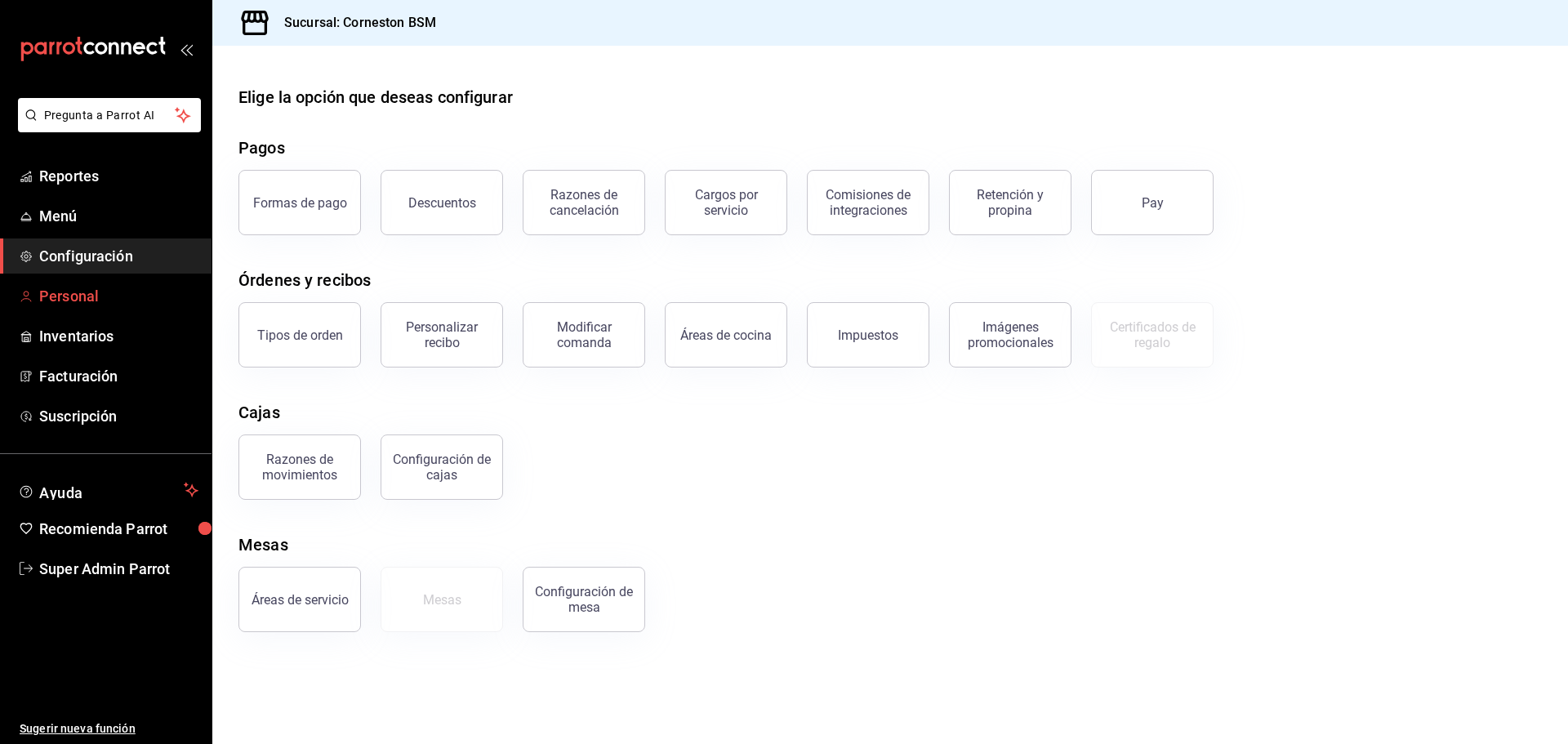
click at [78, 292] on span "Personal" at bounding box center [119, 296] width 159 height 22
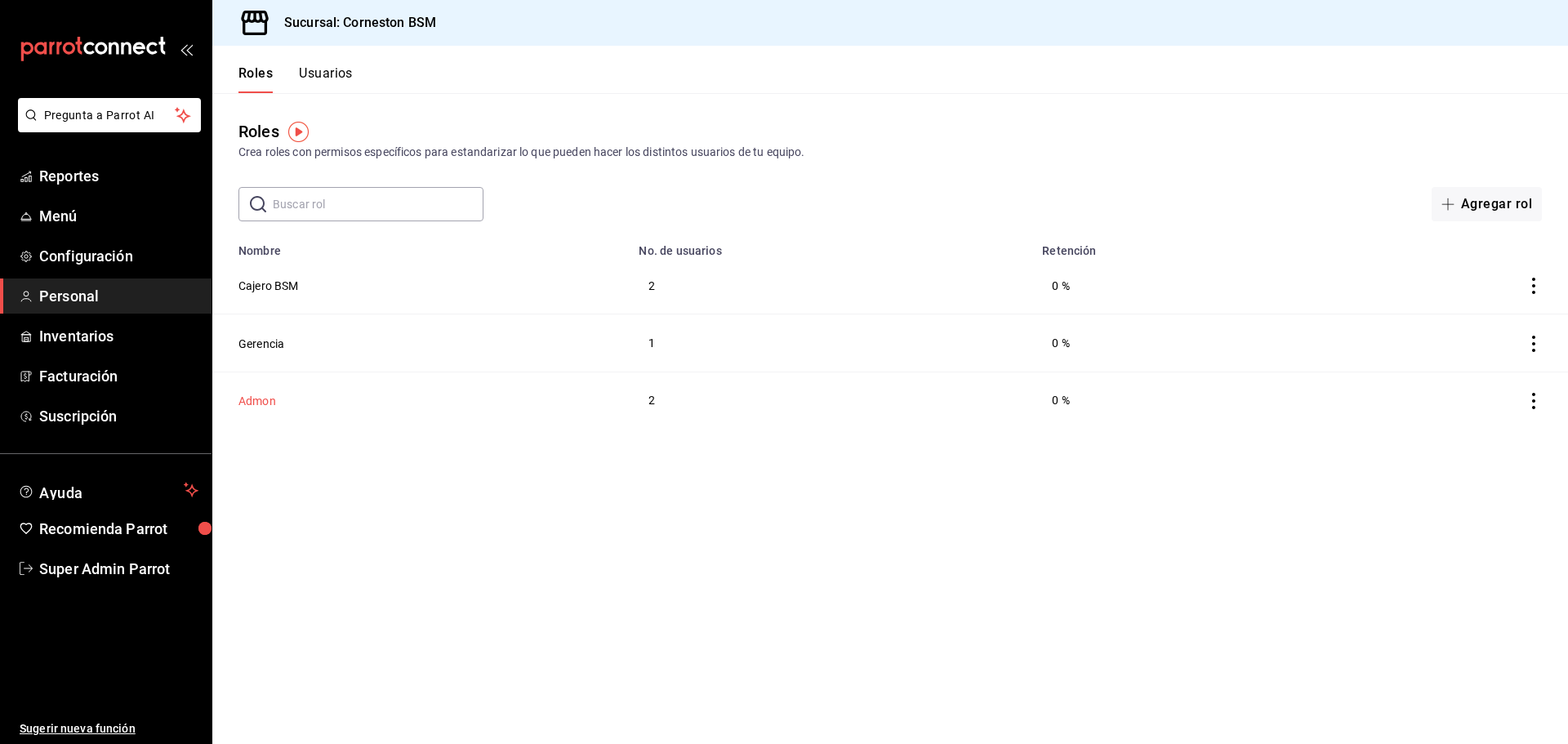
click at [257, 393] on button "Admon" at bounding box center [256, 401] width 37 height 17
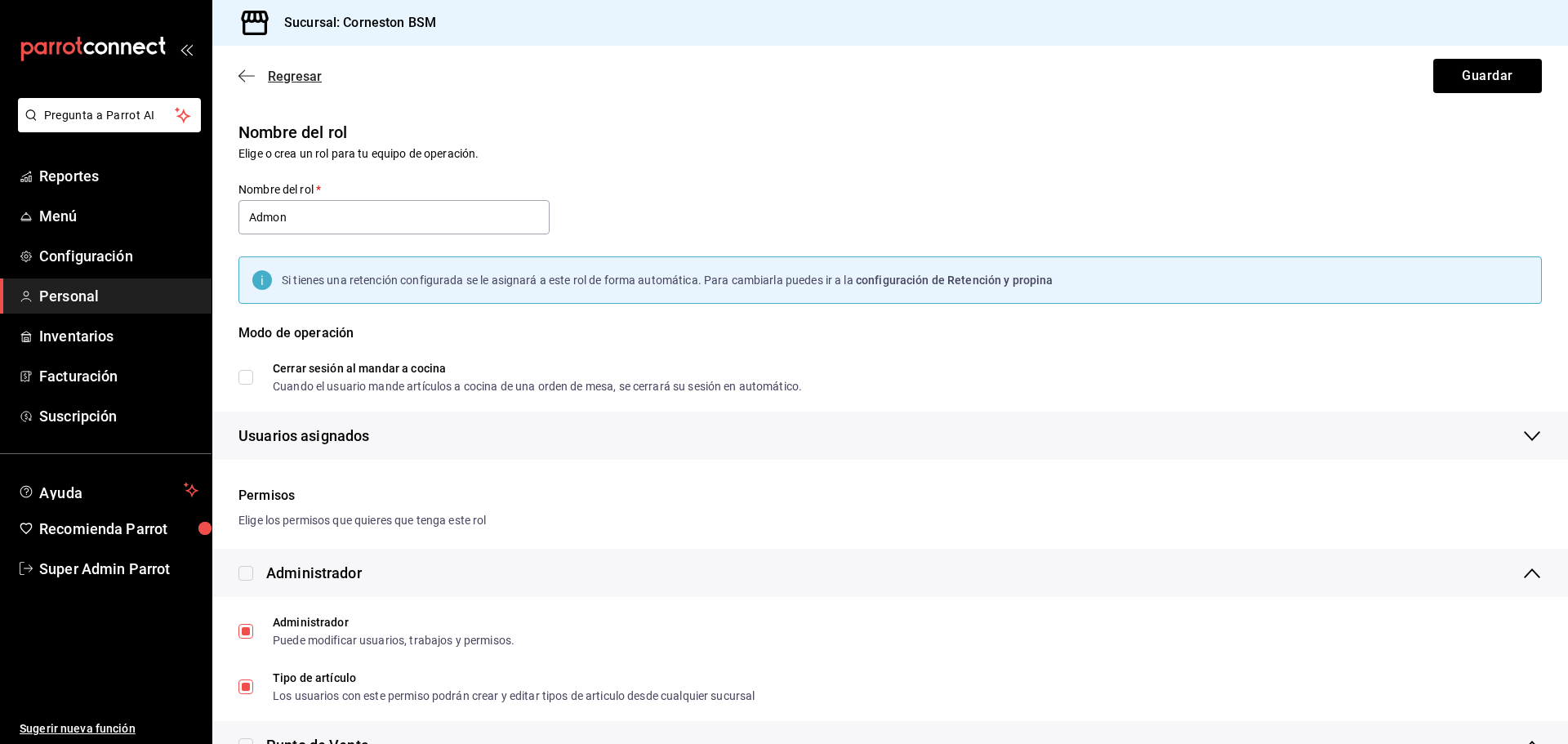
drag, startPoint x: 242, startPoint y: 60, endPoint x: 244, endPoint y: 68, distance: 8.2
click at [244, 66] on div "Regresar Guardar" at bounding box center [890, 76] width 1356 height 61
click at [244, 71] on icon "button" at bounding box center [242, 76] width 7 height 12
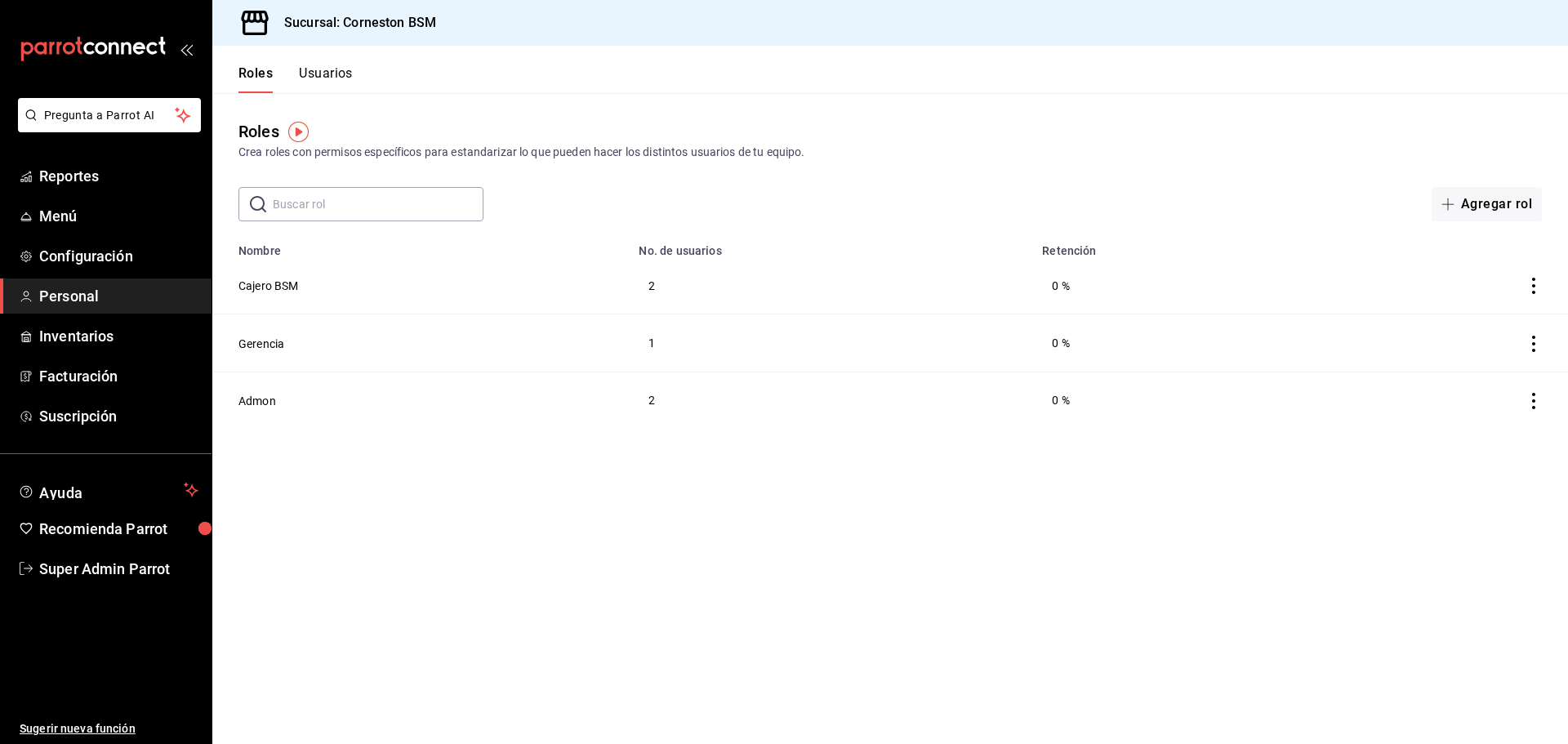
click at [338, 84] on button "Usuarios" at bounding box center [325, 79] width 54 height 27
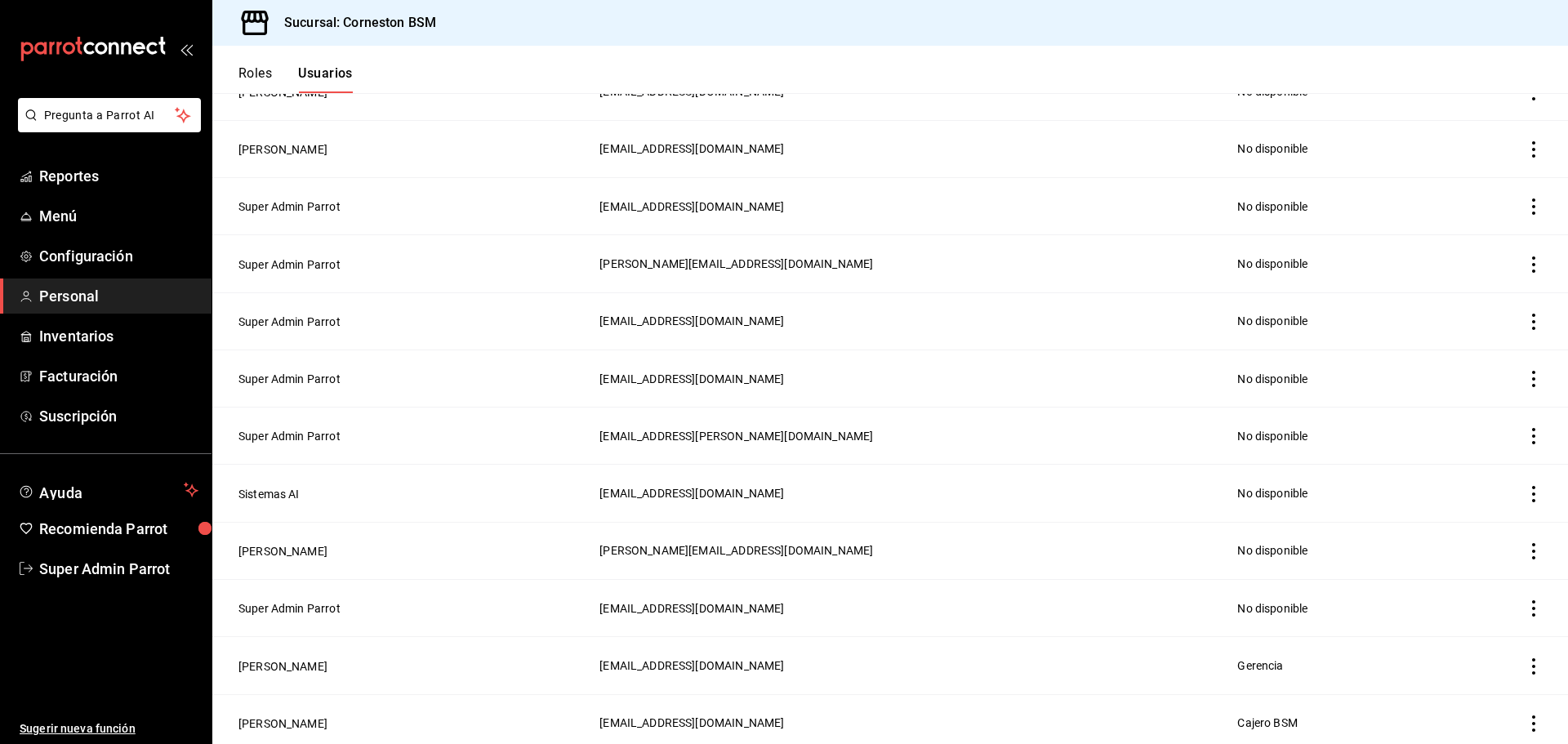
scroll to position [1098, 0]
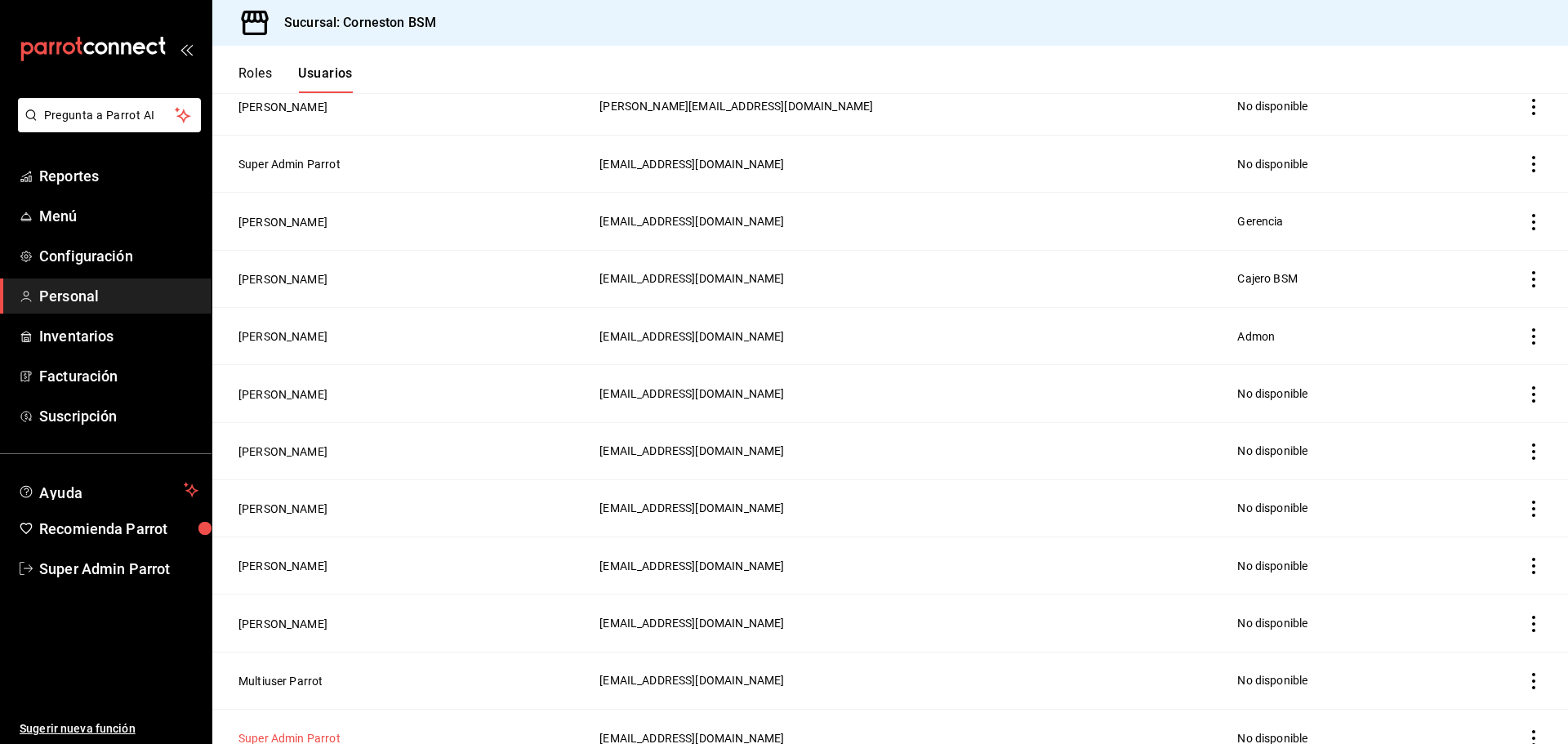
click at [320, 731] on button "Super Admin Parrot" at bounding box center [289, 739] width 102 height 17
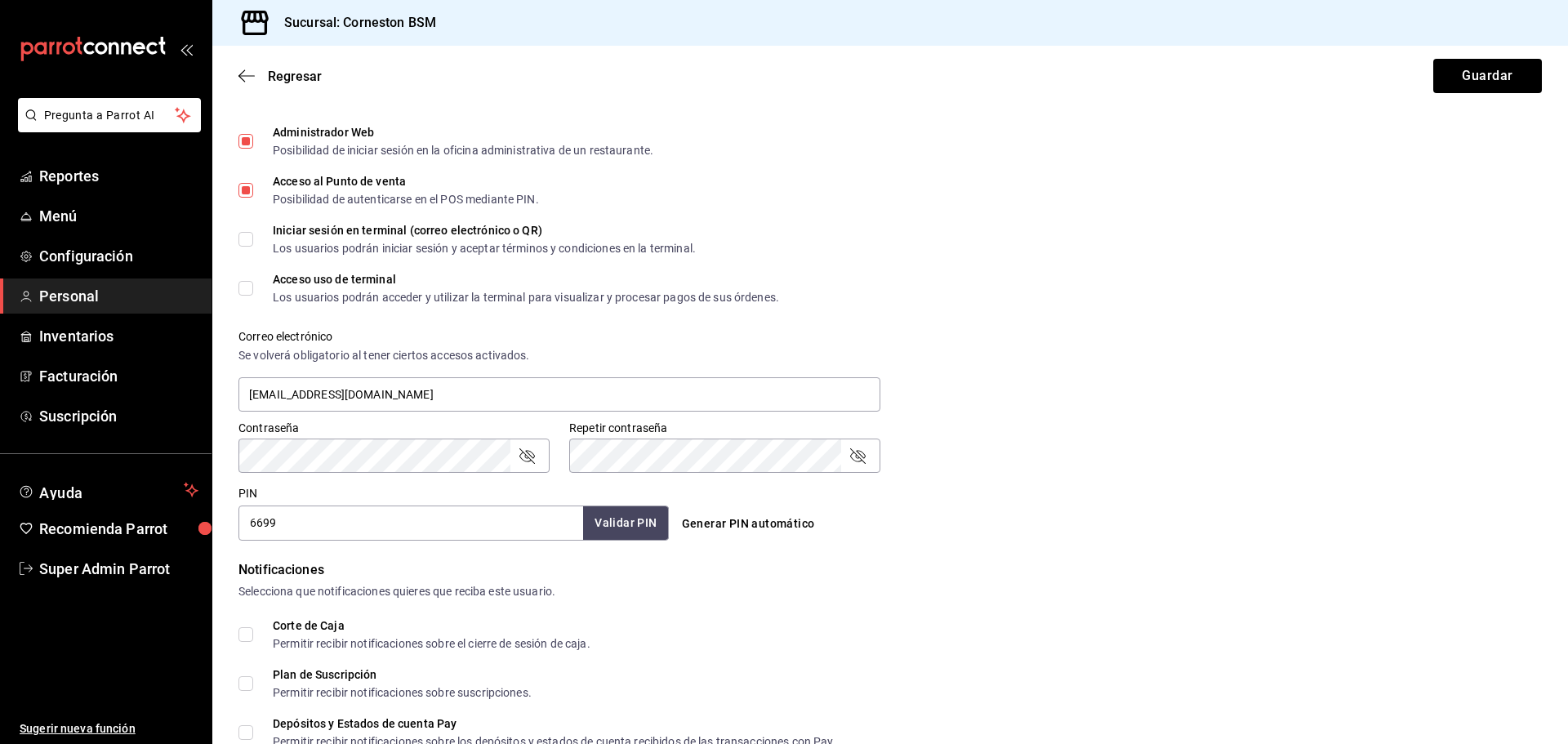
scroll to position [409, 0]
